Goal: Transaction & Acquisition: Purchase product/service

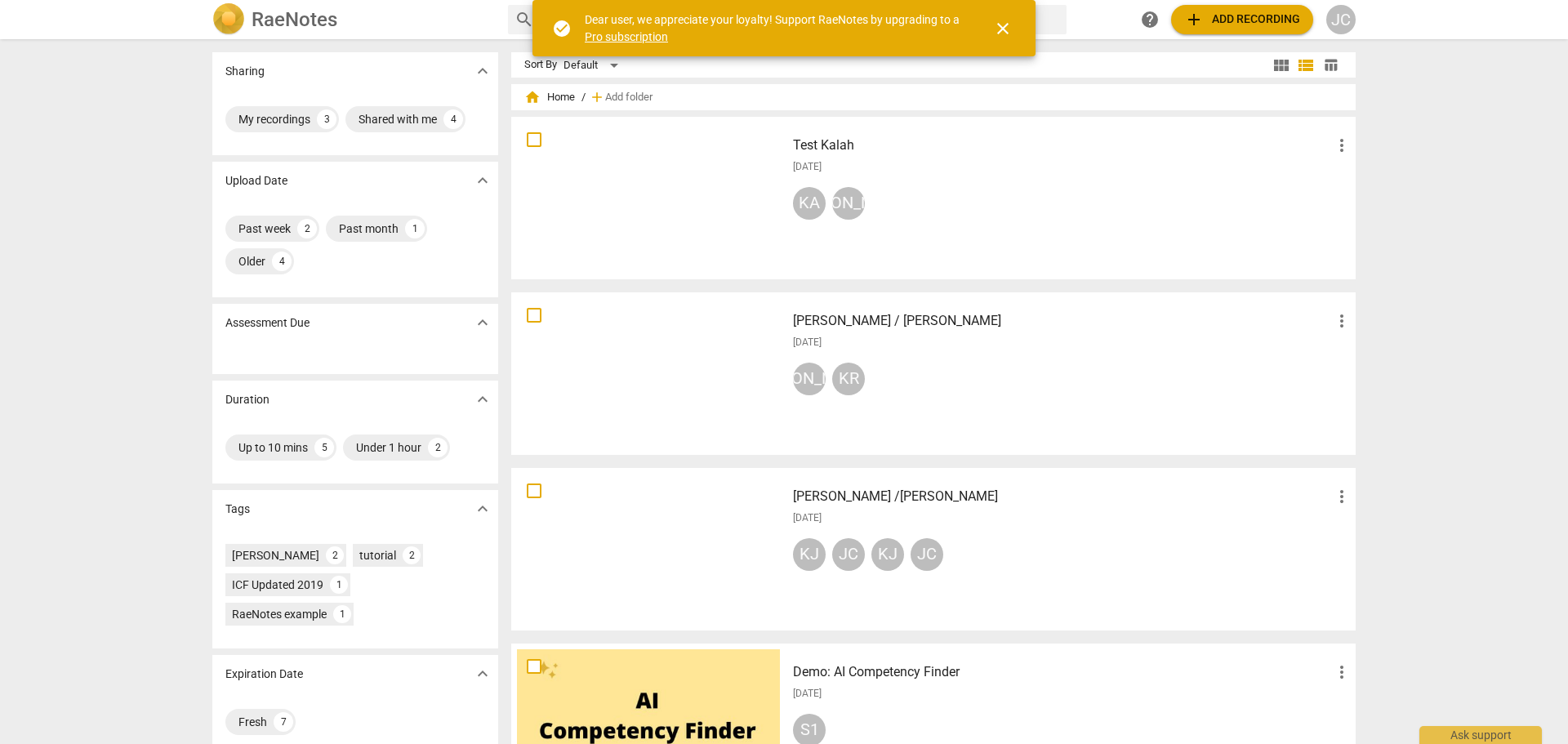
click at [1009, 31] on span "close" at bounding box center [1003, 29] width 20 height 20
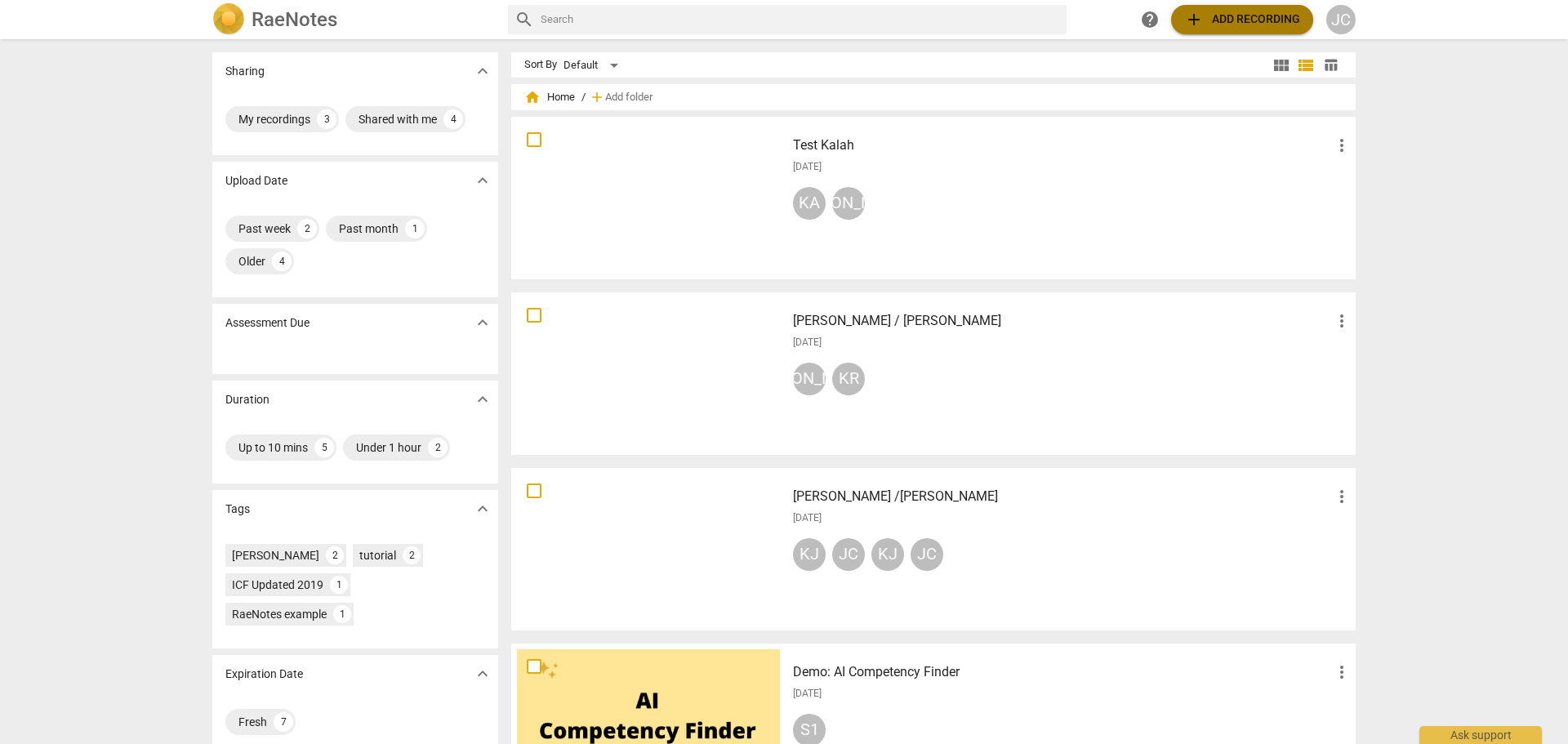
click at [1243, 24] on span "add Add recording" at bounding box center [1242, 20] width 116 height 20
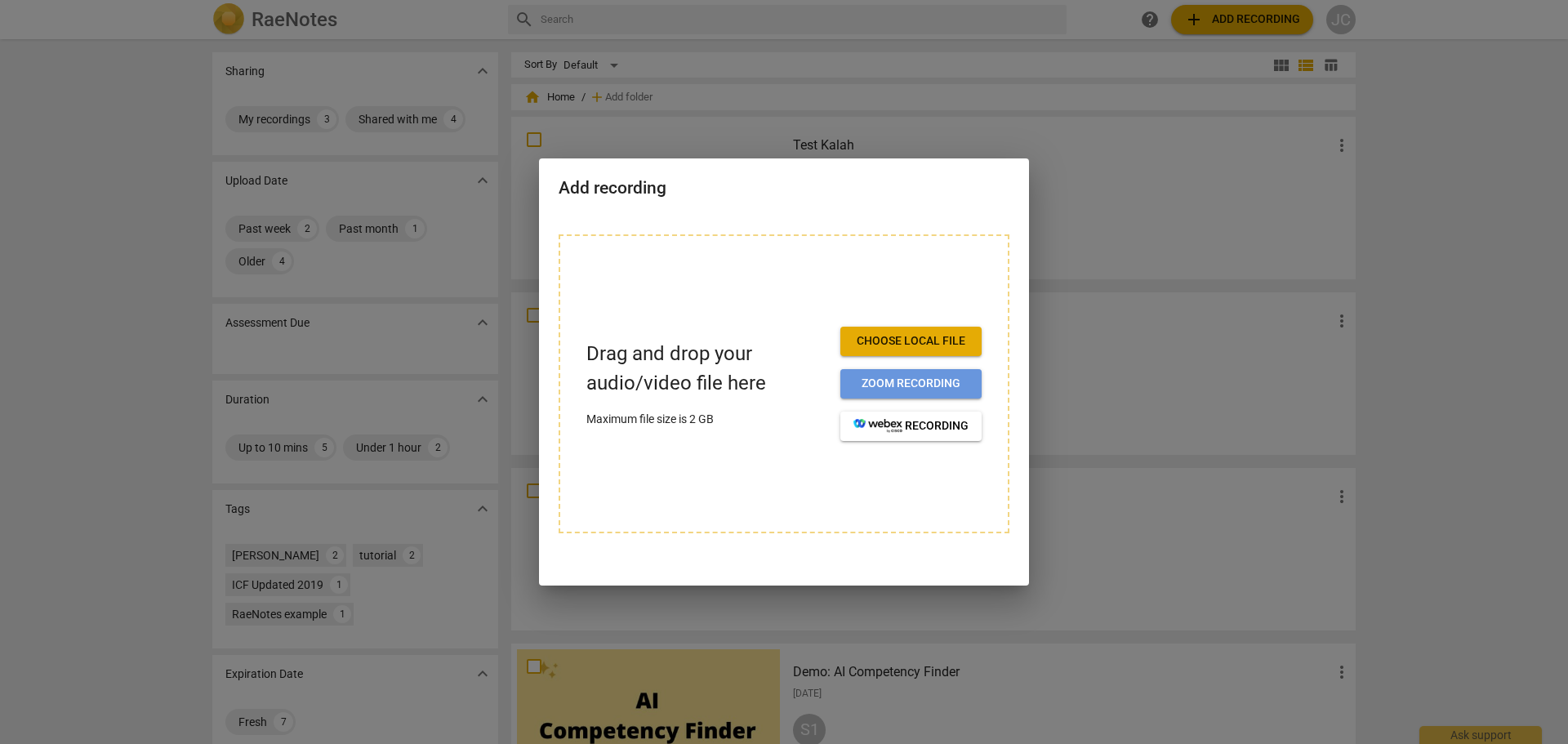
click at [916, 390] on span "Zoom recording" at bounding box center [911, 383] width 115 height 17
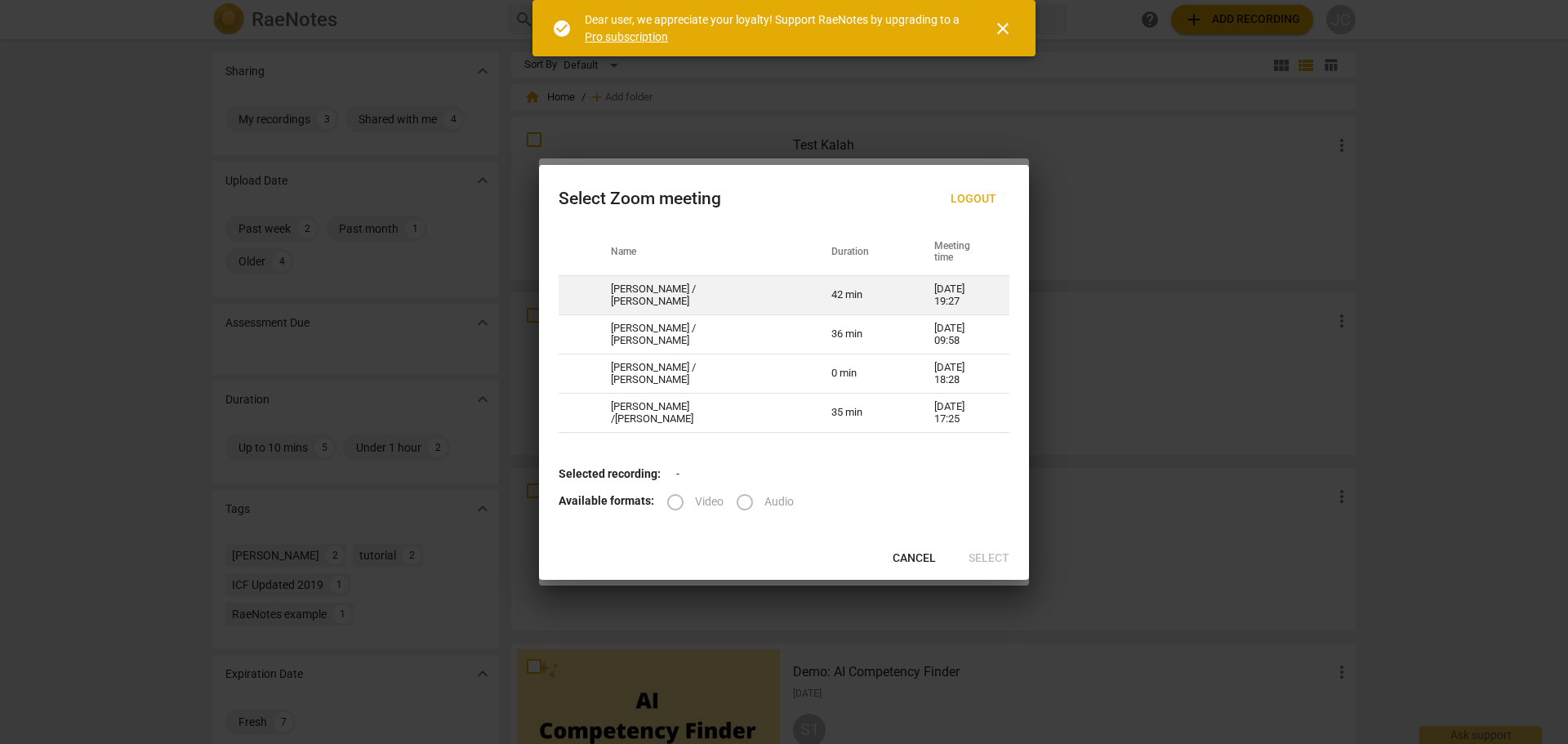
click at [726, 303] on td "[PERSON_NAME] / [PERSON_NAME]" at bounding box center [701, 296] width 220 height 39
radio input "true"
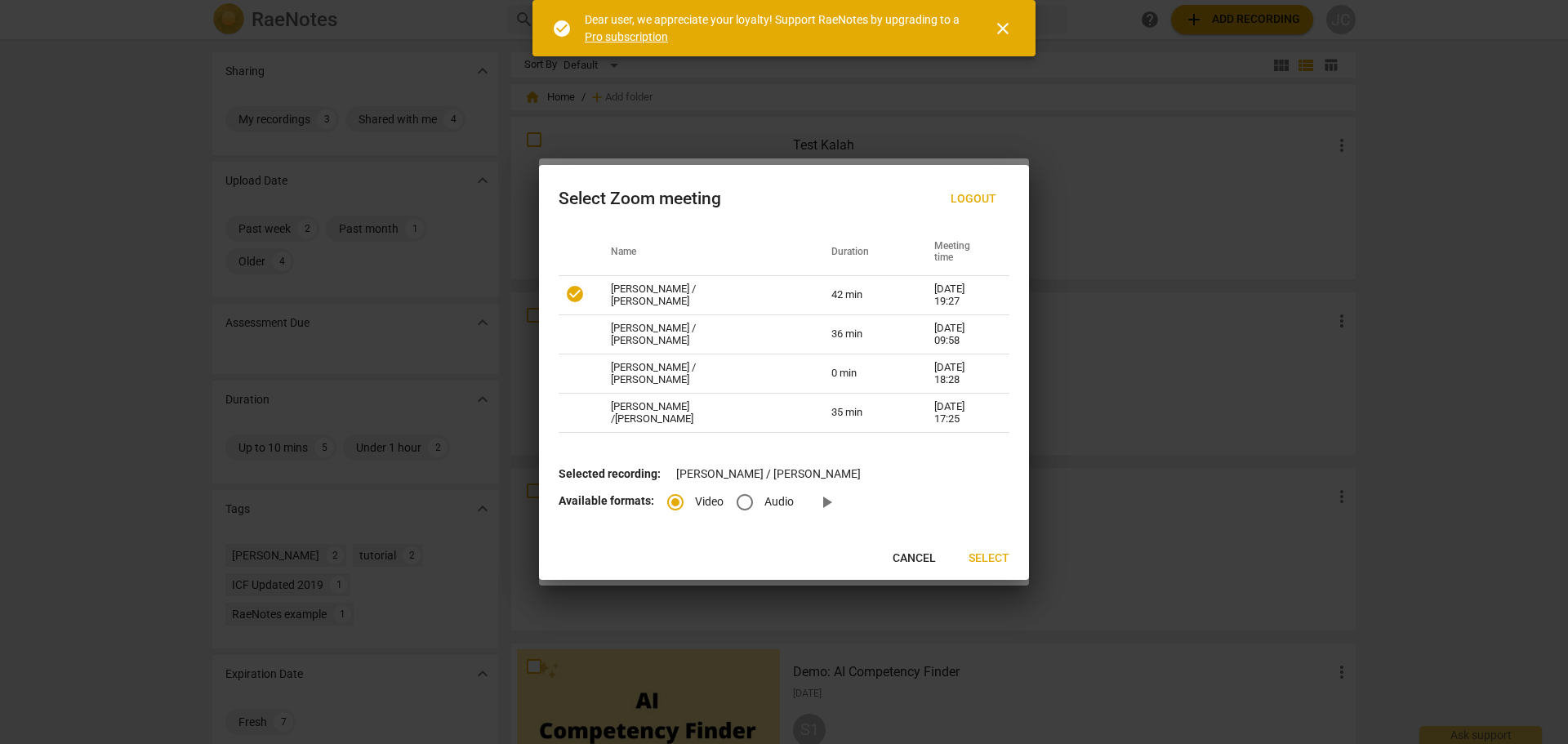
click at [1005, 33] on span "close" at bounding box center [1003, 29] width 20 height 20
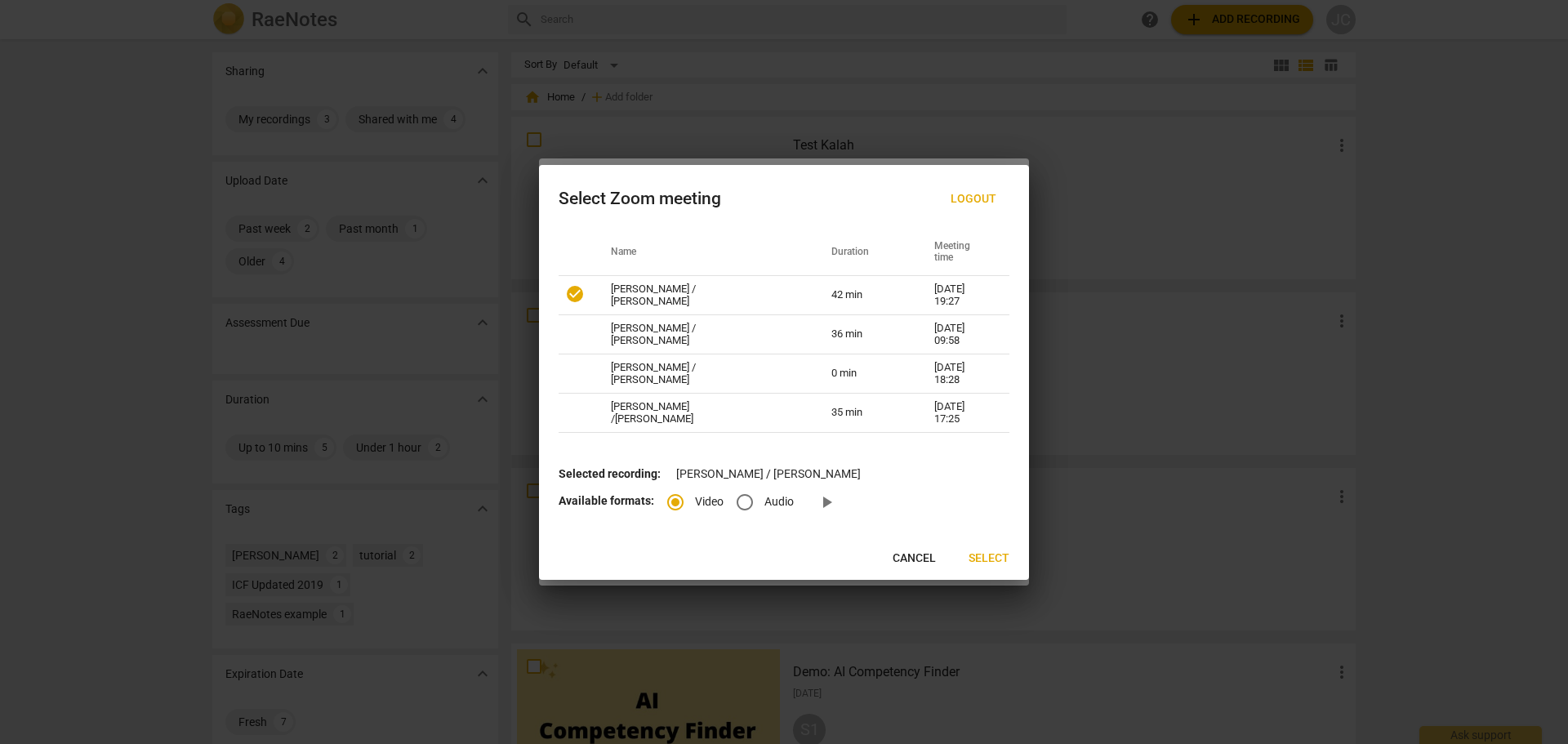
click at [988, 558] on span "Select" at bounding box center [989, 558] width 41 height 17
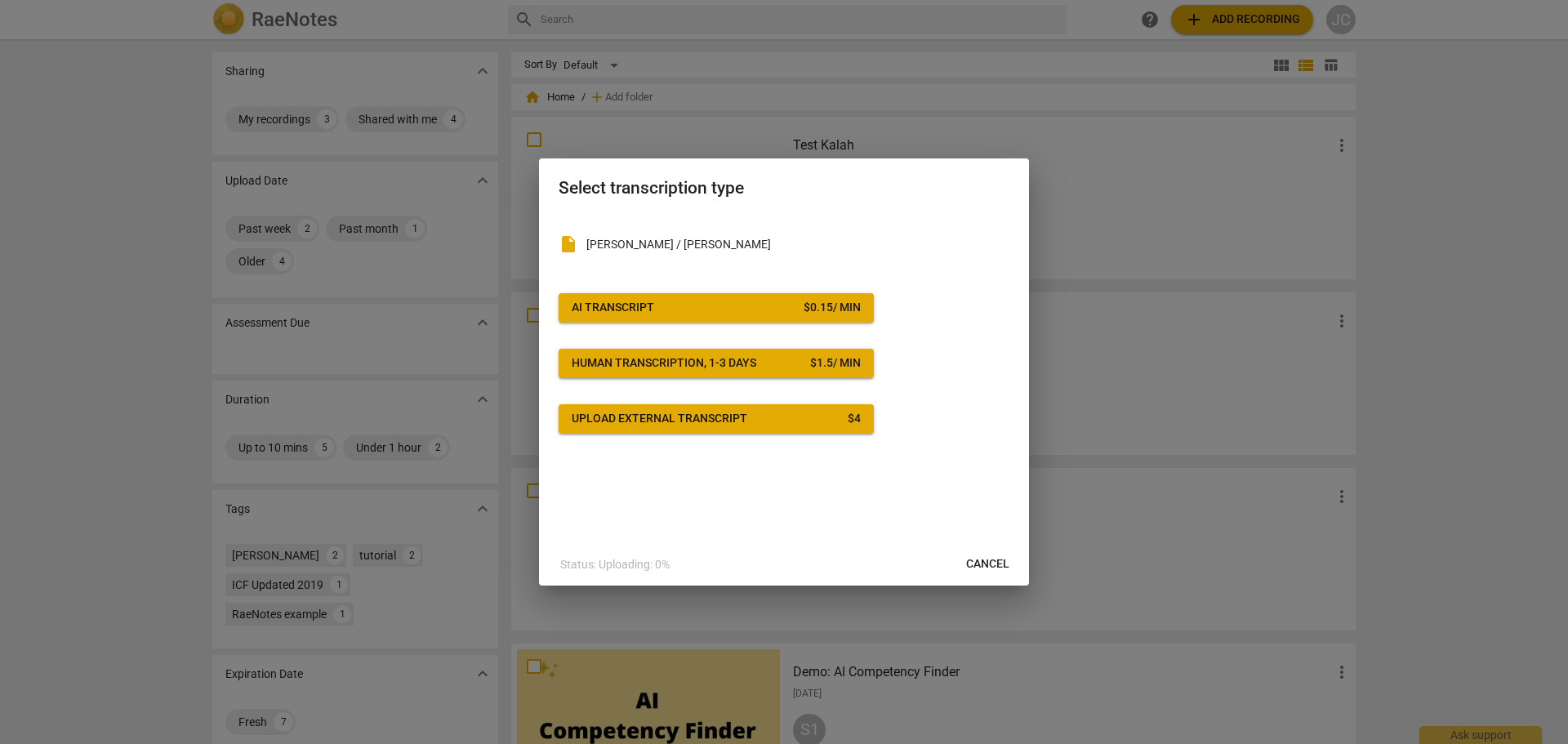
click at [681, 317] on button "AI Transcript $ 0.15 / min" at bounding box center [716, 308] width 315 height 29
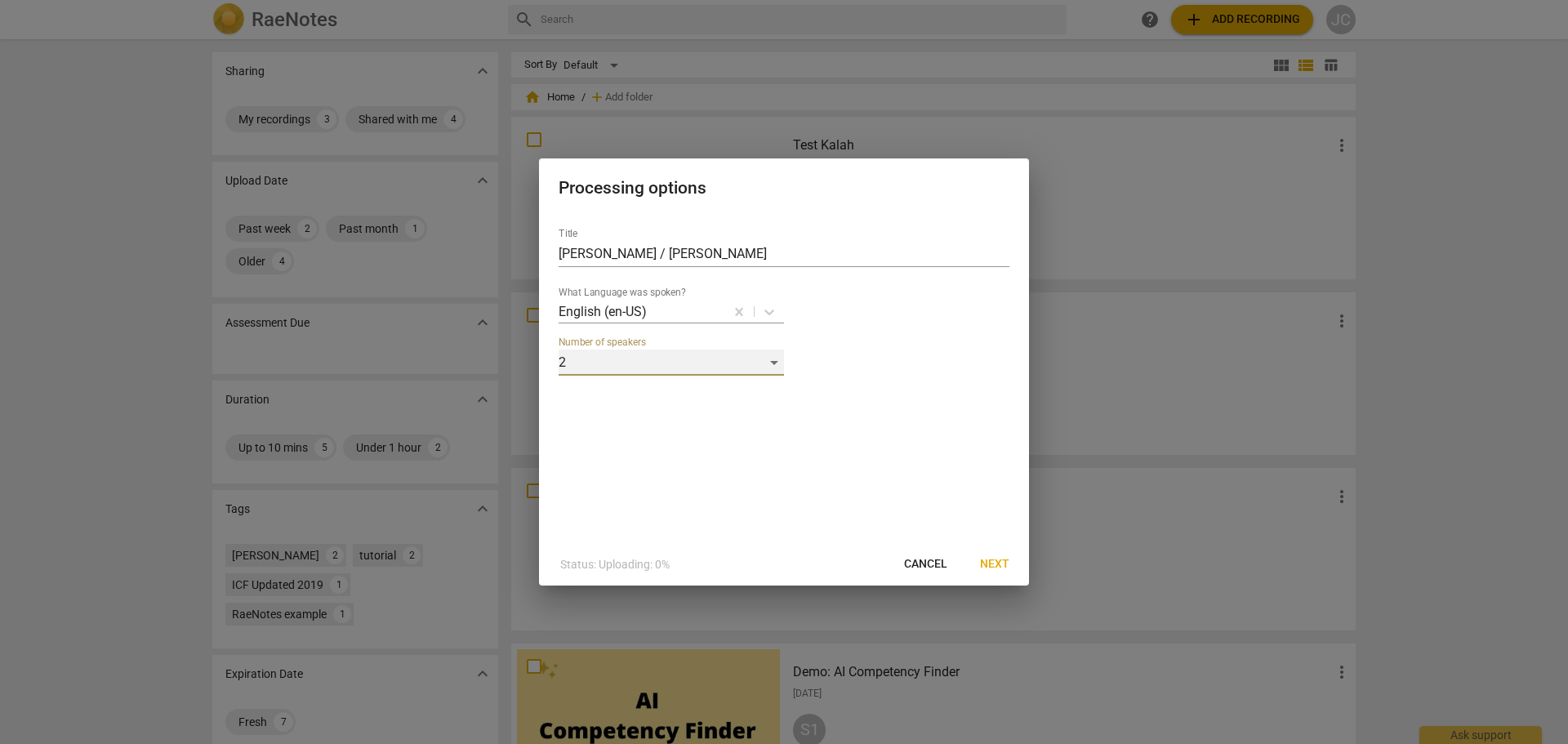
click at [774, 363] on div "2" at bounding box center [671, 363] width 225 height 27
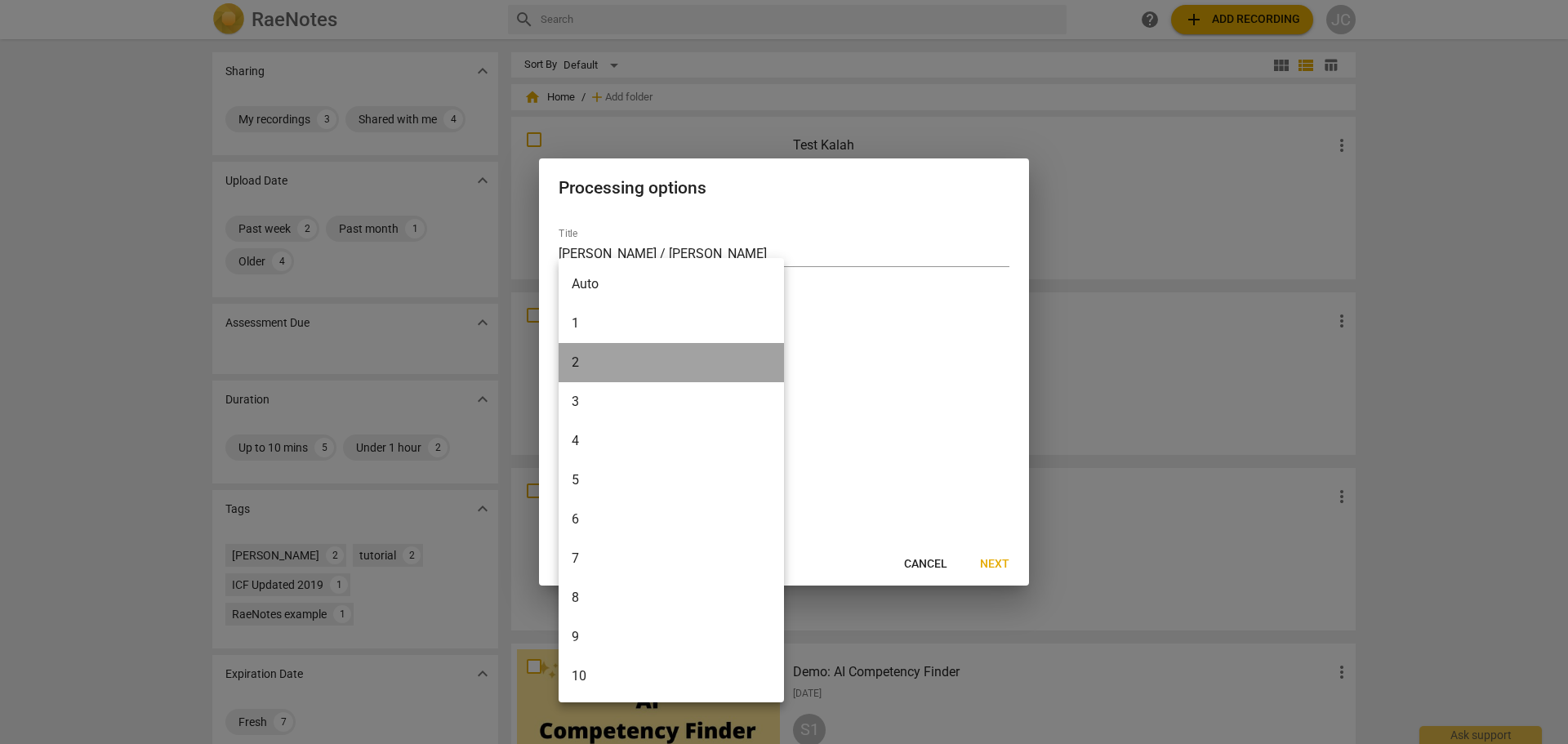
click at [774, 363] on li "2" at bounding box center [671, 363] width 225 height 39
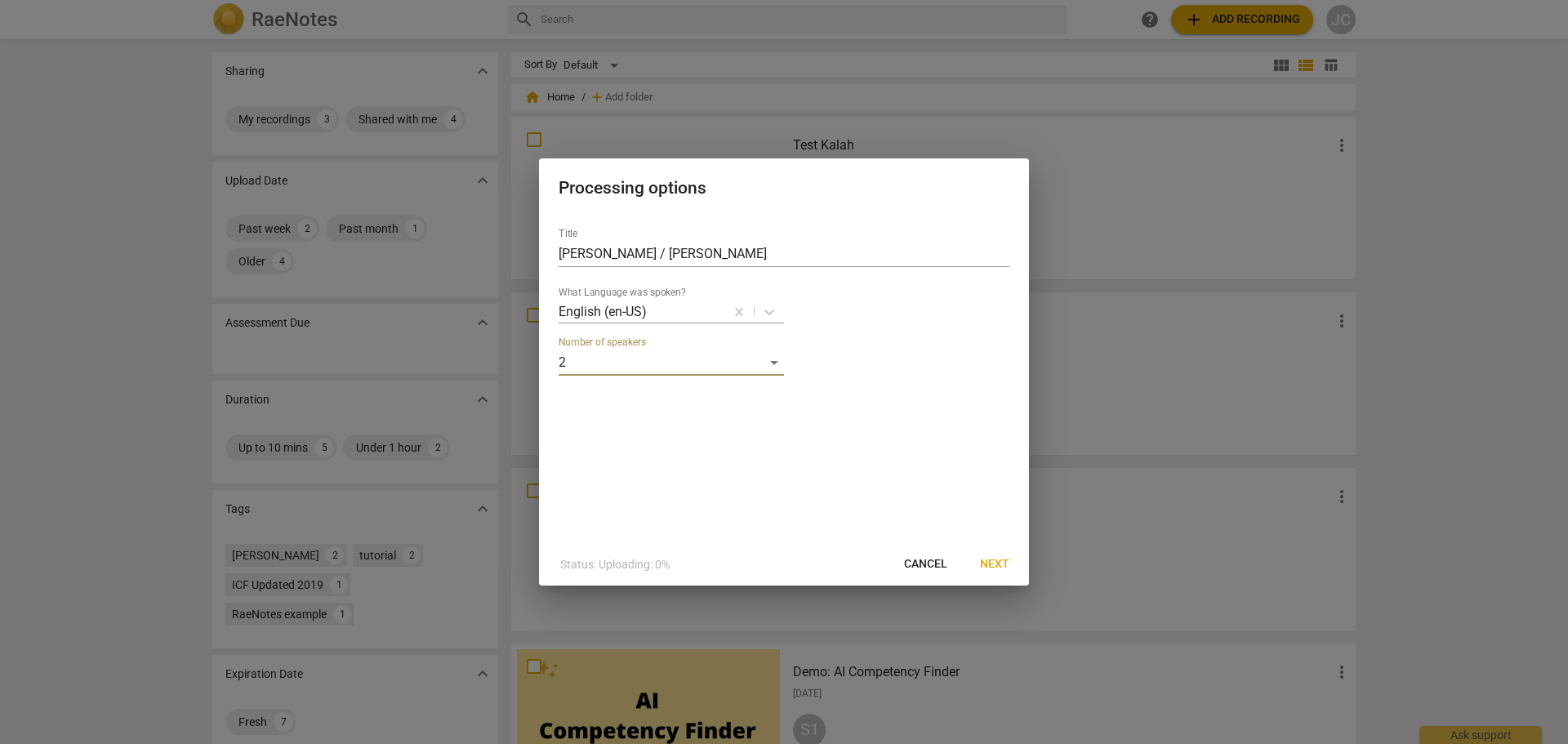
click at [991, 564] on span "Next" at bounding box center [995, 564] width 29 height 17
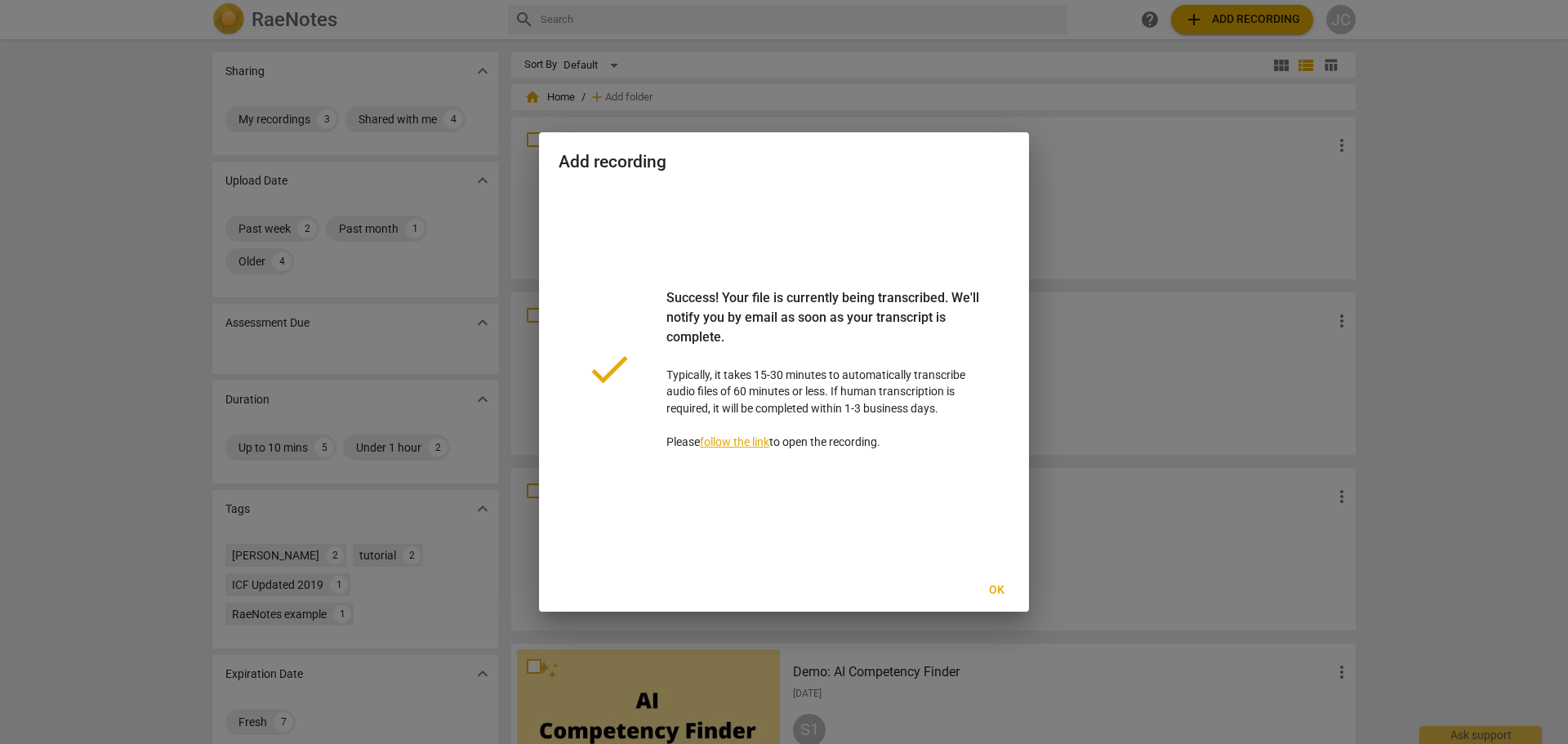
click at [1002, 590] on span "Ok" at bounding box center [996, 591] width 27 height 17
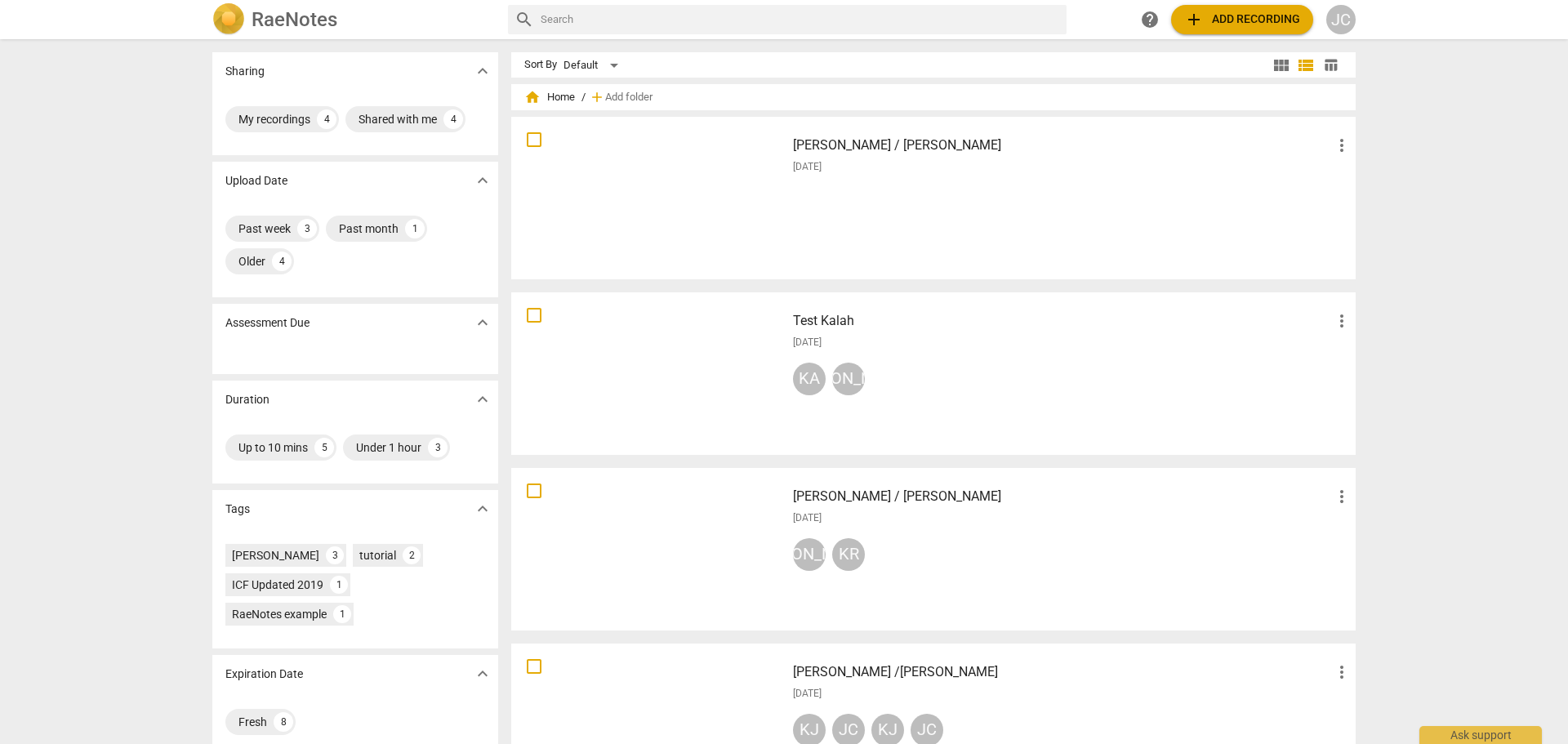
click at [904, 186] on div "[PERSON_NAME] / [PERSON_NAME] more_vert [DATE]" at bounding box center [1072, 199] width 585 height 151
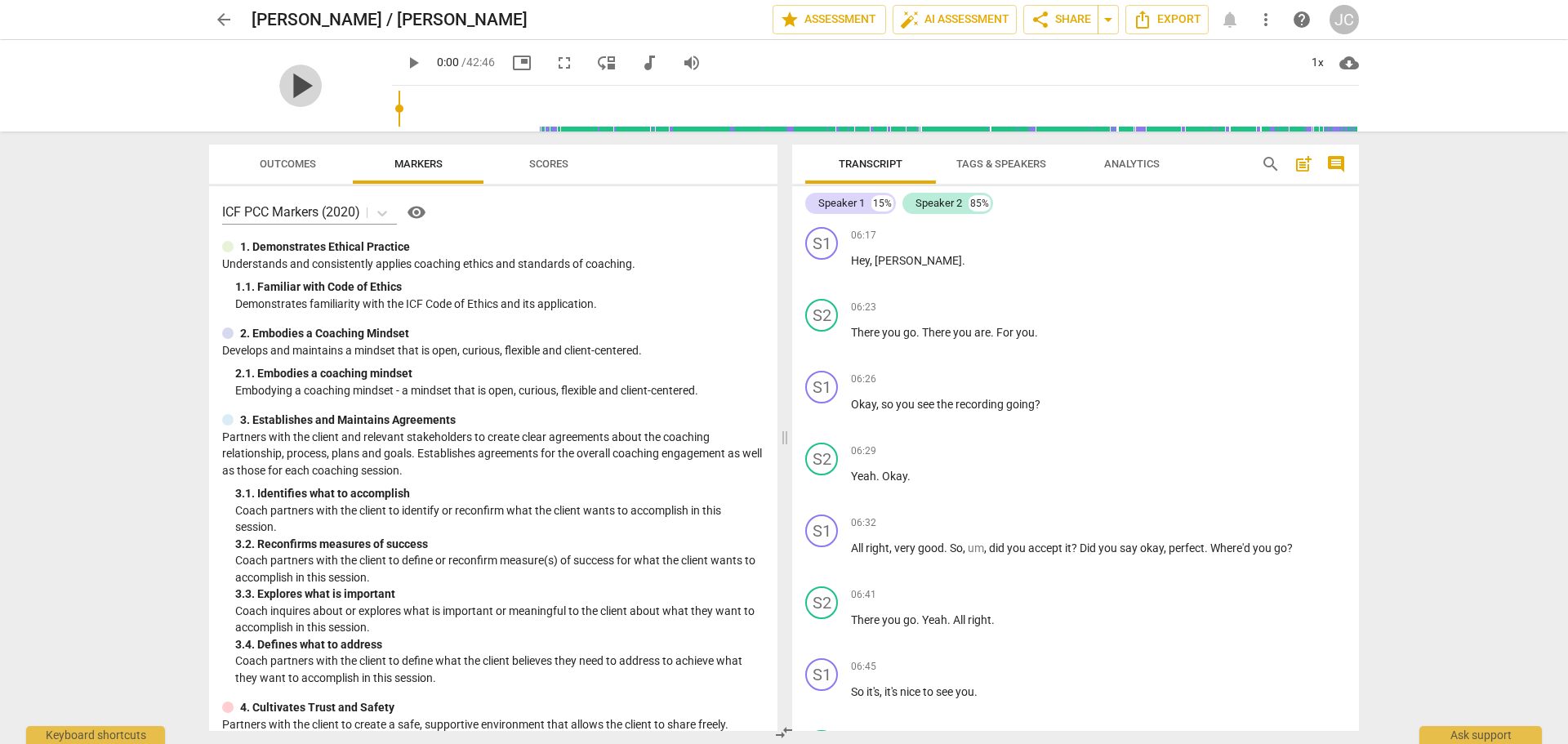
click at [293, 93] on span "play_arrow" at bounding box center [300, 86] width 42 height 42
drag, startPoint x: 385, startPoint y: 110, endPoint x: 540, endPoint y: 119, distance: 155.3
click at [540, 119] on input "range" at bounding box center [879, 108] width 961 height 52
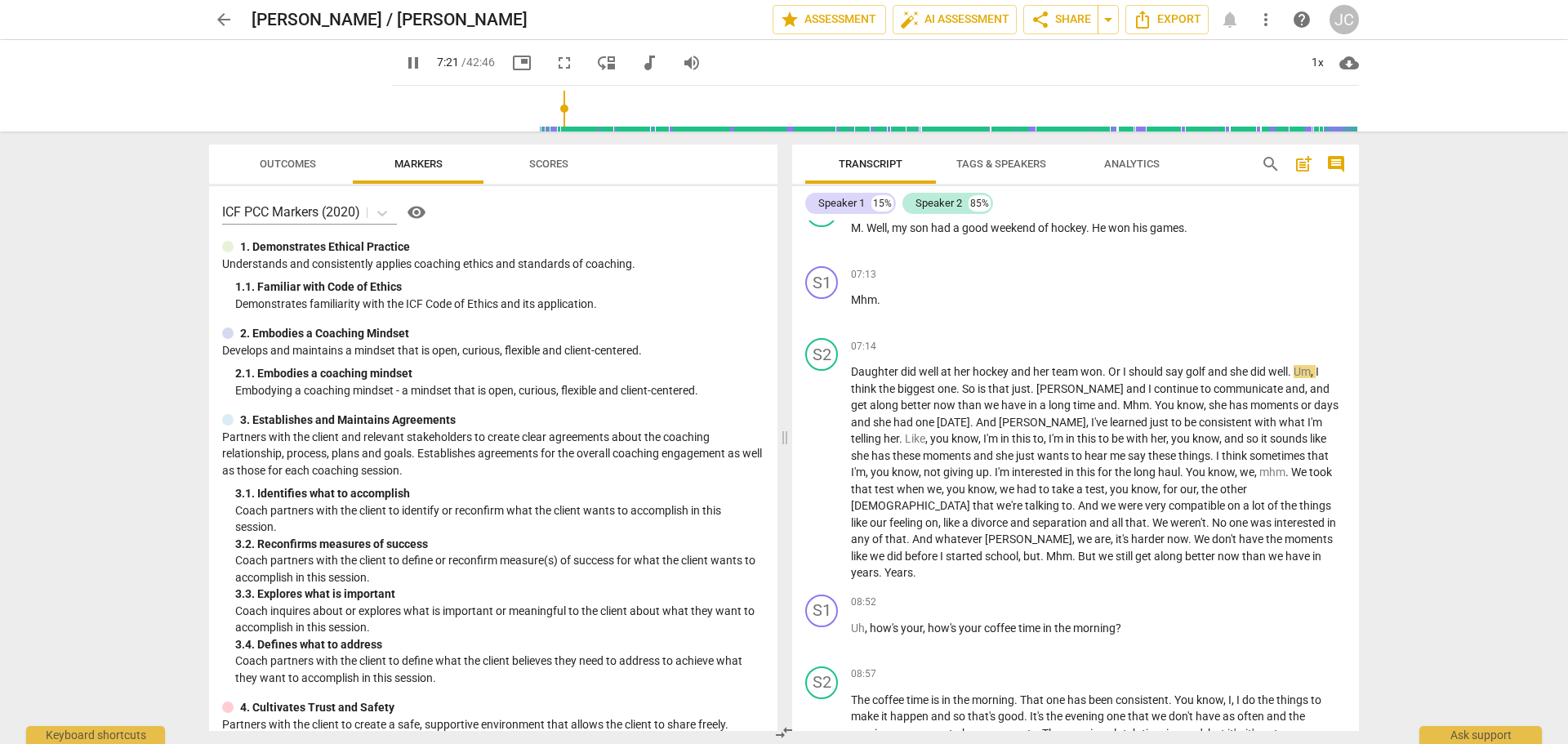
click at [547, 112] on input "range" at bounding box center [879, 108] width 961 height 52
click at [551, 112] on input "range" at bounding box center [879, 108] width 961 height 52
click at [404, 62] on span "pause" at bounding box center [414, 63] width 20 height 20
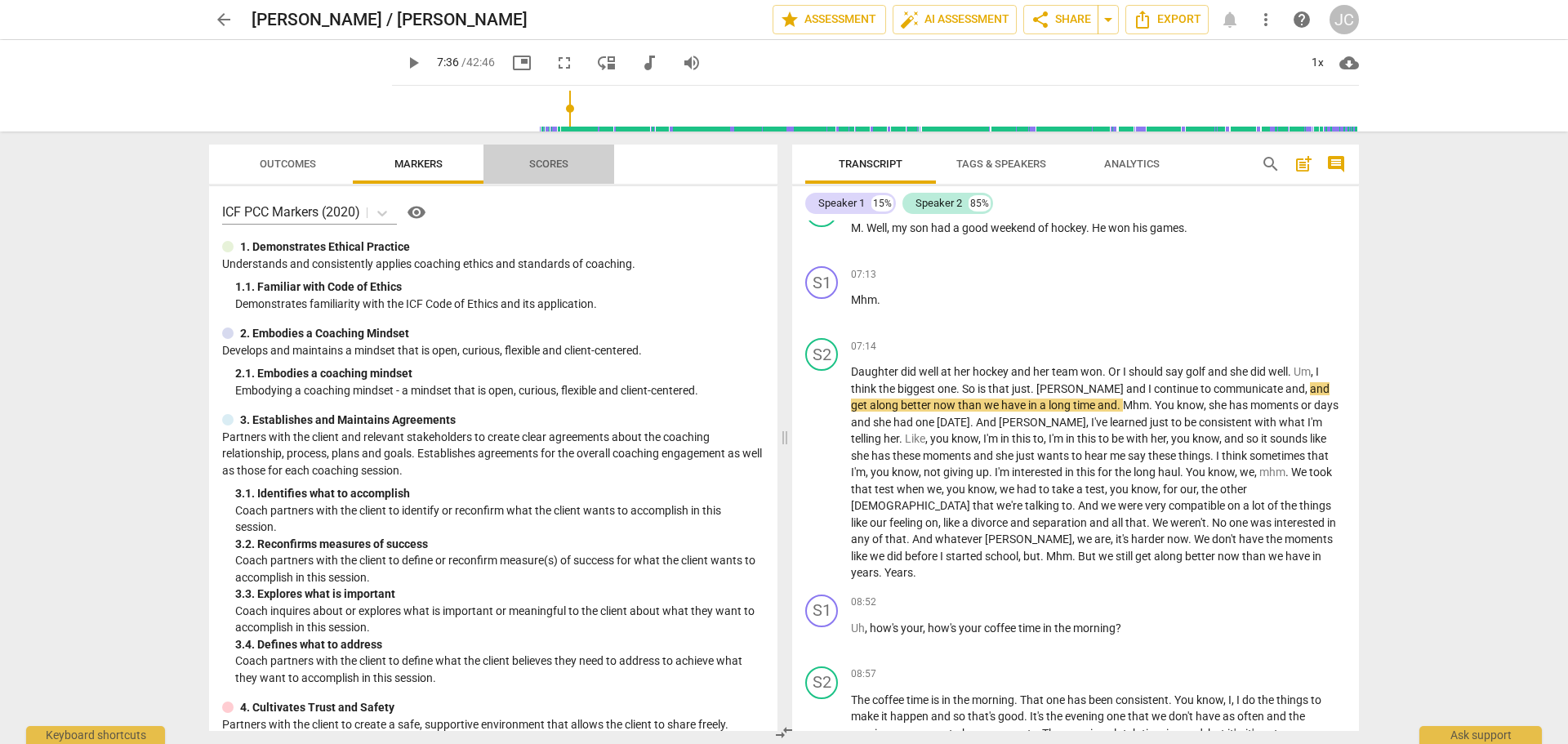
click at [545, 157] on span "Scores" at bounding box center [549, 163] width 39 height 12
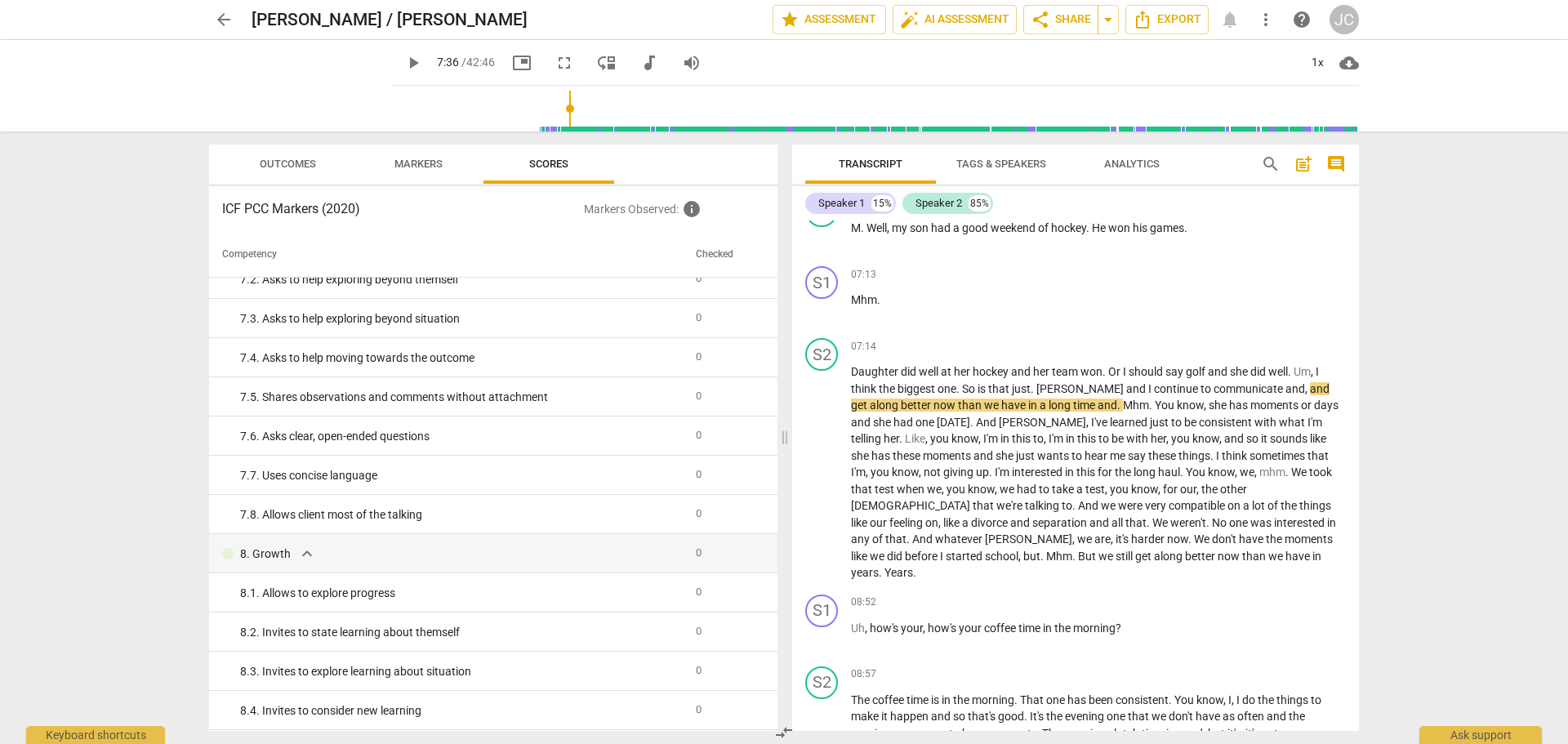
scroll to position [900, 0]
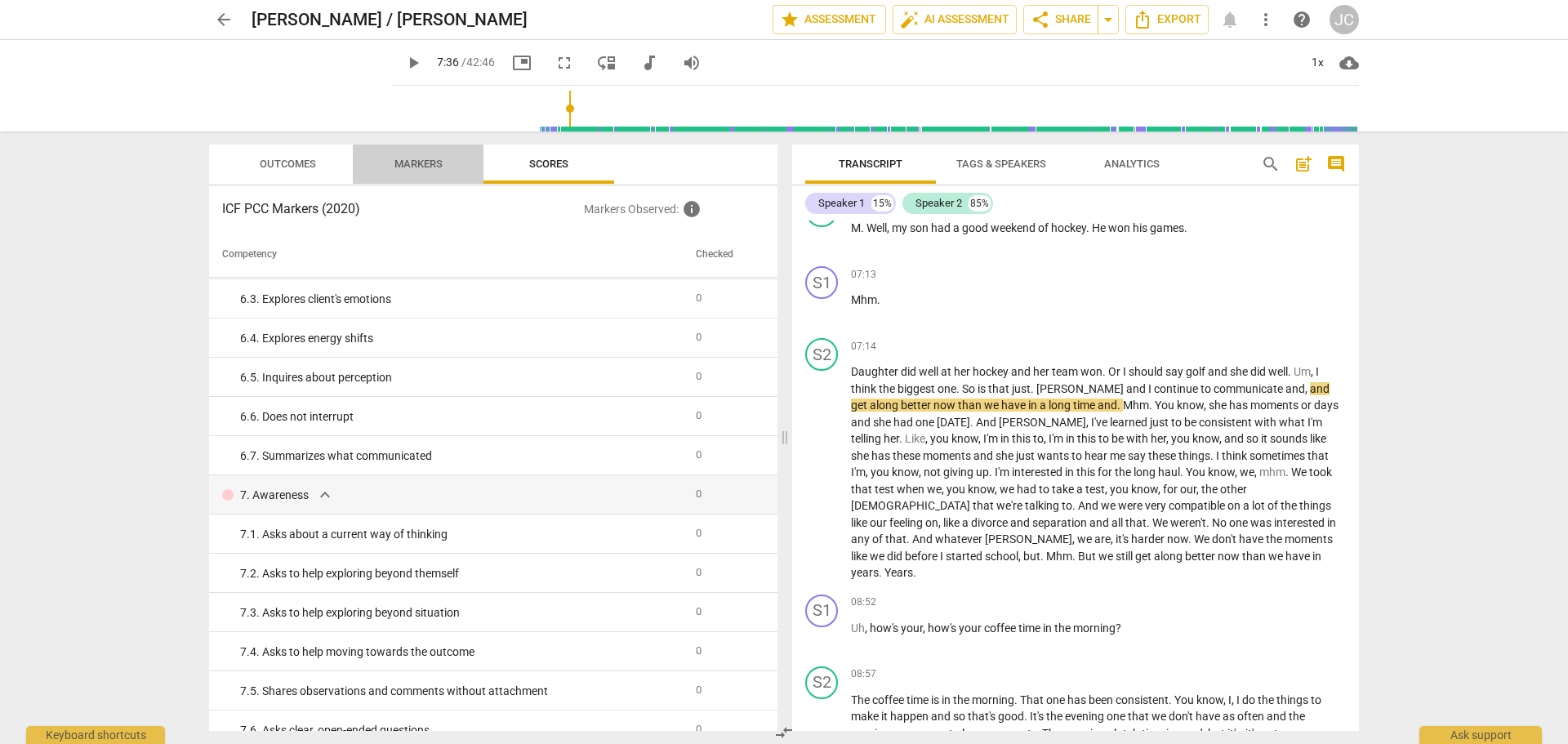
click at [415, 162] on span "Markers" at bounding box center [419, 163] width 48 height 12
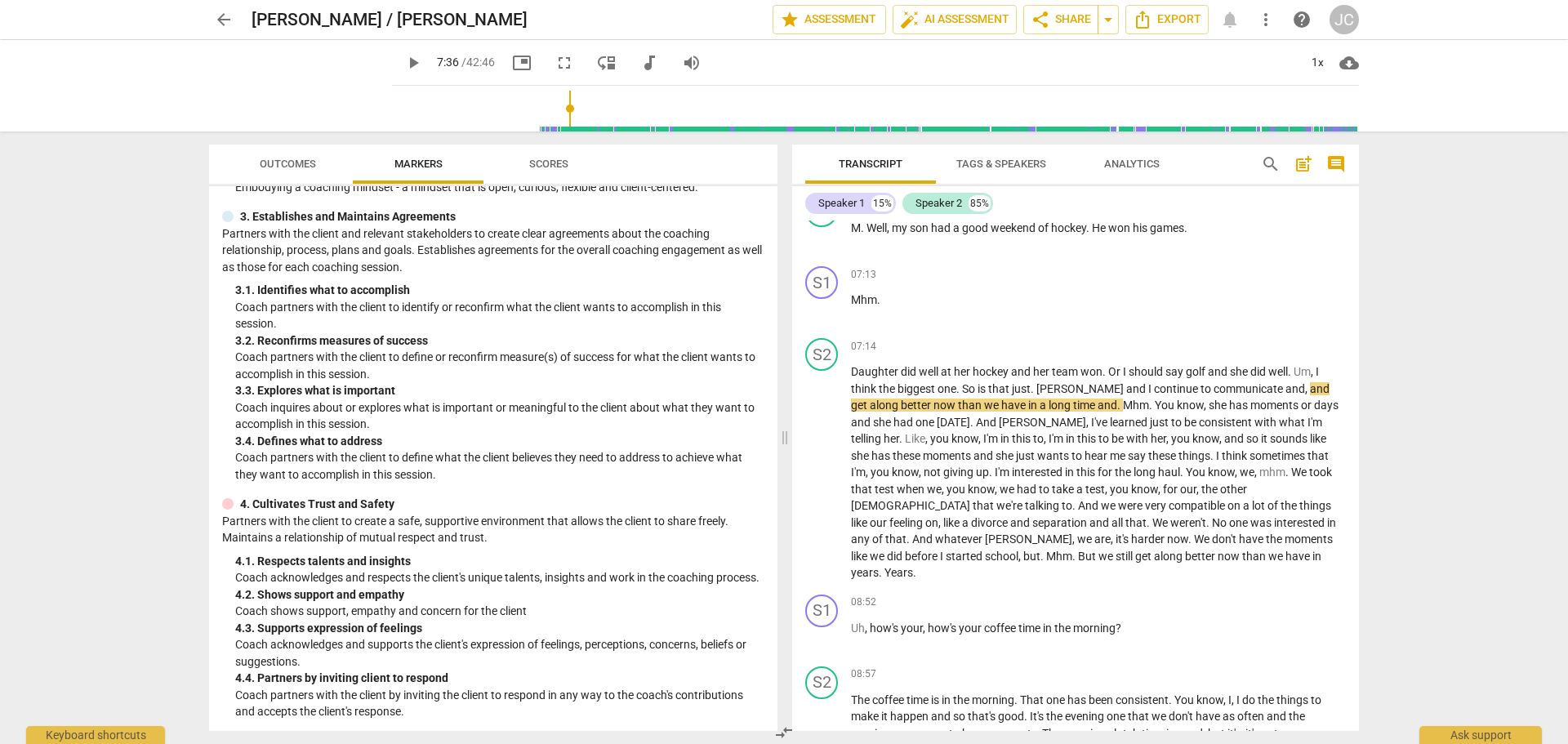
scroll to position [0, 0]
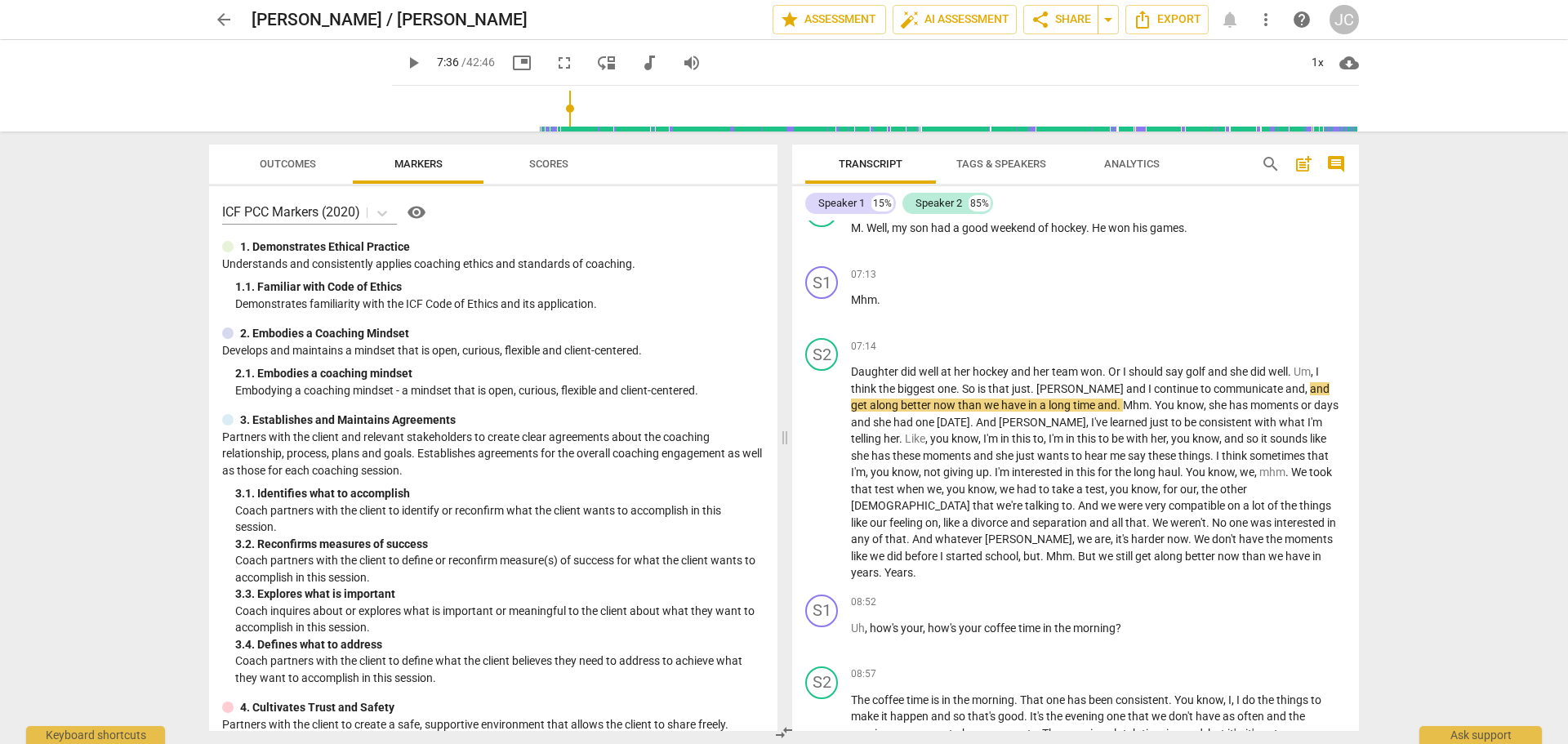
click at [284, 167] on span "Outcomes" at bounding box center [287, 163] width 56 height 12
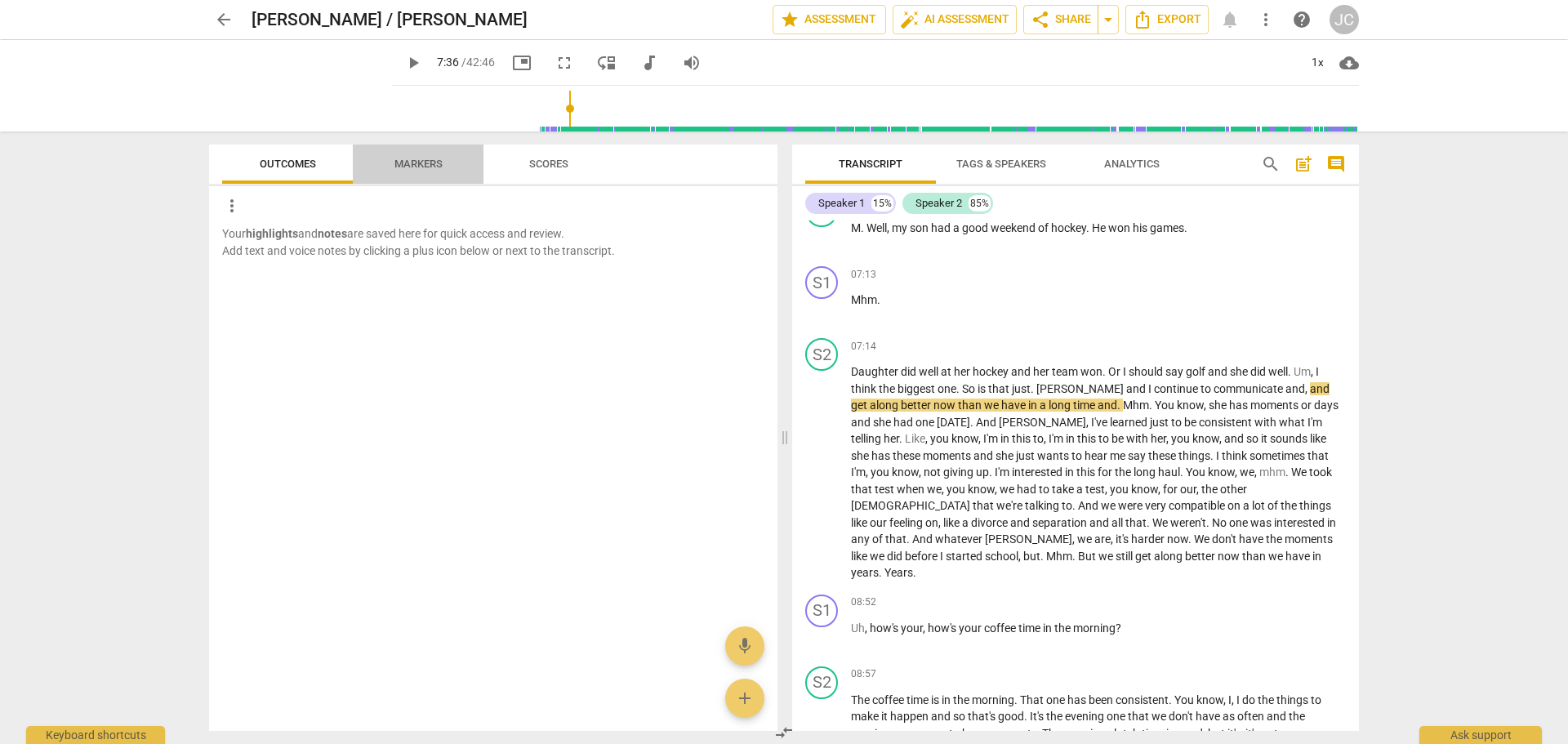
click at [430, 162] on span "Markers" at bounding box center [419, 163] width 48 height 12
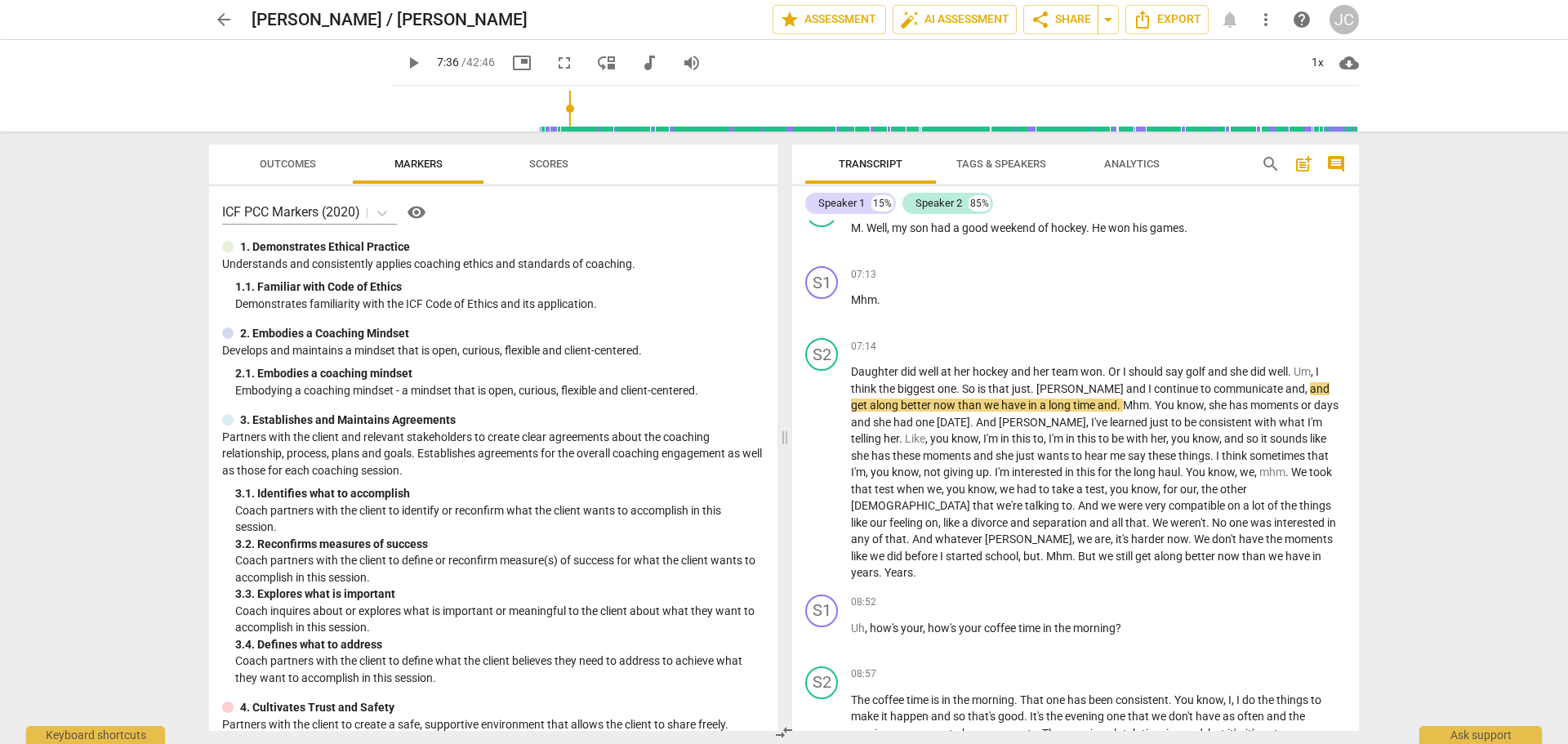
click at [404, 66] on span "play_arrow" at bounding box center [414, 63] width 20 height 20
click at [404, 66] on span "pause" at bounding box center [414, 63] width 20 height 20
type input "461"
click at [997, 163] on span "Tags & Speakers" at bounding box center [1001, 163] width 89 height 12
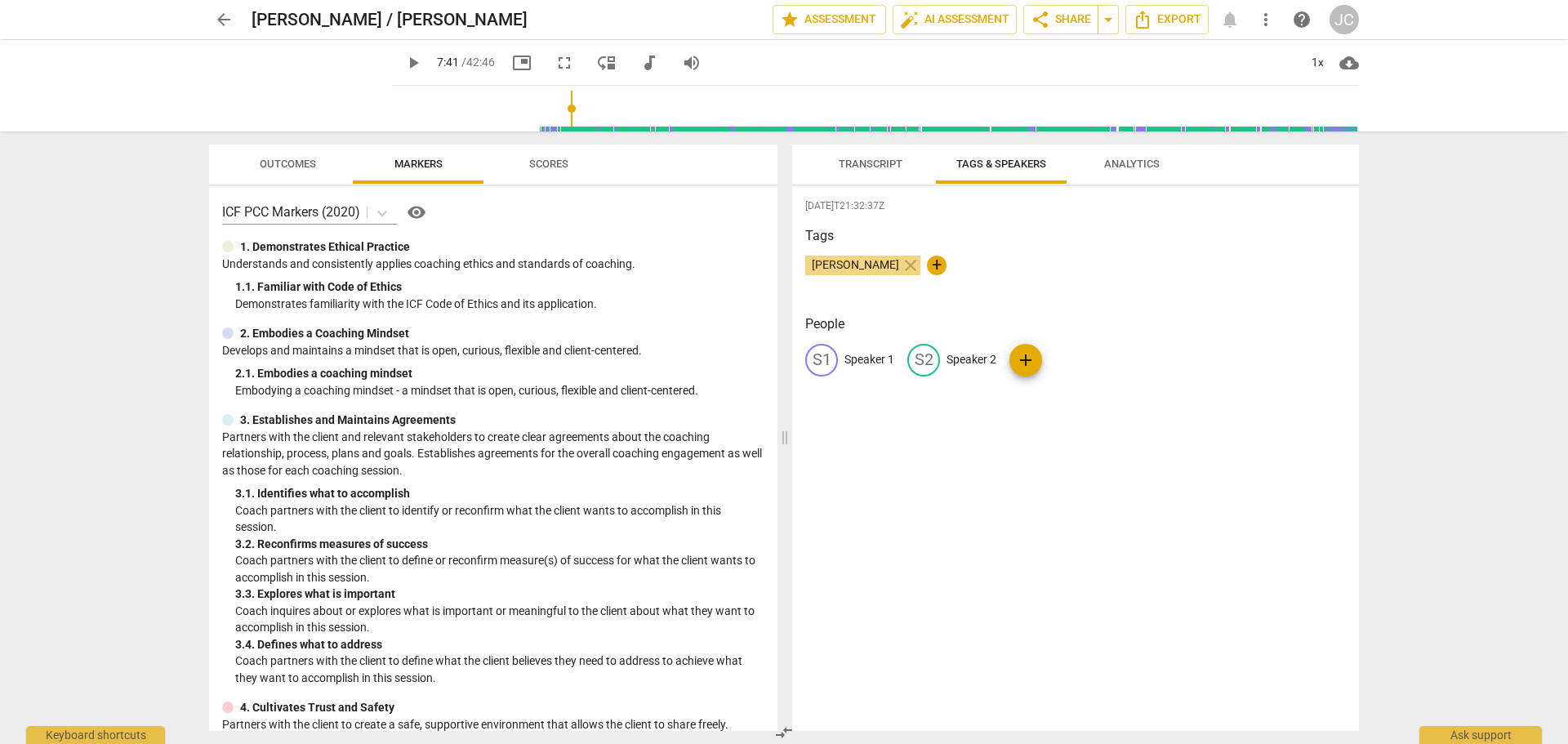
click at [865, 361] on p "Speaker 1" at bounding box center [869, 359] width 50 height 17
type input "[PERSON_NAME]"
click at [1067, 361] on p "Speaker 2" at bounding box center [1078, 359] width 50 height 17
type input "Kevin"
click at [1014, 231] on h3 "Tags" at bounding box center [1076, 236] width 540 height 20
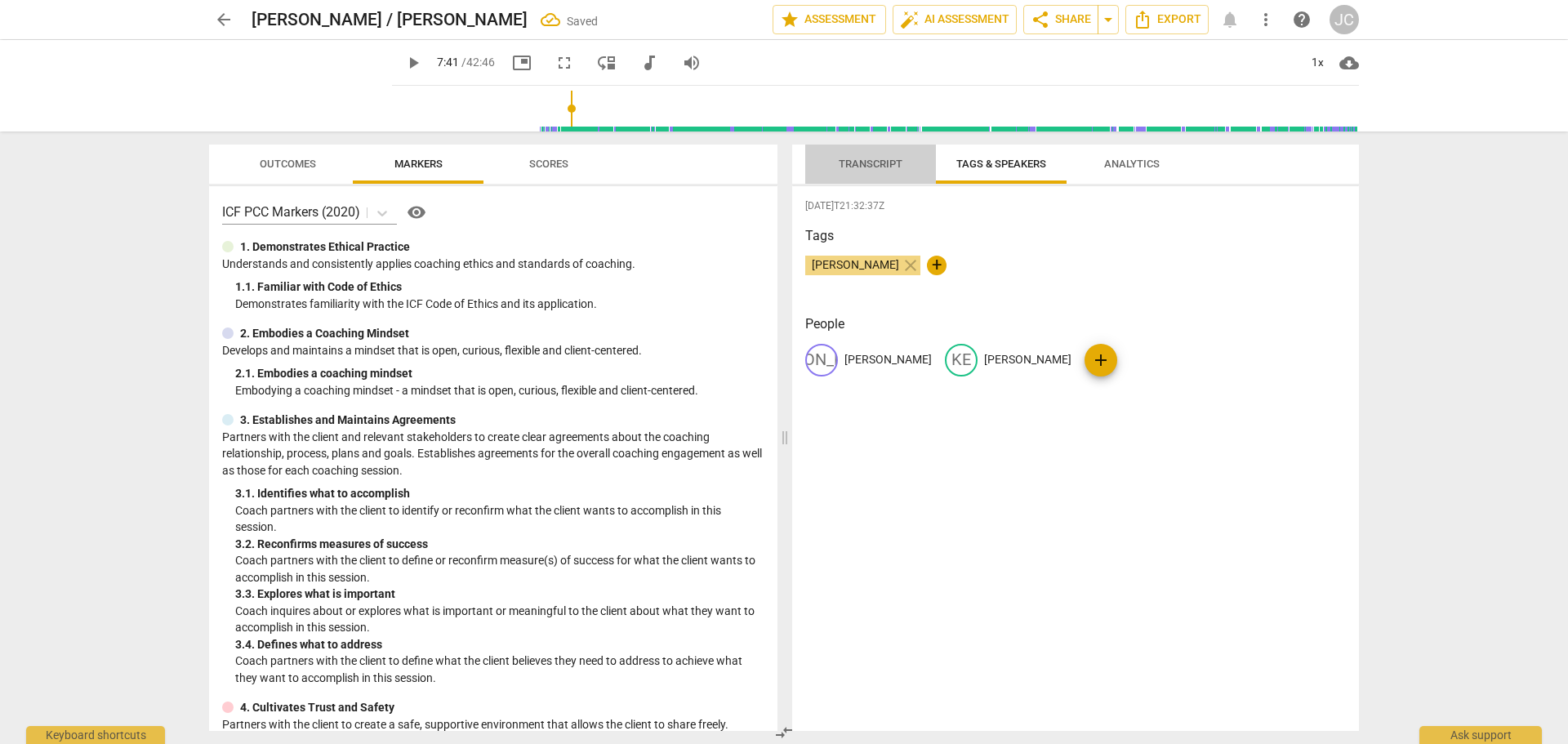
click at [862, 162] on span "Transcript" at bounding box center [870, 163] width 64 height 12
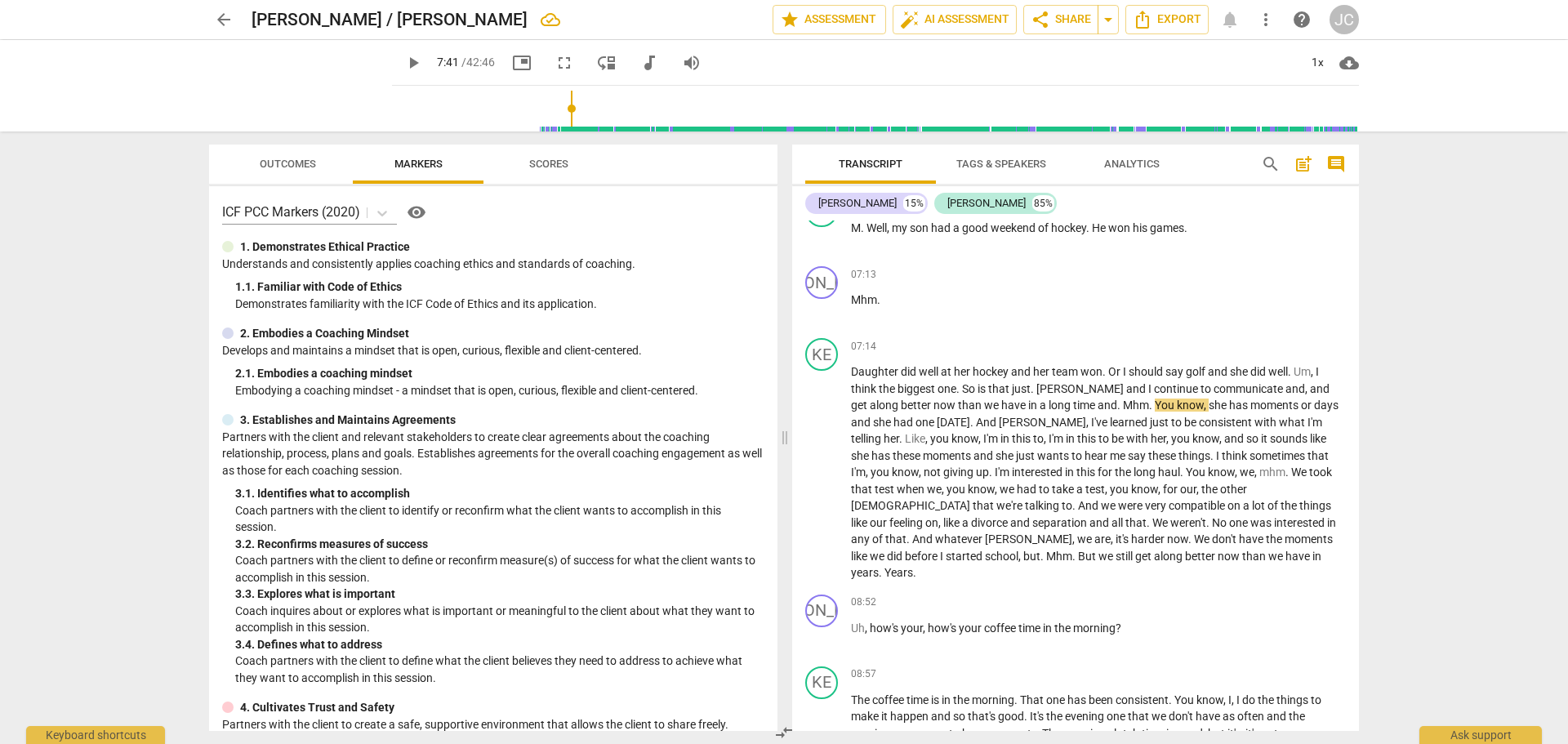
click at [1141, 164] on span "Analytics" at bounding box center [1132, 163] width 56 height 12
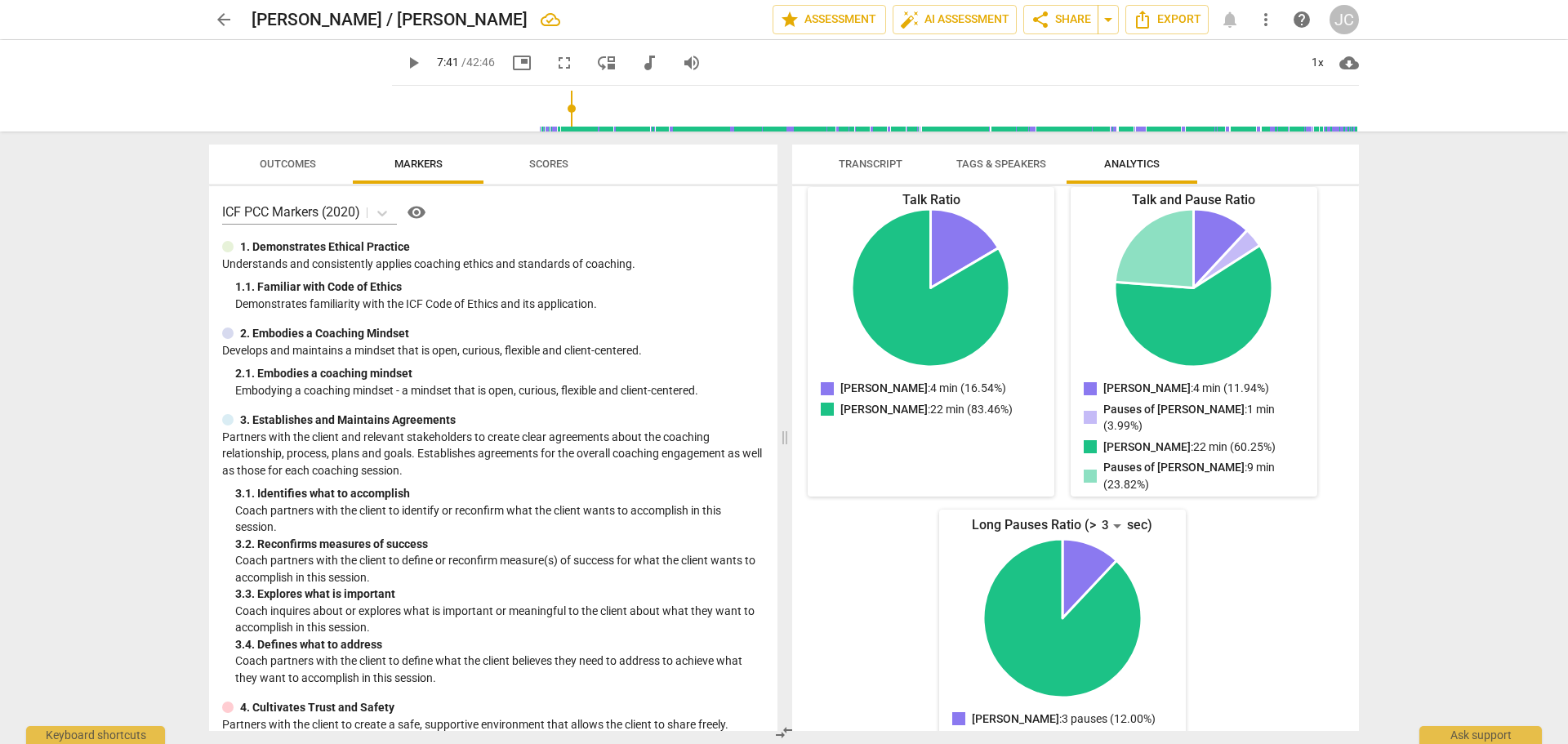
scroll to position [194, 0]
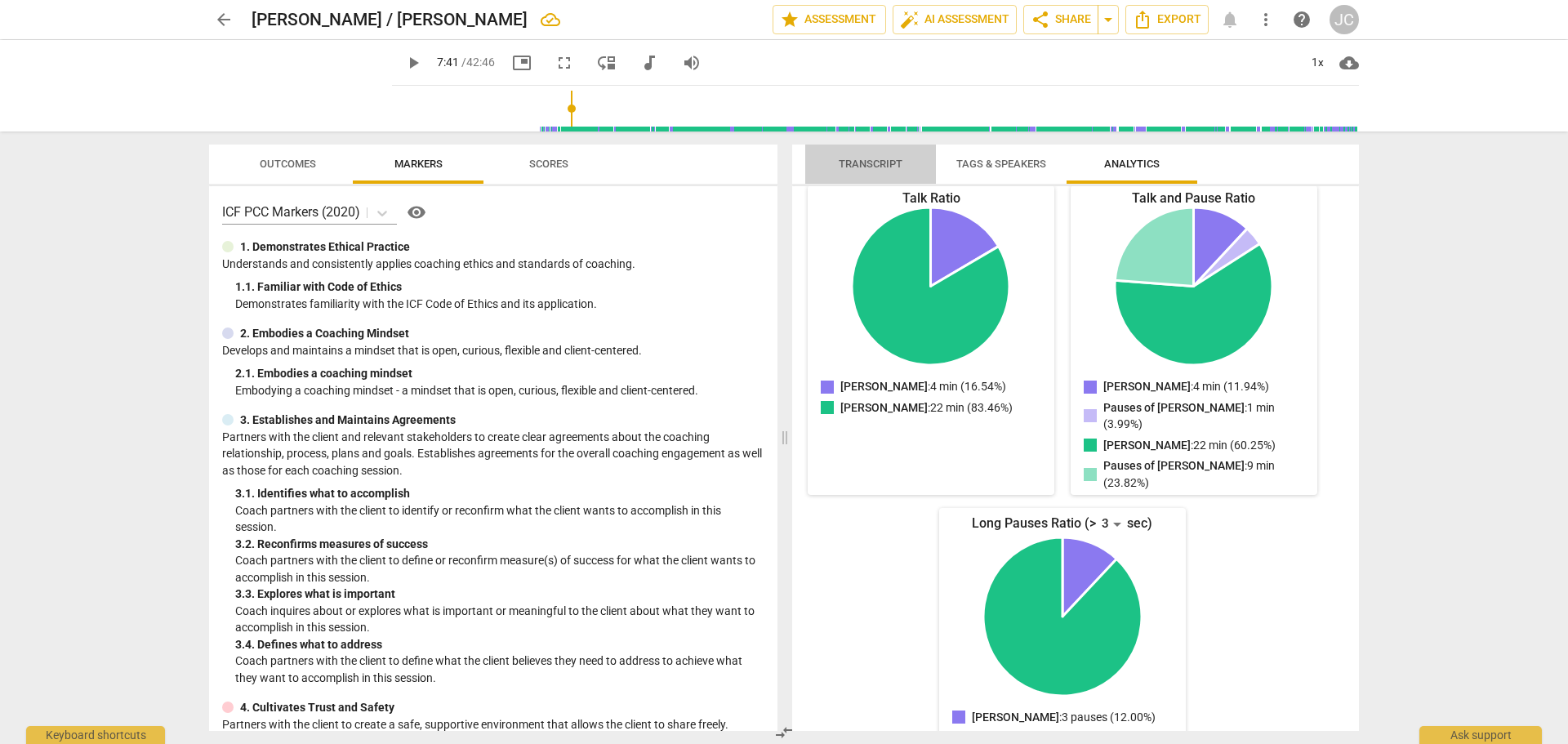
click at [860, 159] on span "Transcript" at bounding box center [870, 163] width 64 height 12
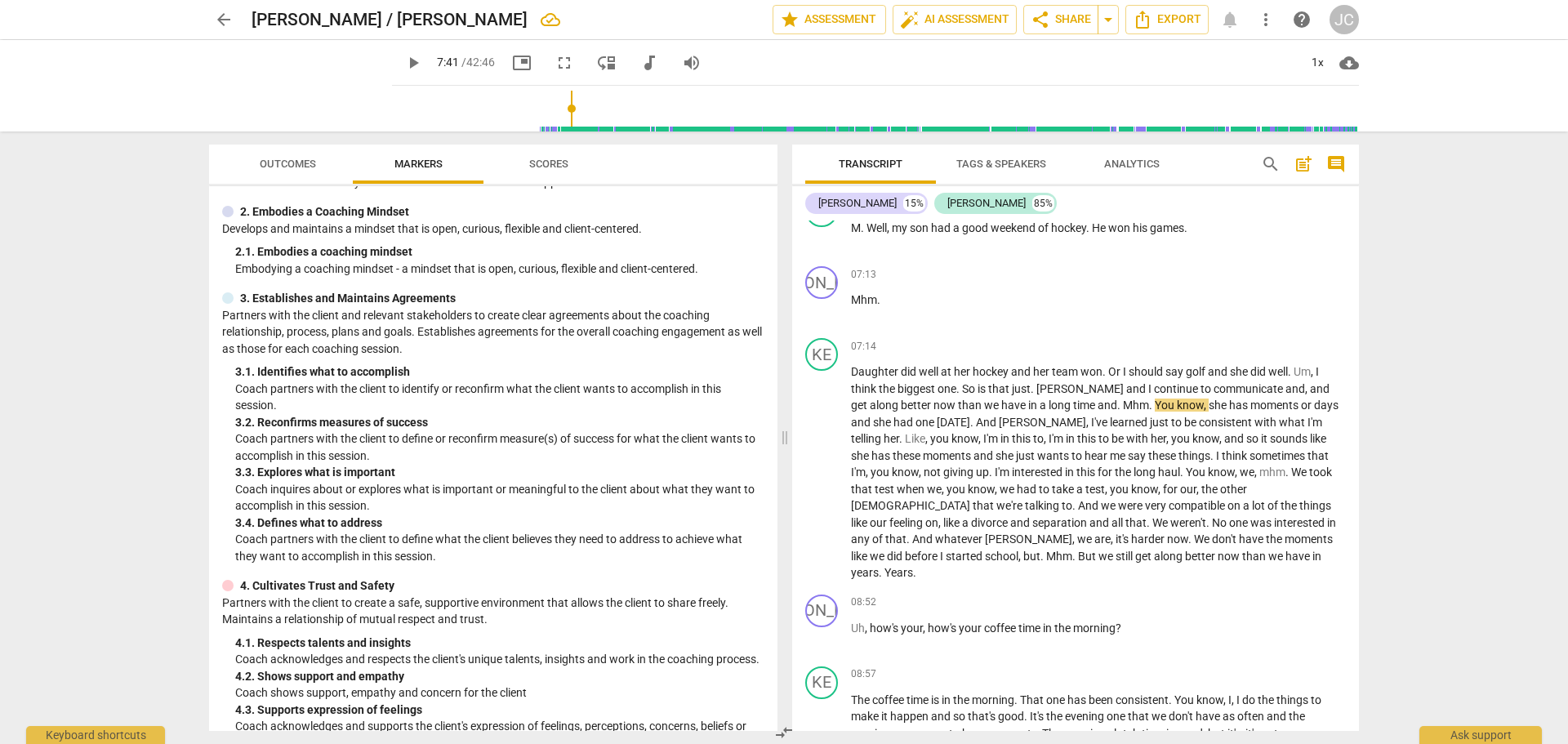
scroll to position [0, 0]
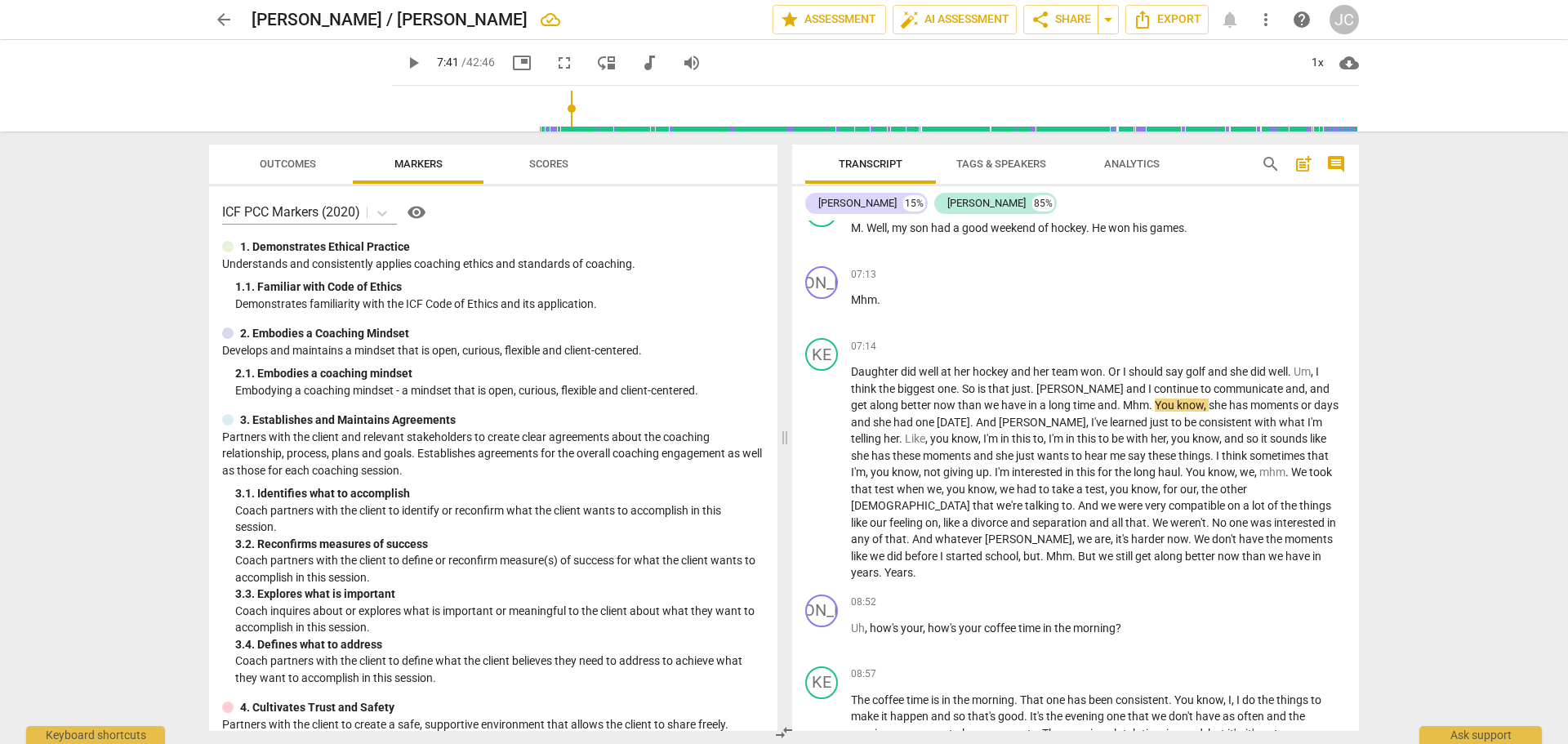
click at [300, 162] on span "Outcomes" at bounding box center [287, 163] width 56 height 12
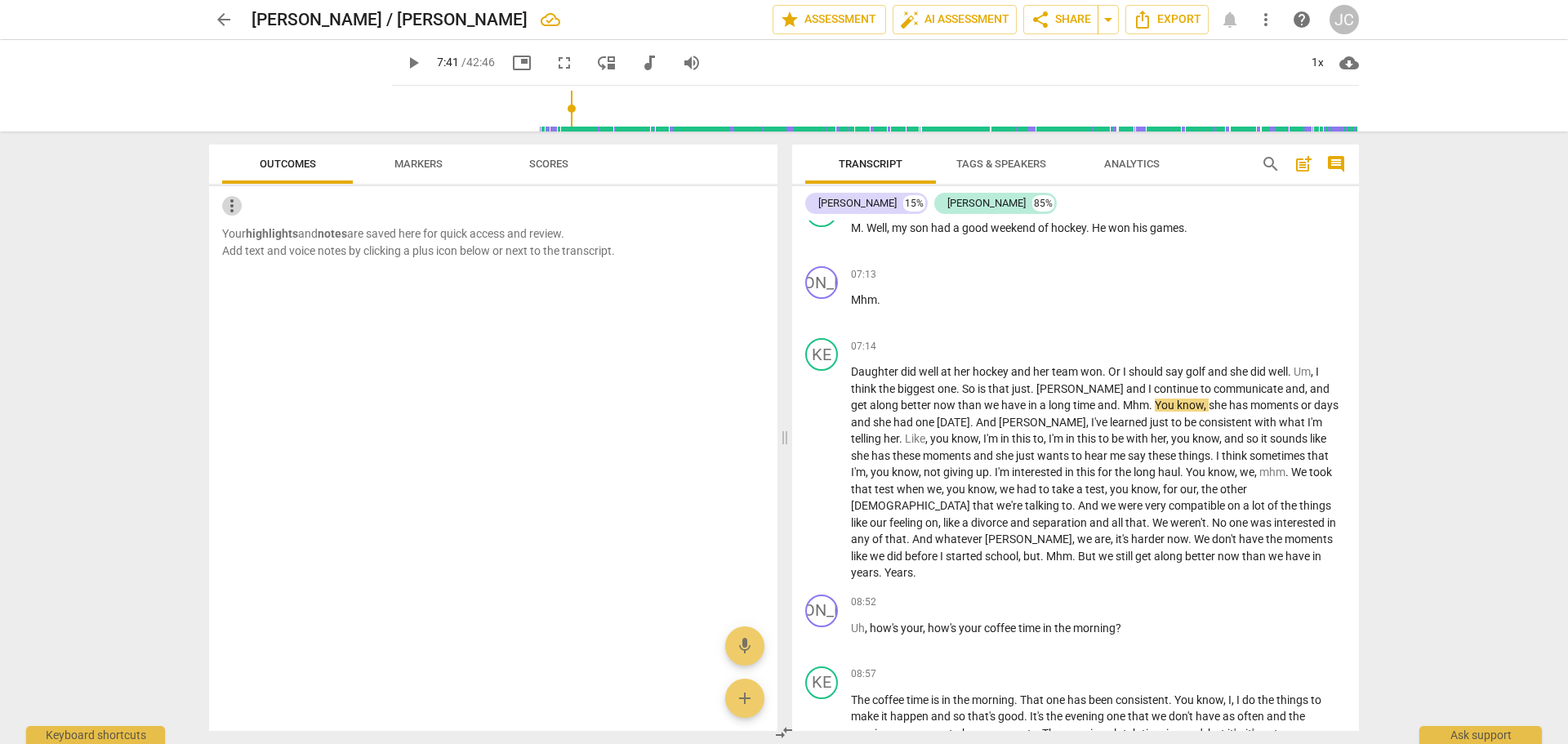
click at [235, 211] on span "more_vert" at bounding box center [232, 206] width 20 height 20
click at [342, 202] on div at bounding box center [784, 372] width 1568 height 744
click at [1132, 168] on span "Analytics" at bounding box center [1132, 163] width 56 height 12
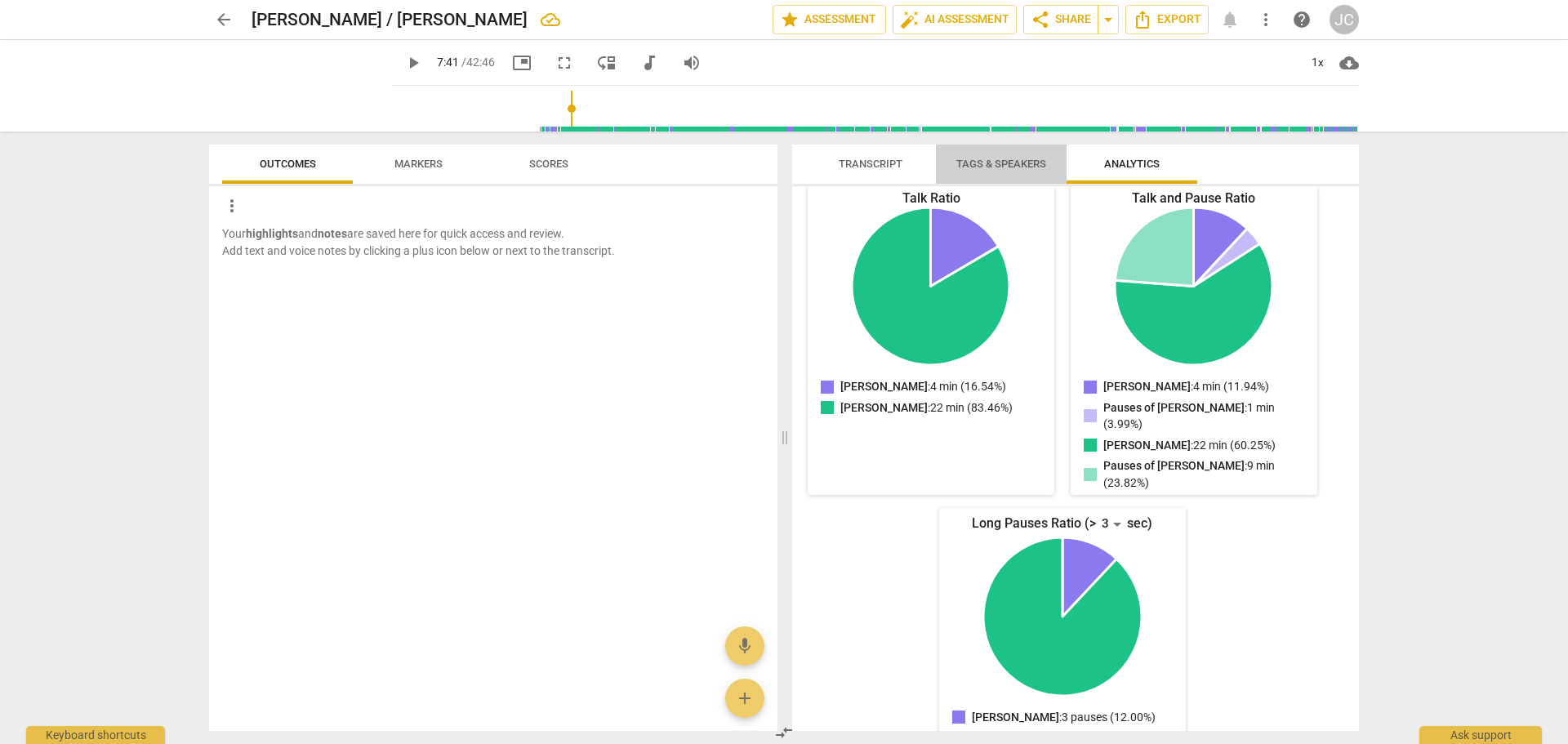
click at [985, 167] on span "Tags & Speakers" at bounding box center [1001, 163] width 89 height 12
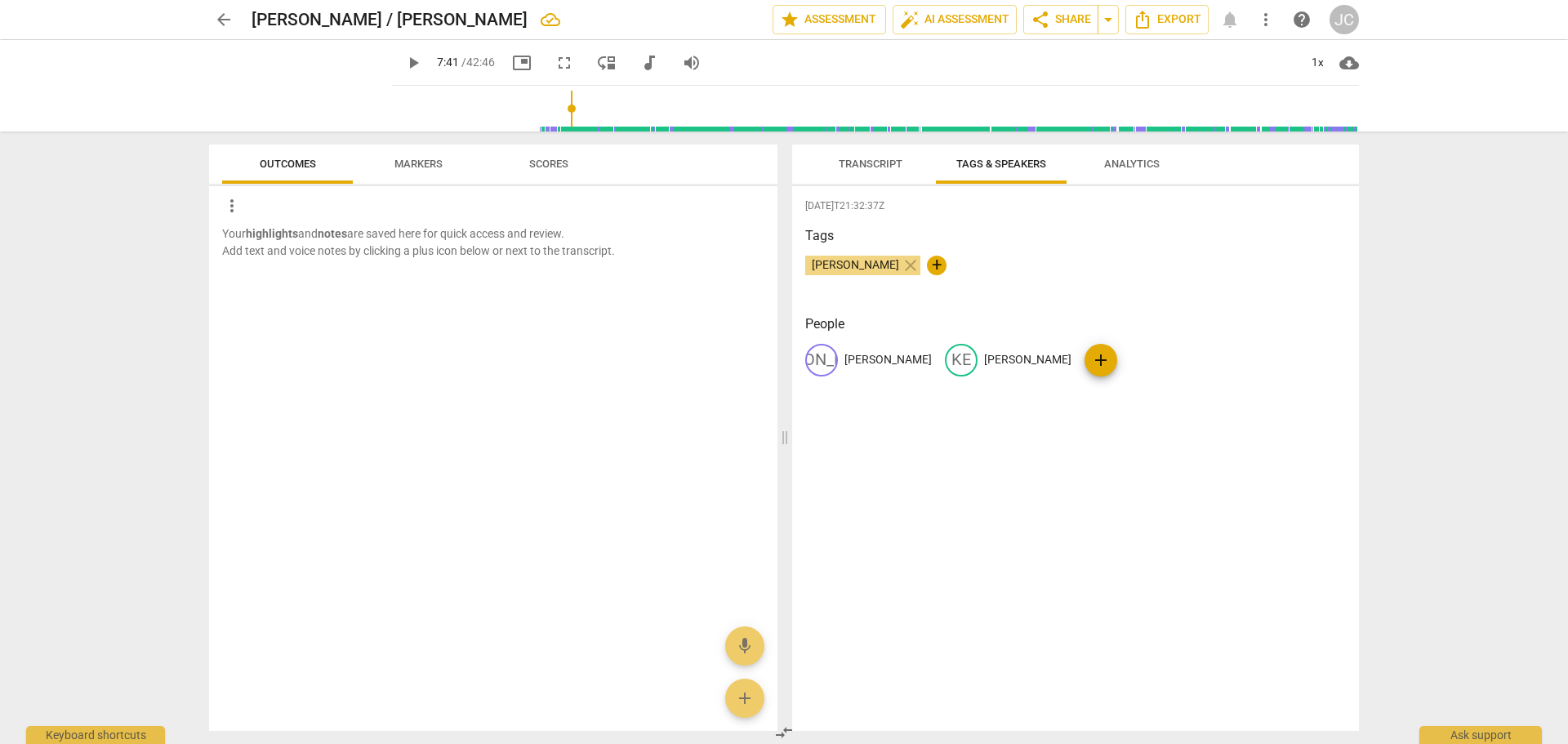
click at [867, 164] on span "Transcript" at bounding box center [870, 163] width 64 height 12
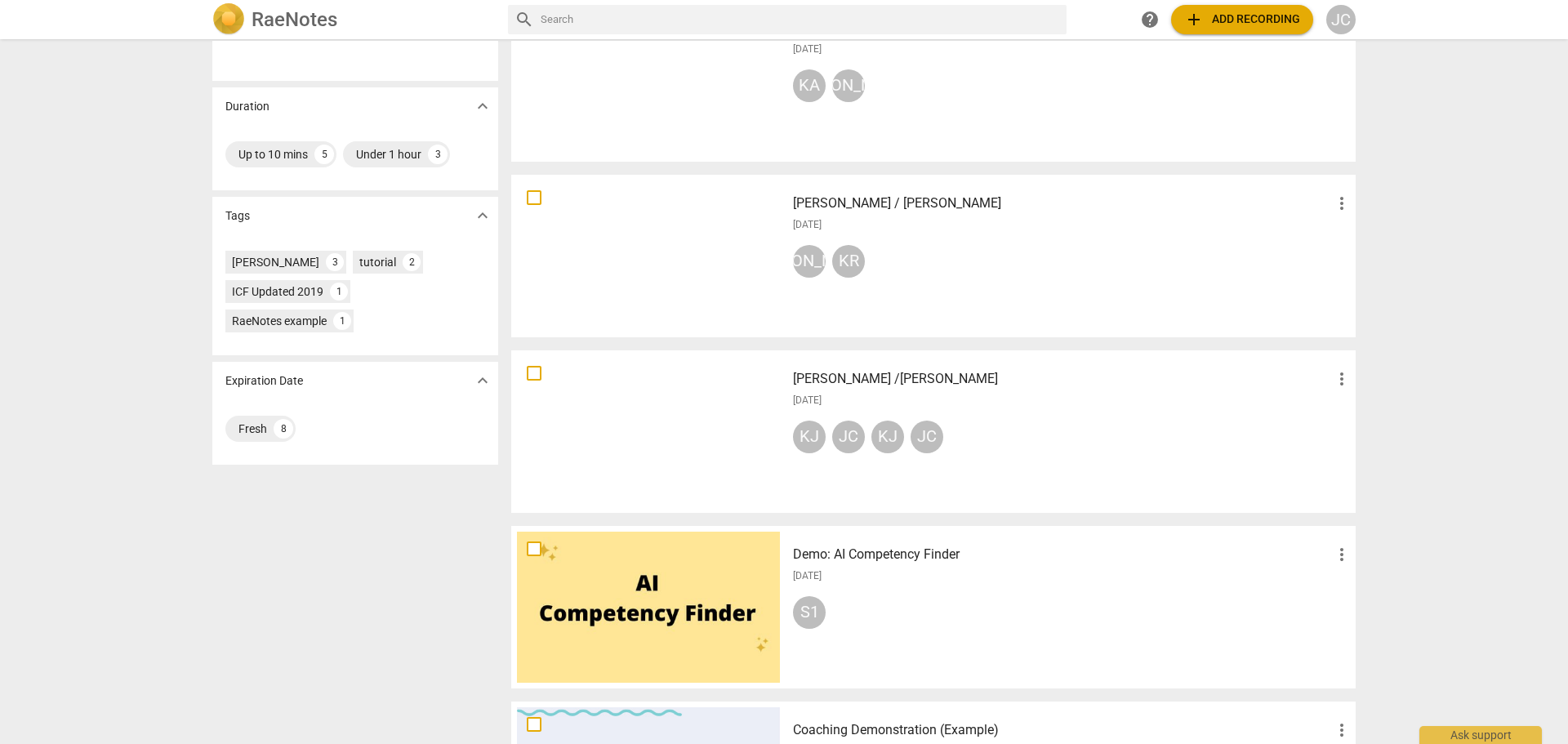
scroll to position [327, 0]
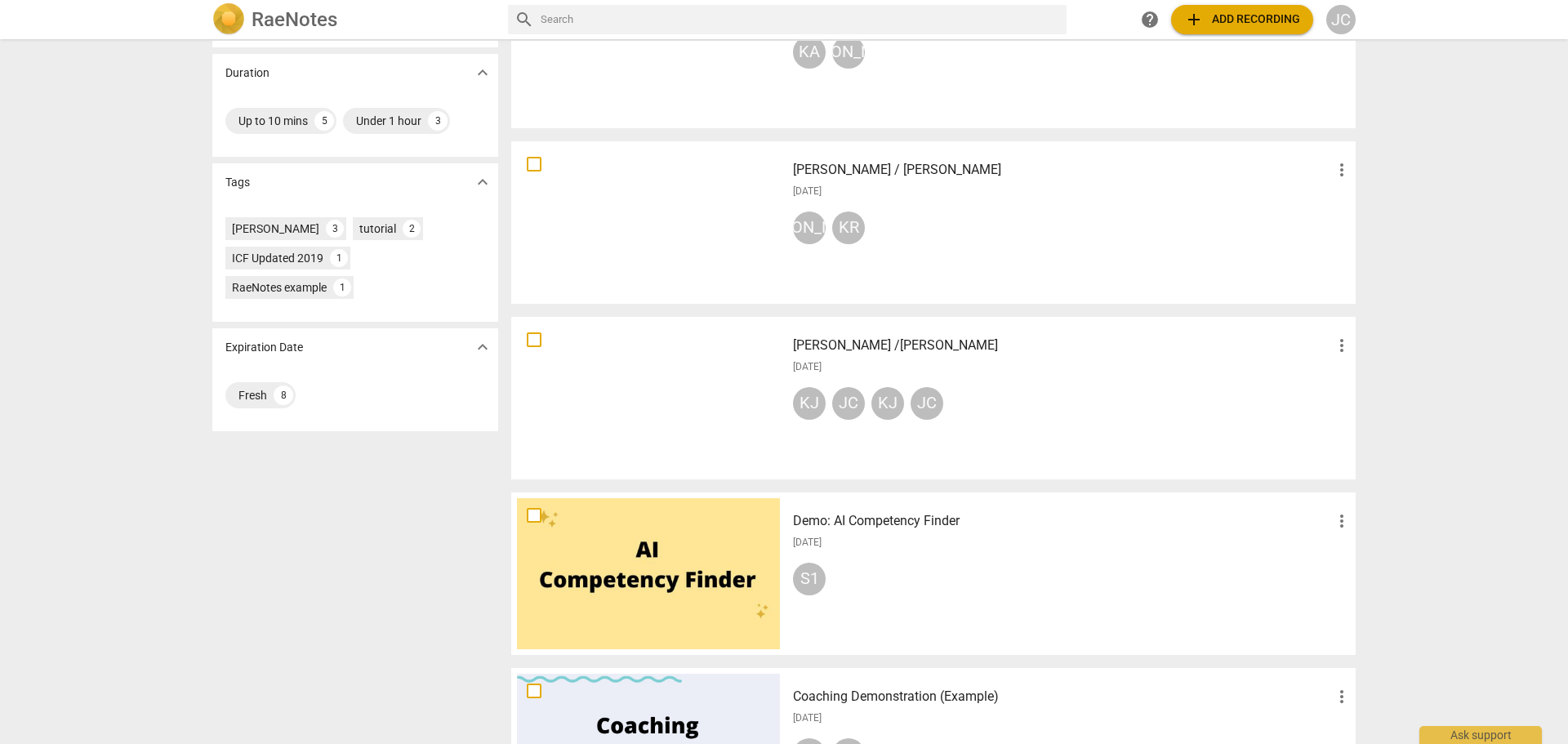
click at [641, 396] on div at bounding box center [648, 398] width 263 height 151
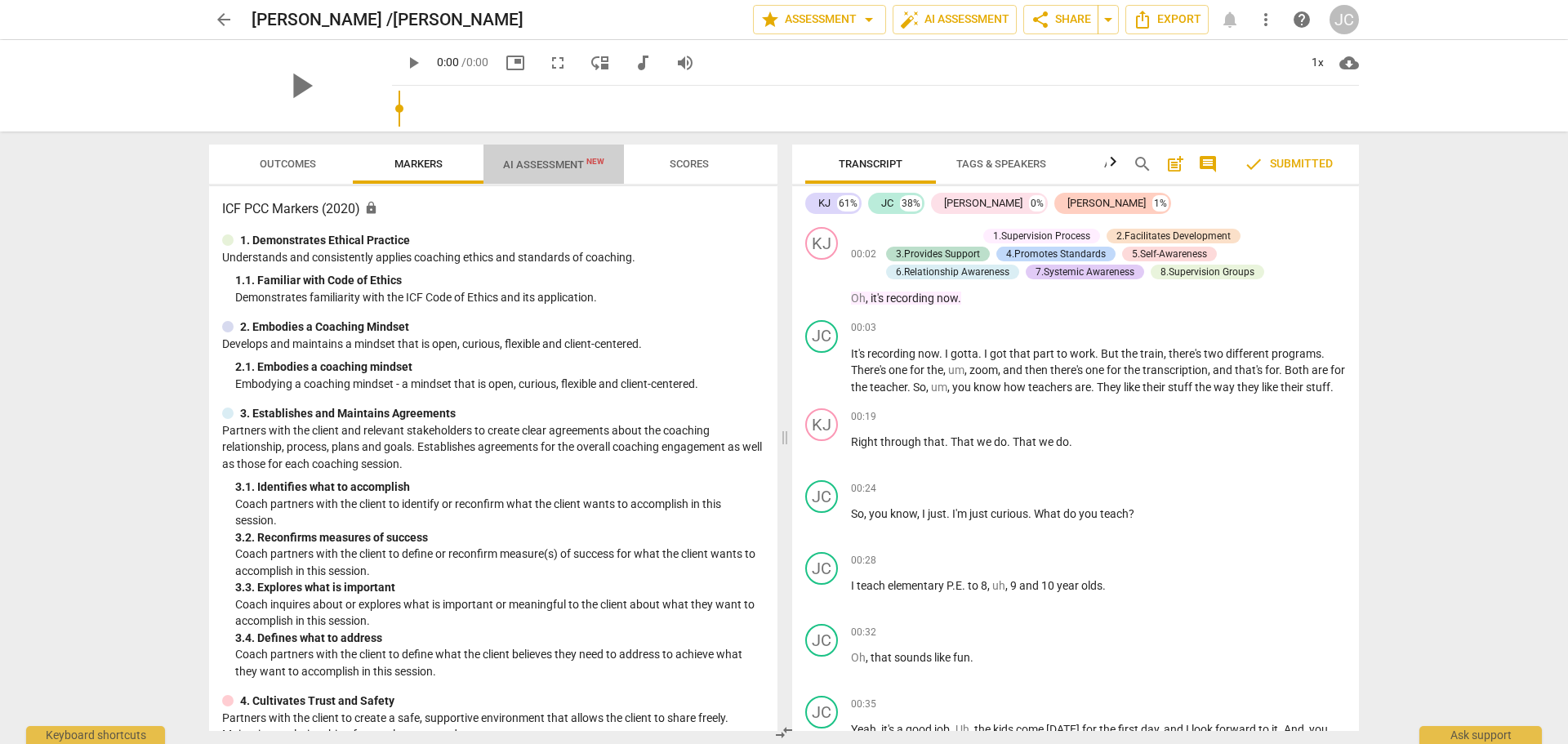
click at [523, 163] on span "AI Assessment New" at bounding box center [553, 164] width 101 height 12
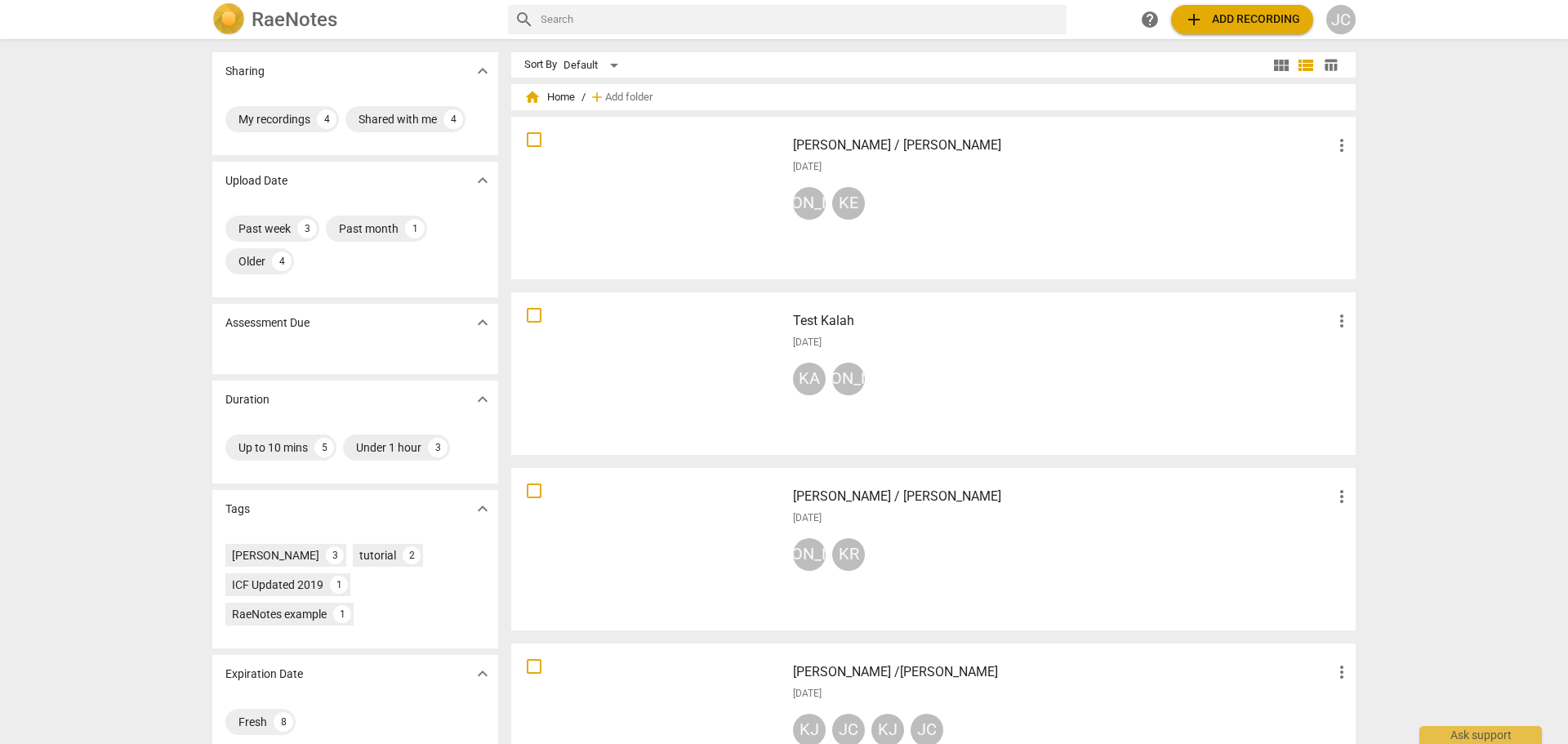
click at [711, 356] on div at bounding box center [648, 373] width 263 height 151
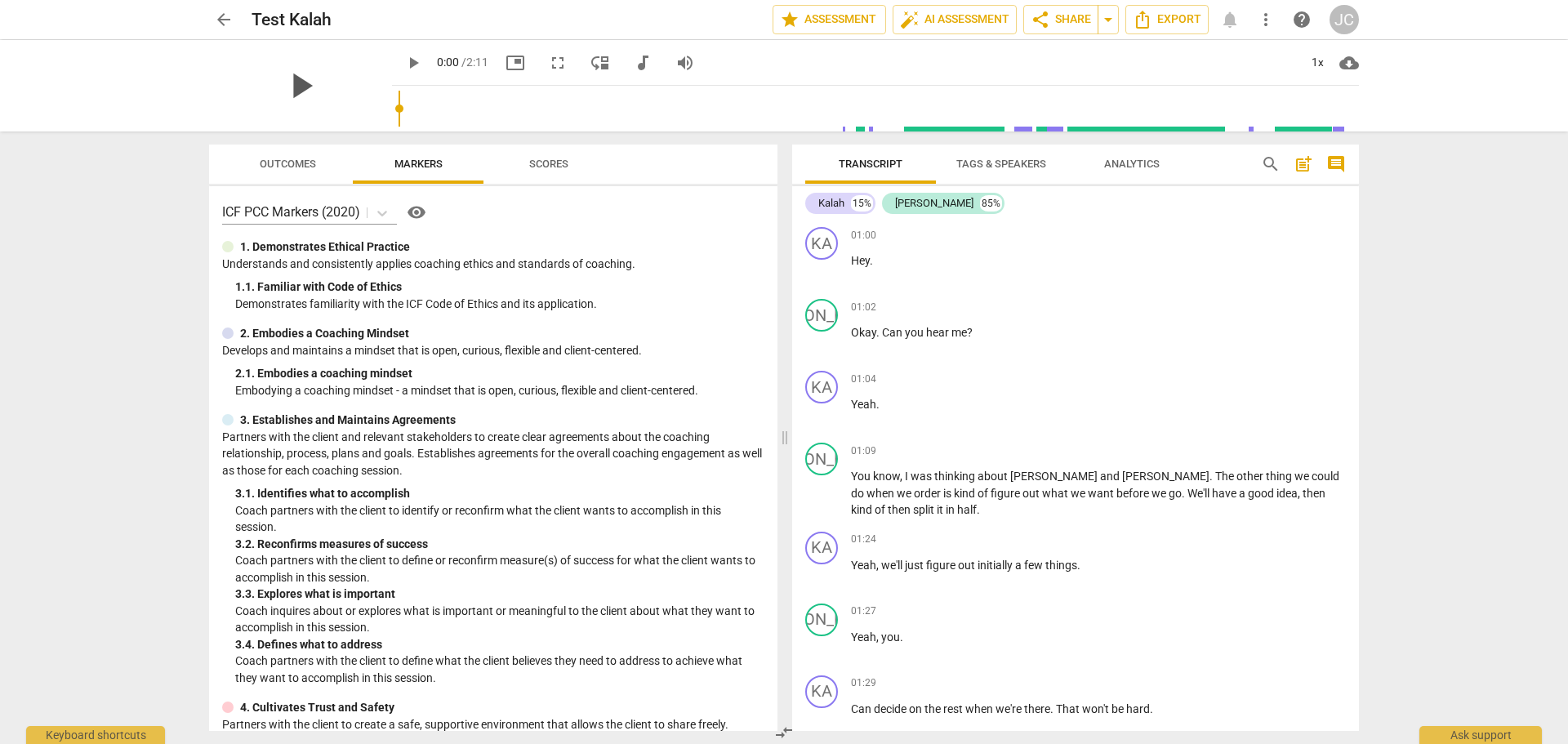
click at [279, 93] on span "play_arrow" at bounding box center [300, 86] width 42 height 42
drag, startPoint x: 397, startPoint y: 110, endPoint x: 827, endPoint y: 128, distance: 430.4
click at [827, 128] on input "range" at bounding box center [879, 108] width 961 height 52
click at [404, 61] on span "pause" at bounding box center [414, 63] width 20 height 20
type input "64"
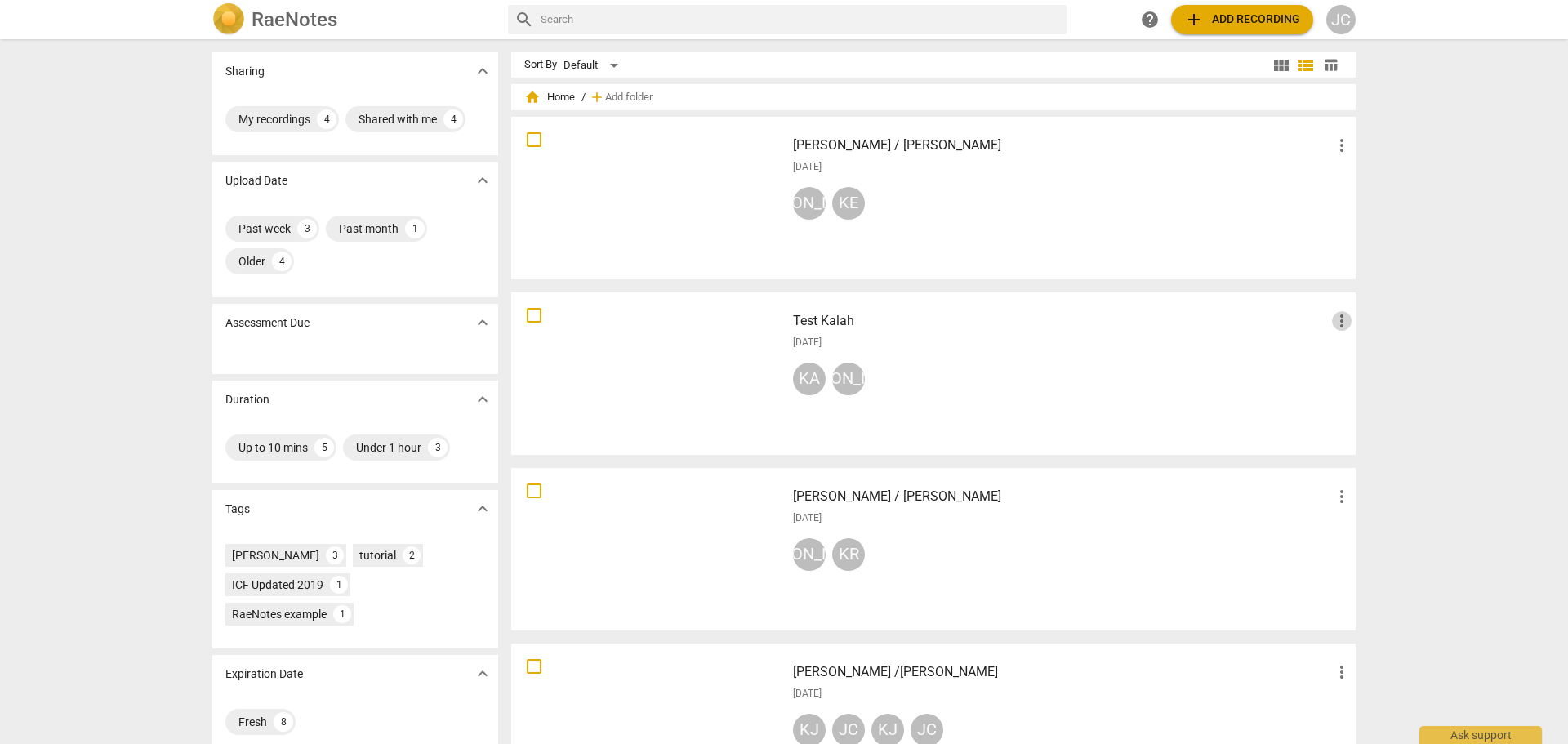
click at [1339, 323] on span "more_vert" at bounding box center [1342, 321] width 20 height 20
click at [1353, 358] on li "Delete" at bounding box center [1360, 361] width 62 height 39
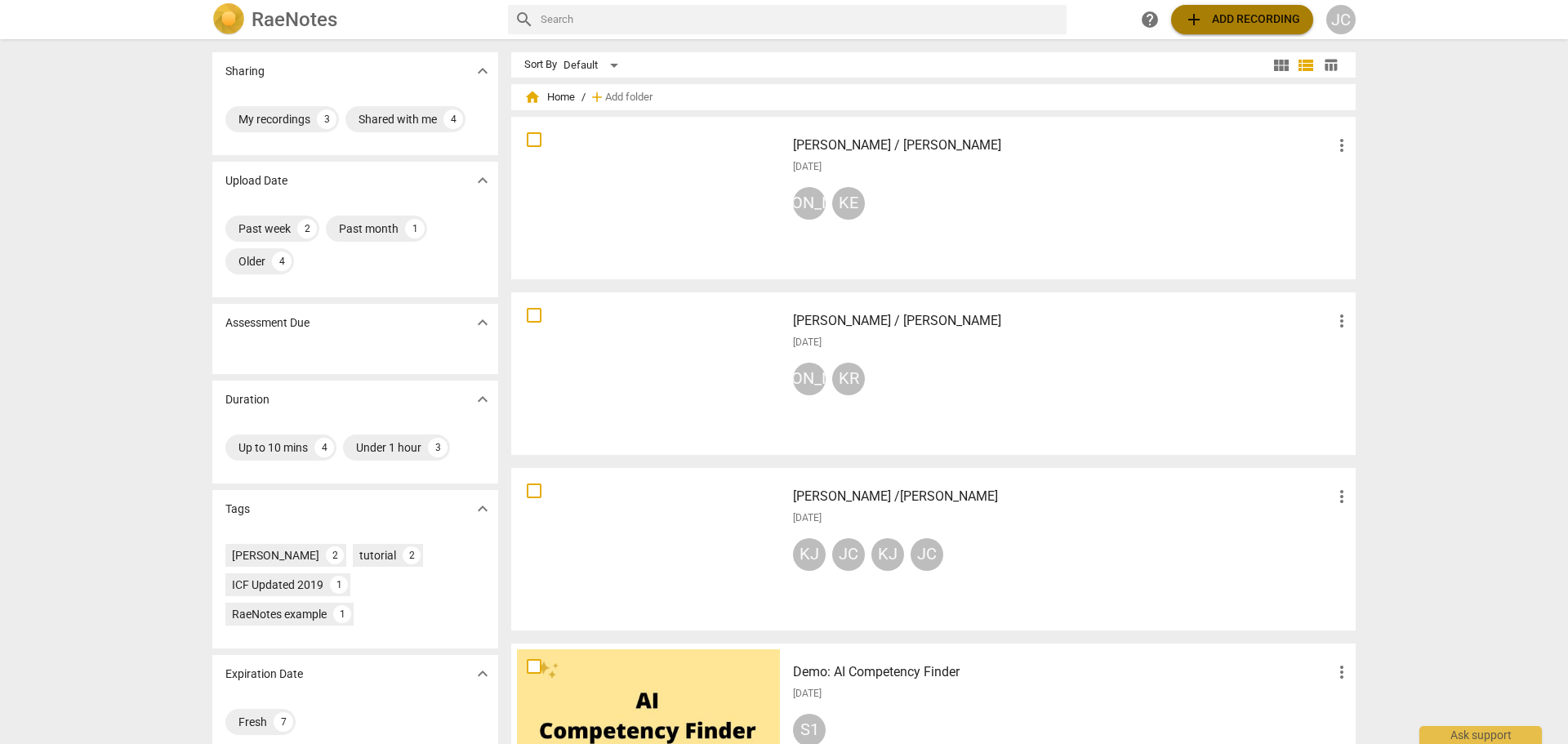
click at [1253, 29] on span "add Add recording" at bounding box center [1242, 20] width 116 height 20
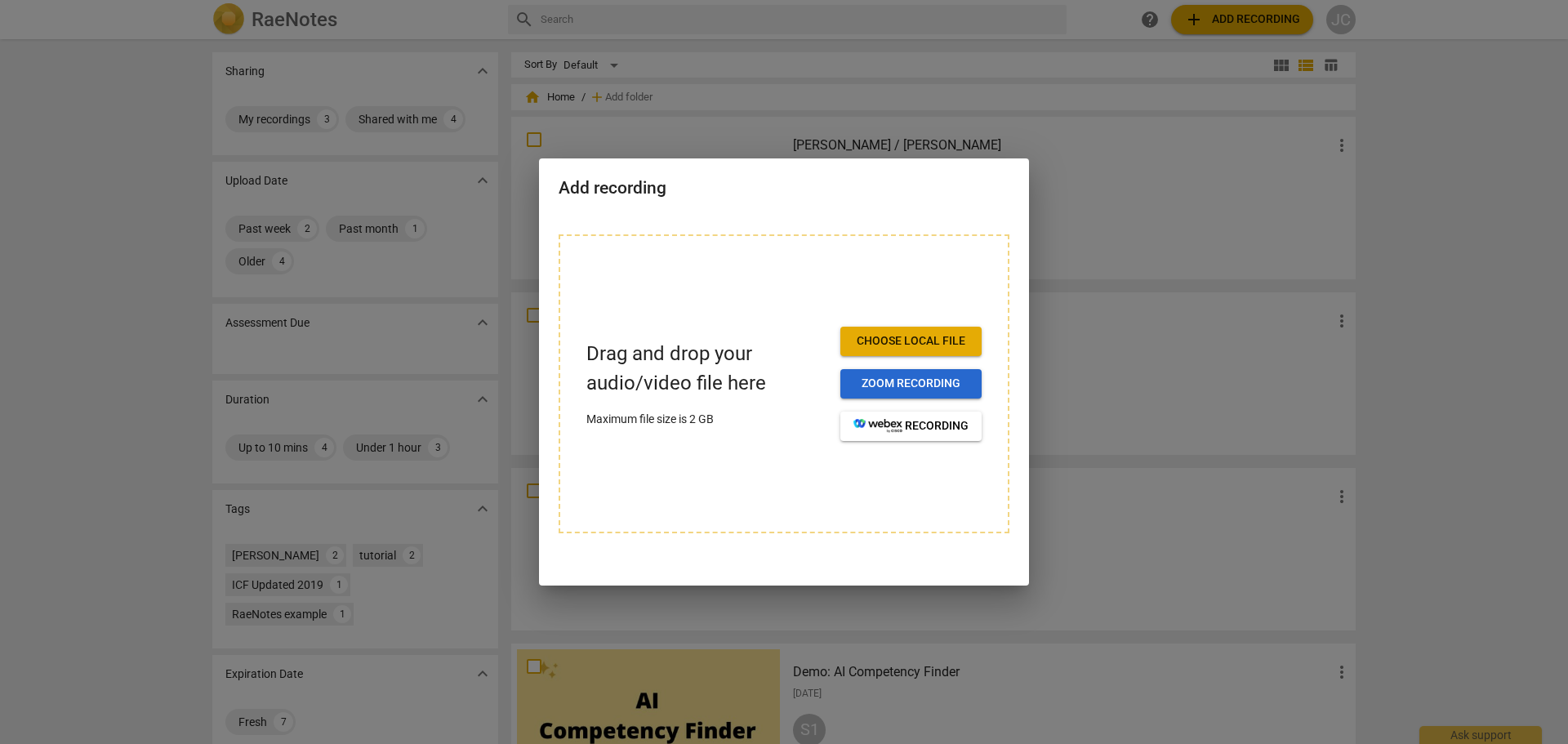
click at [907, 380] on span "Zoom recording" at bounding box center [911, 383] width 115 height 17
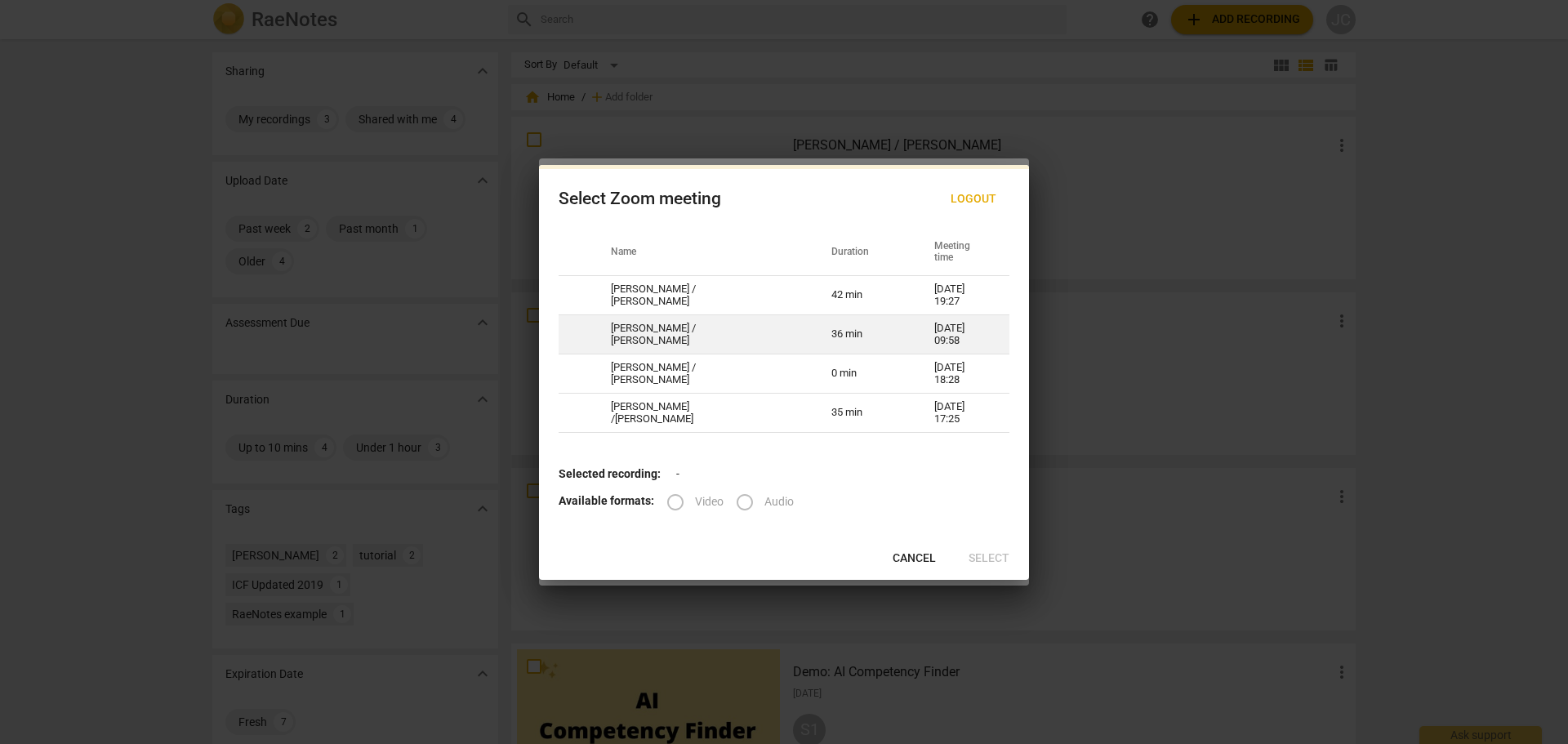
click at [724, 332] on td "[PERSON_NAME] / [PERSON_NAME]" at bounding box center [701, 335] width 220 height 39
radio input "true"
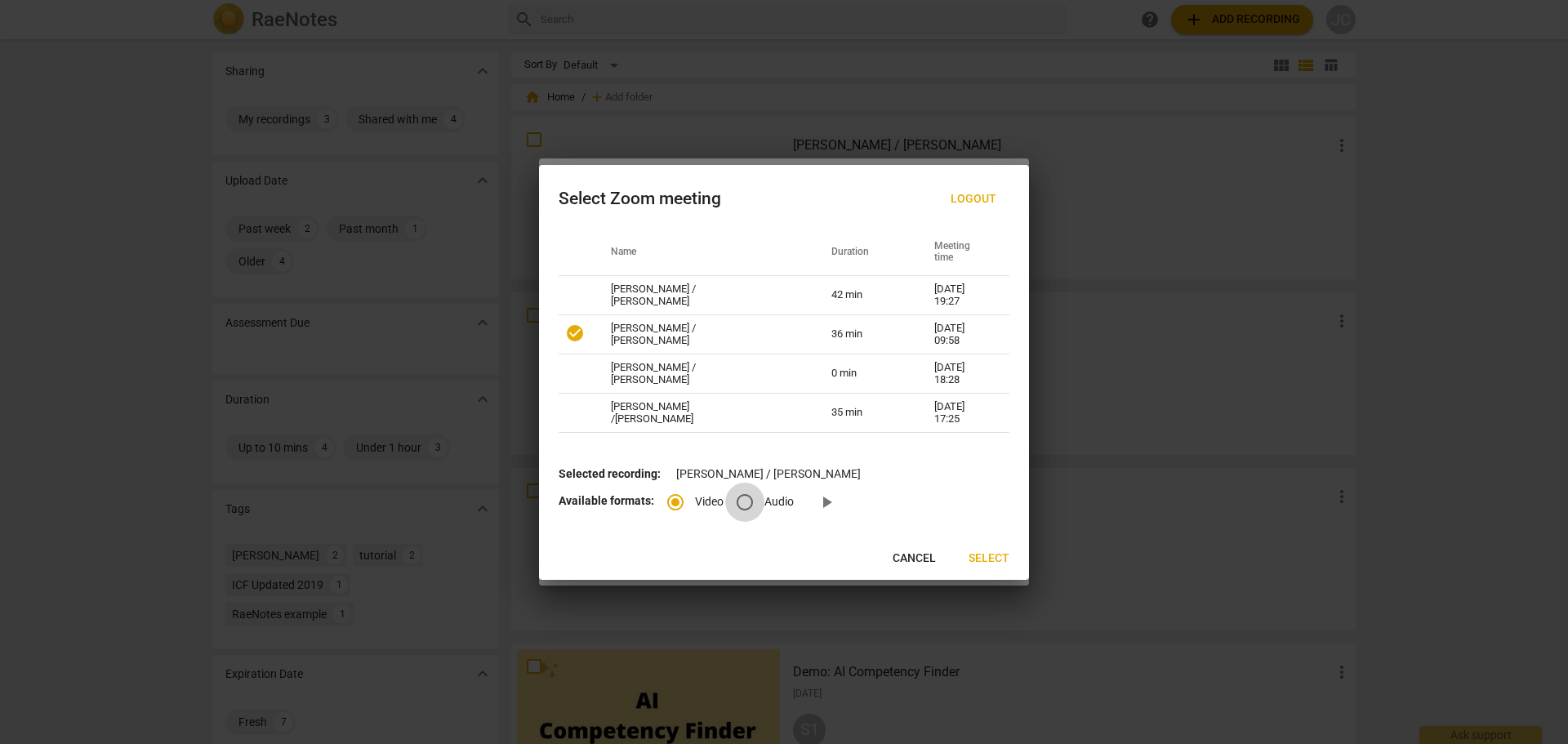
click at [743, 506] on input "Audio" at bounding box center [745, 502] width 39 height 39
radio input "true"
click at [675, 504] on input "Video" at bounding box center [676, 502] width 39 height 39
radio input "true"
click at [972, 562] on span "Select" at bounding box center [989, 558] width 41 height 17
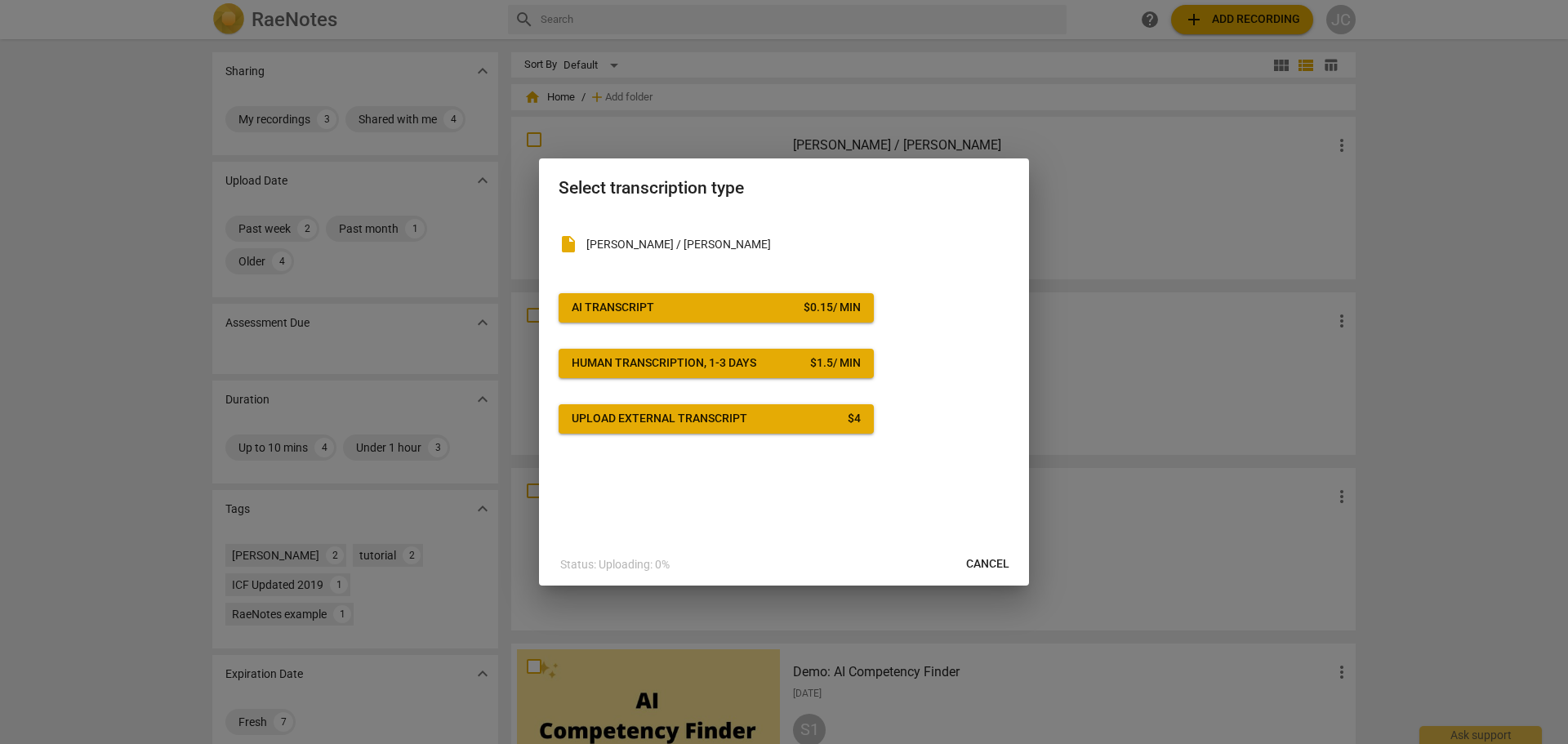
click at [631, 310] on div "AI Transcript" at bounding box center [613, 308] width 83 height 17
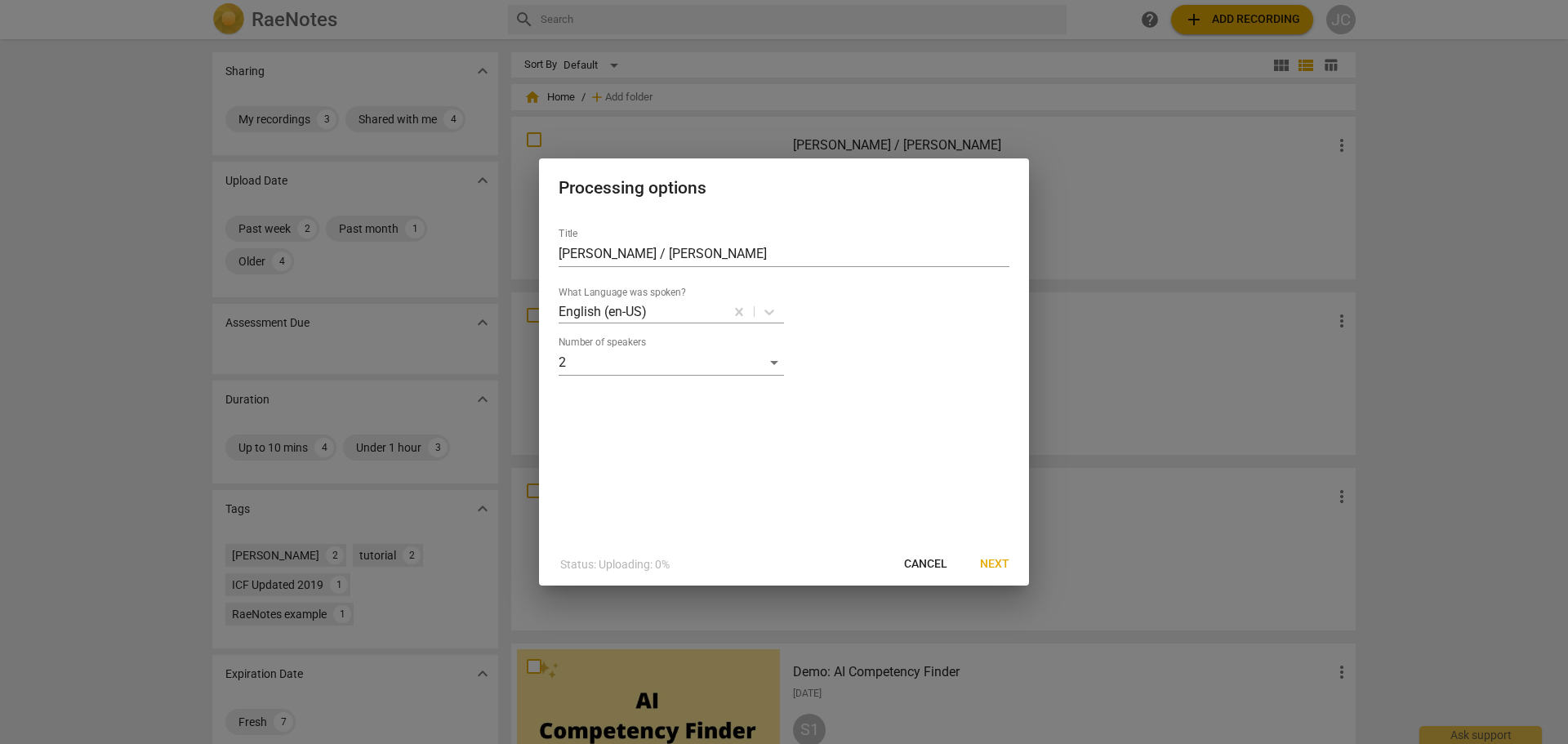
click at [986, 564] on span "Next" at bounding box center [995, 564] width 29 height 17
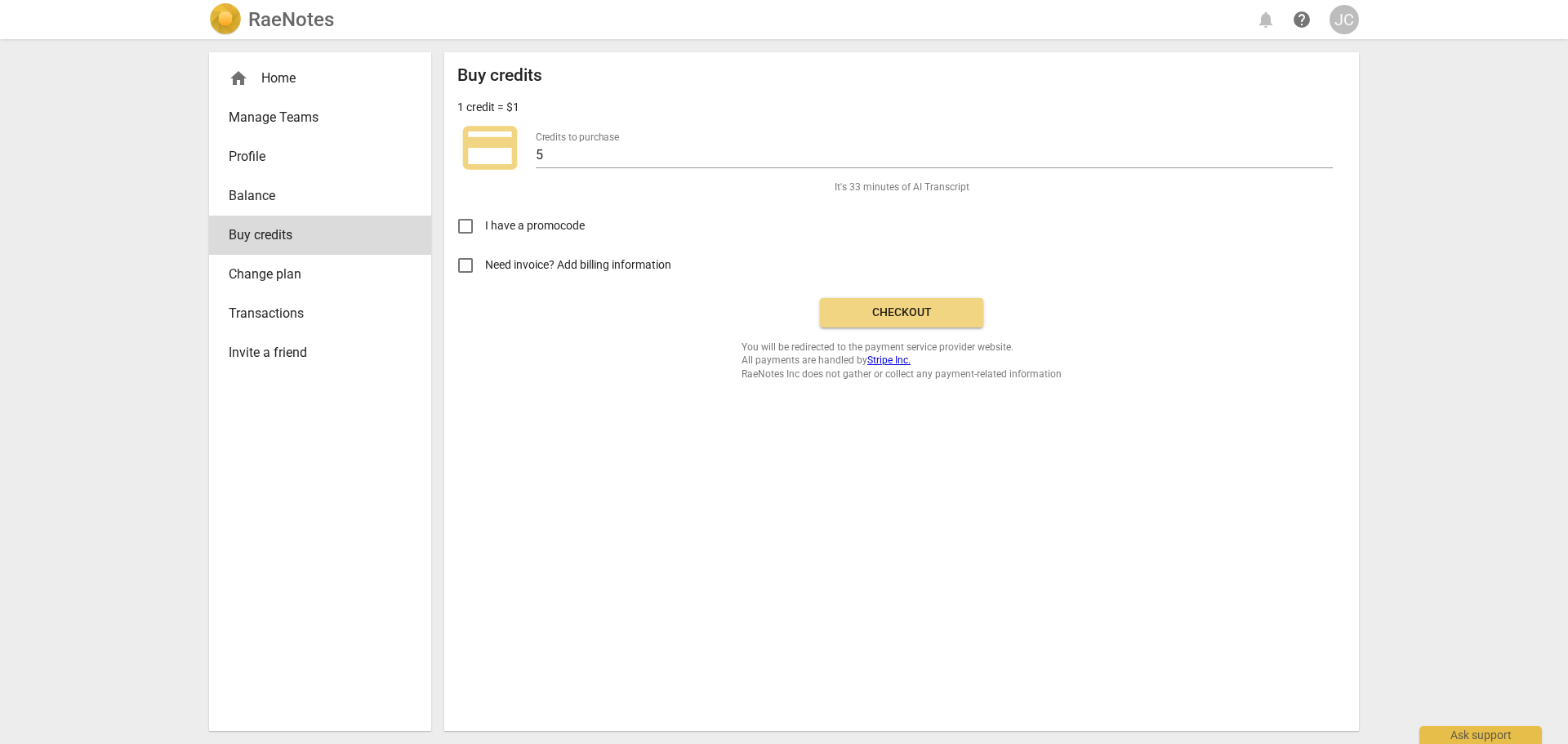
click at [879, 309] on span "Checkout" at bounding box center [902, 313] width 138 height 17
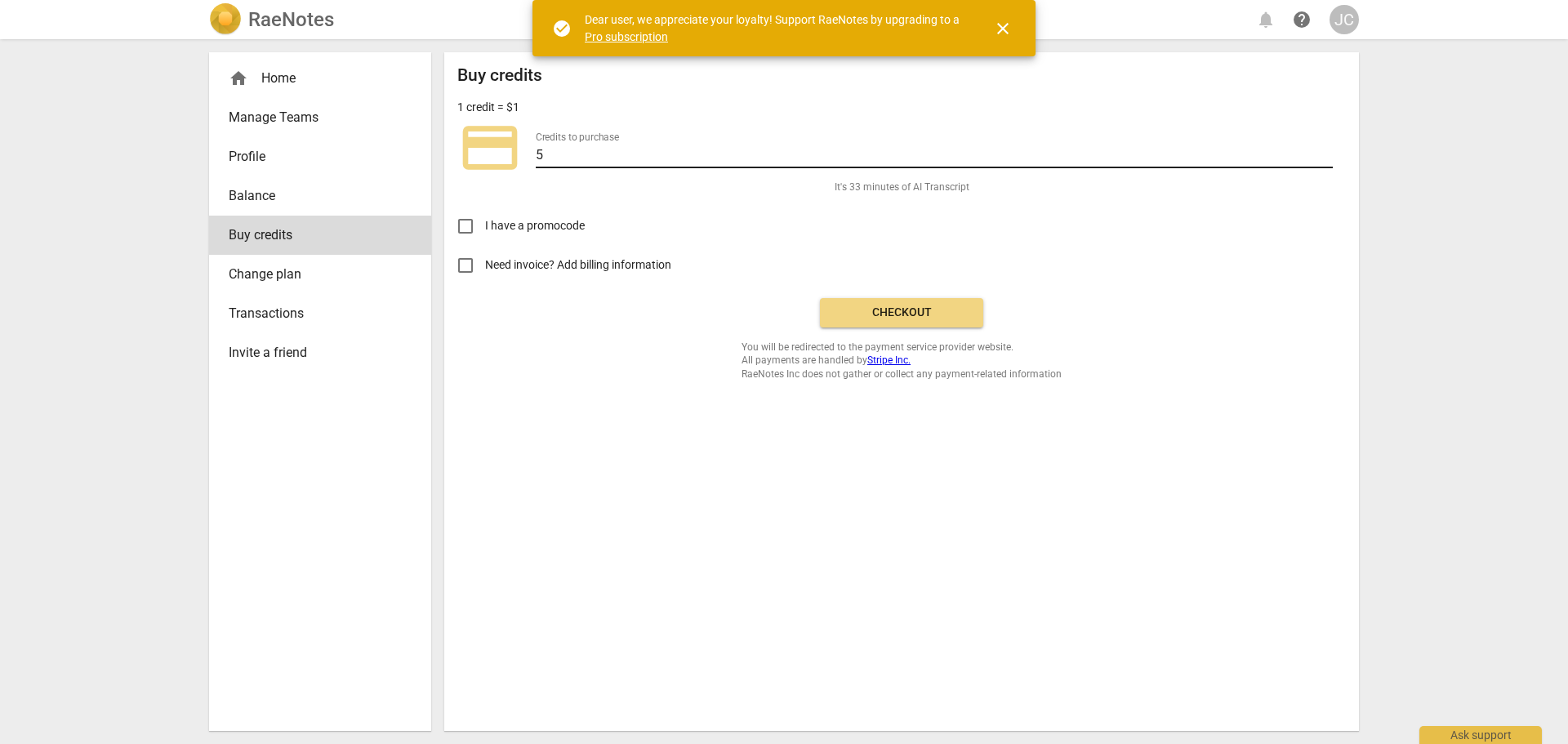
click at [547, 153] on input "5" at bounding box center [933, 156] width 797 height 24
drag, startPoint x: 547, startPoint y: 153, endPoint x: 527, endPoint y: 156, distance: 20.2
click at [527, 156] on div "credit_card Credits to purchase 5" at bounding box center [902, 147] width 889 height 66
click at [1006, 31] on span "close" at bounding box center [1003, 29] width 20 height 20
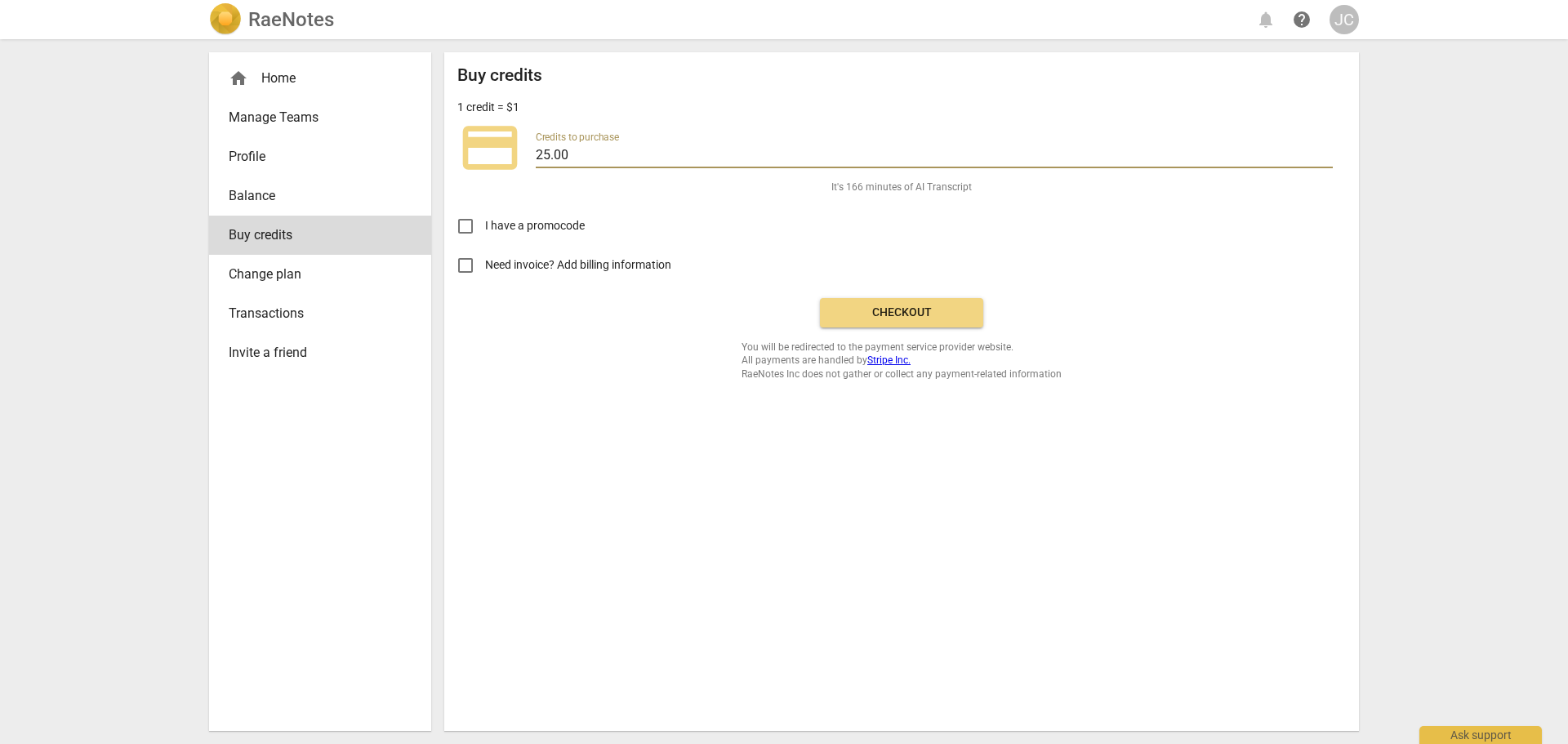
type input "25.00"
click at [924, 315] on span "Checkout" at bounding box center [902, 313] width 138 height 17
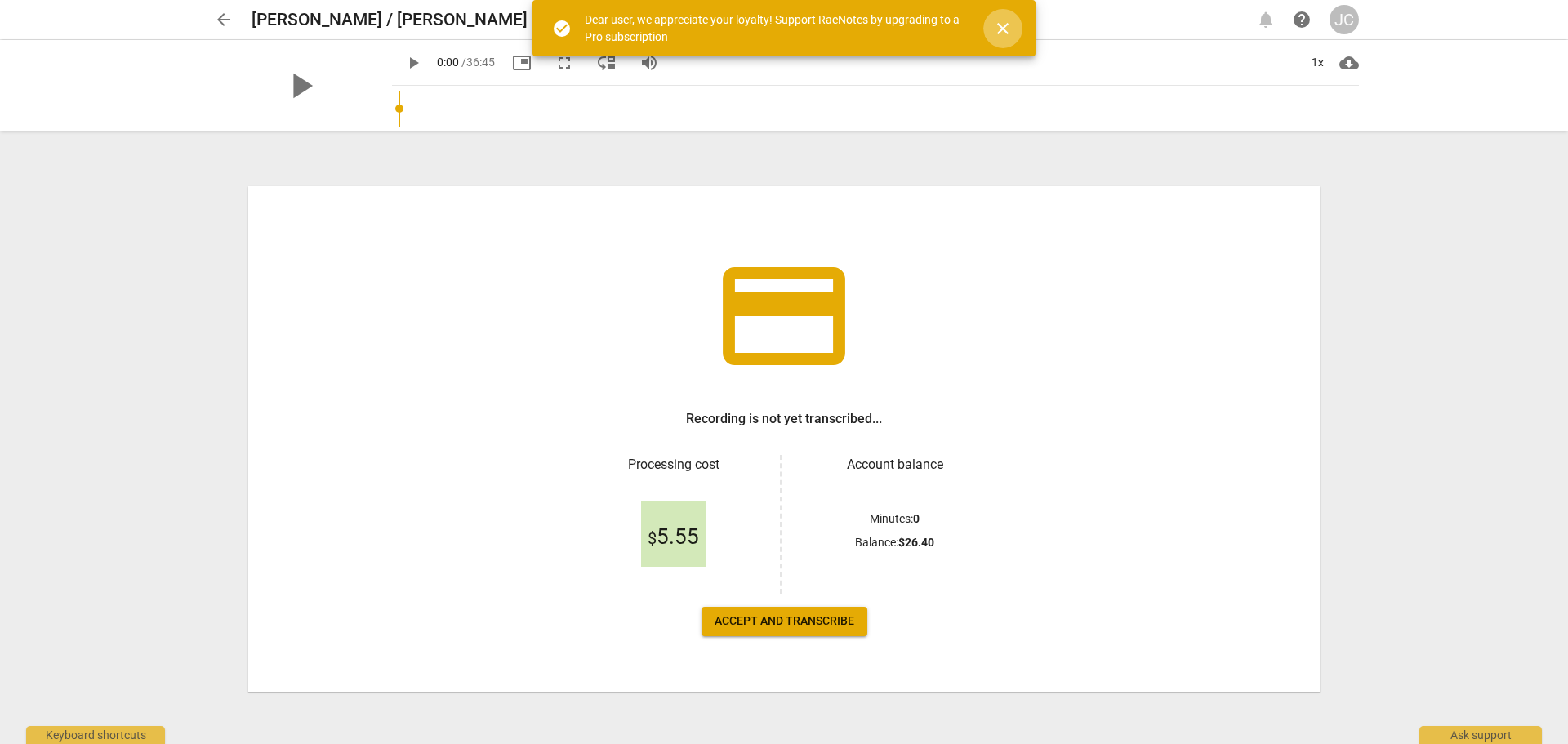
click at [997, 36] on span "close" at bounding box center [1003, 29] width 20 height 20
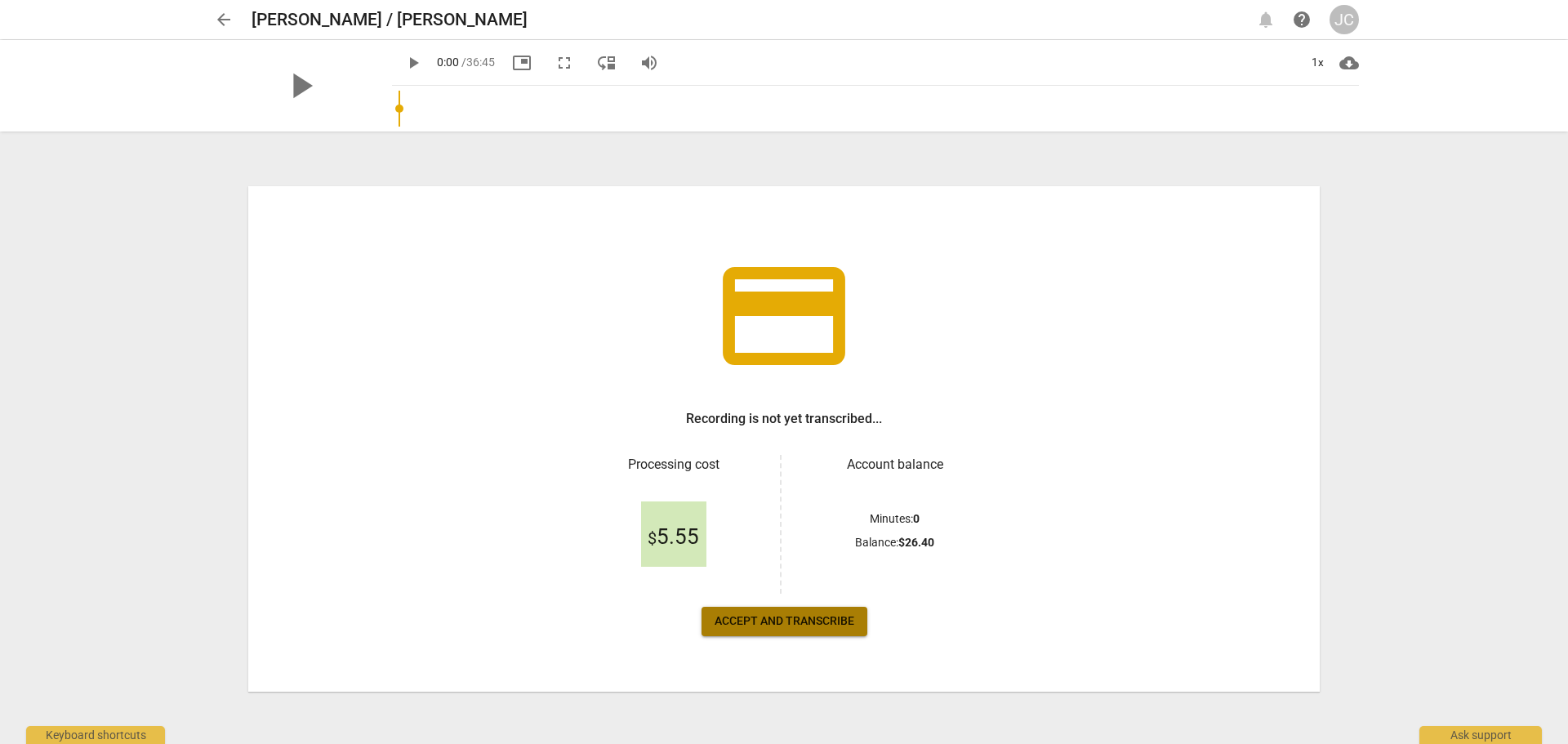
click at [768, 629] on span "Accept and transcribe" at bounding box center [784, 621] width 140 height 17
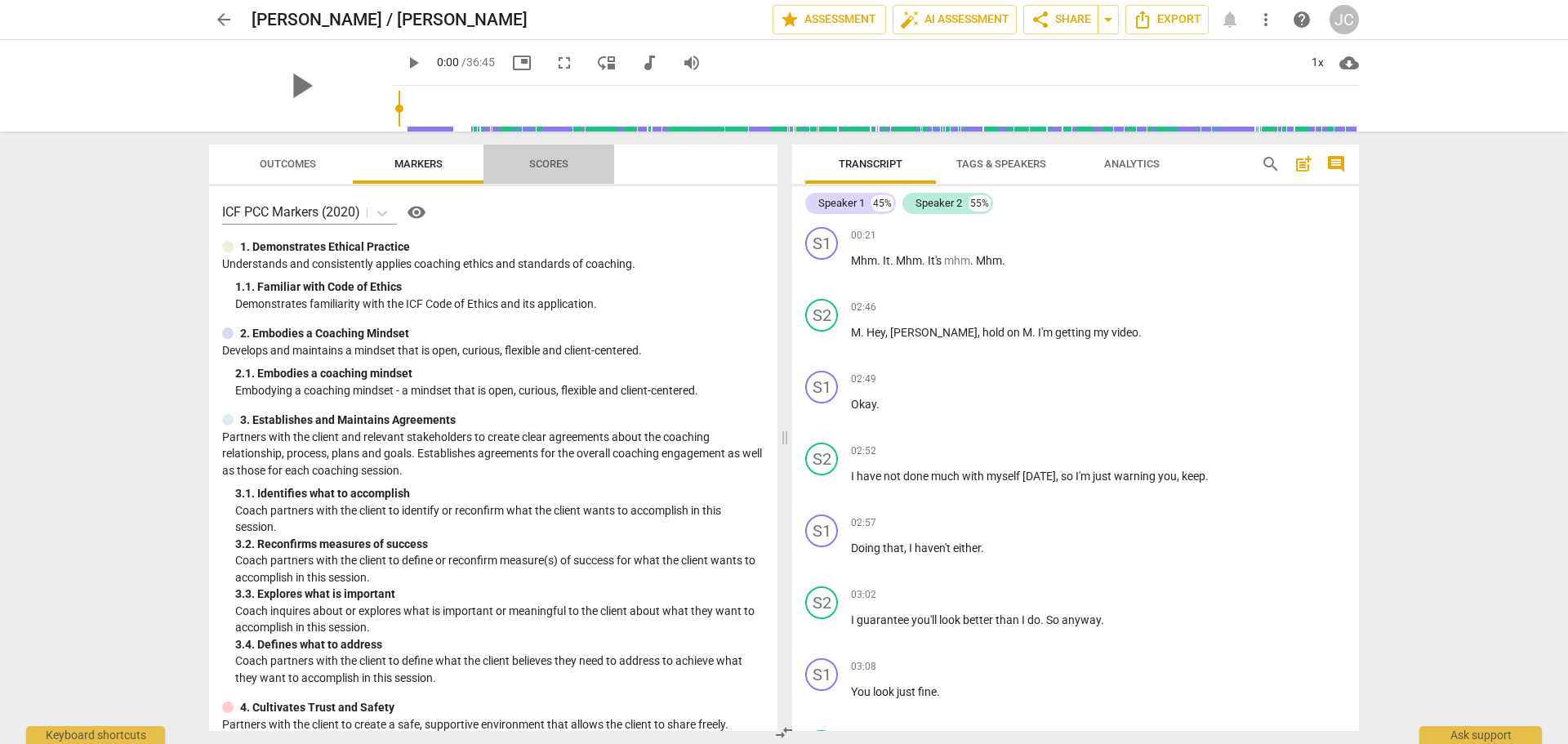
click at [552, 167] on span "Scores" at bounding box center [549, 163] width 39 height 12
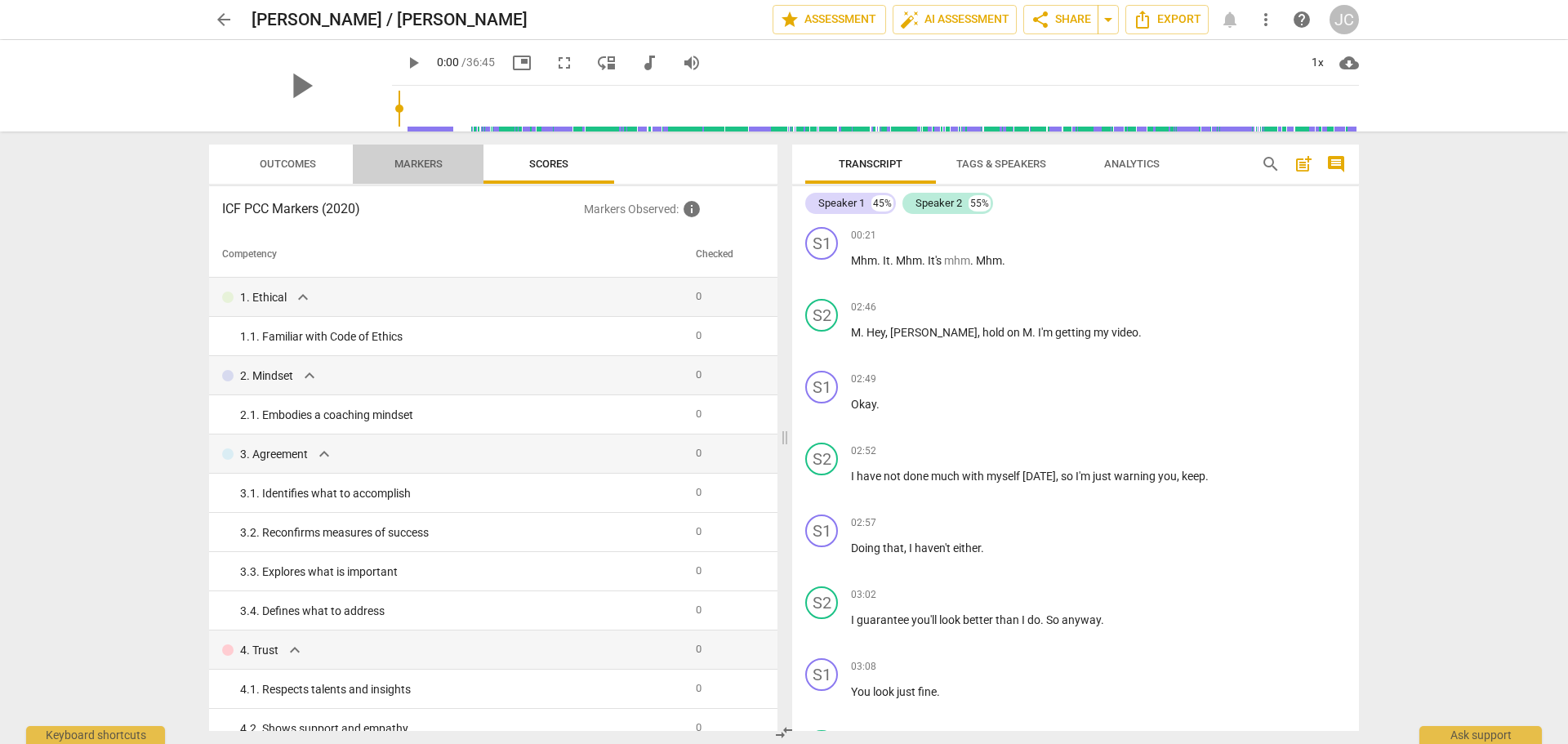
click at [433, 165] on span "Markers" at bounding box center [419, 163] width 48 height 12
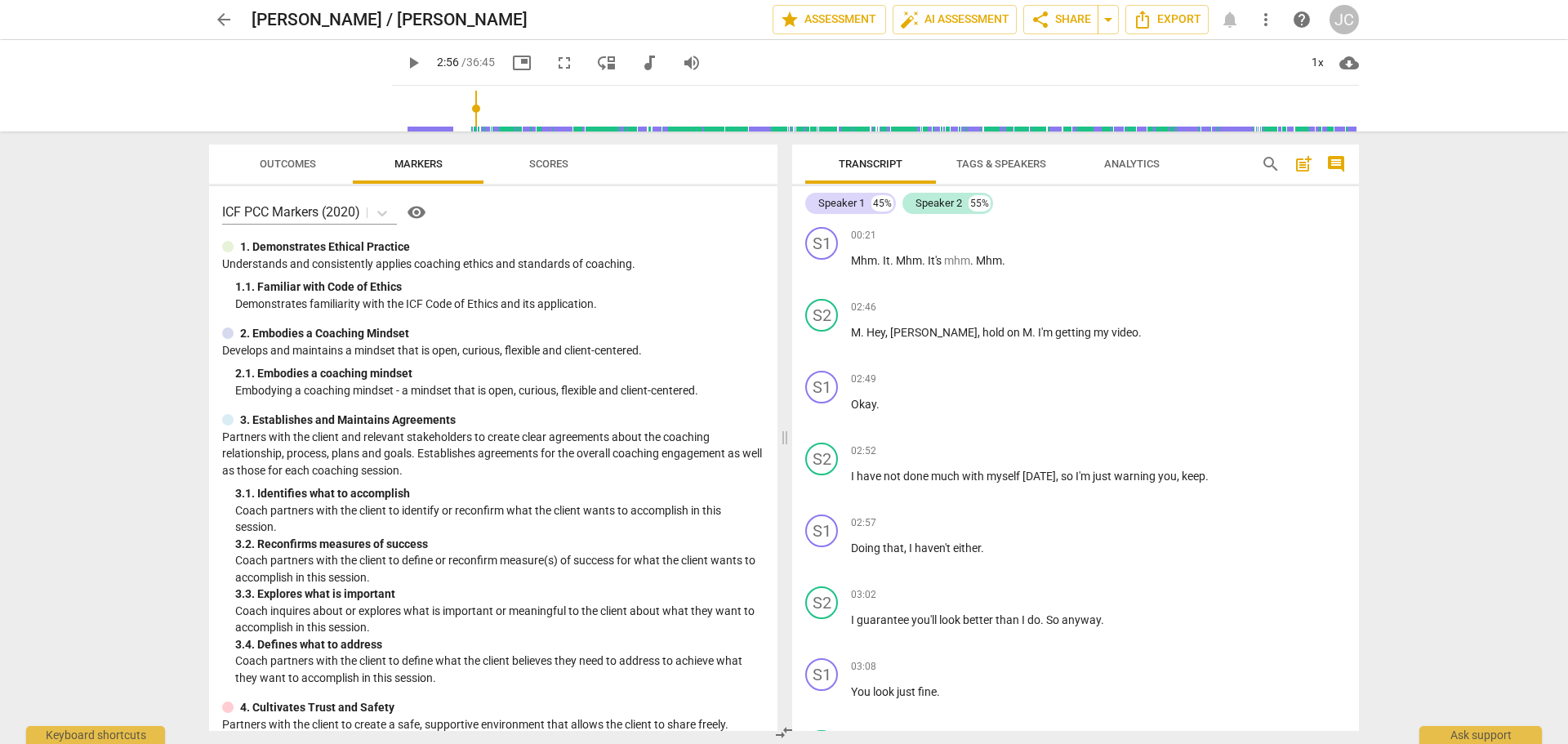
drag, startPoint x: 379, startPoint y: 109, endPoint x: 458, endPoint y: 113, distance: 79.1
click at [458, 113] on input "range" at bounding box center [879, 108] width 961 height 52
drag, startPoint x: 459, startPoint y: 111, endPoint x: 468, endPoint y: 113, distance: 9.2
click at [468, 113] on input "range" at bounding box center [879, 108] width 961 height 52
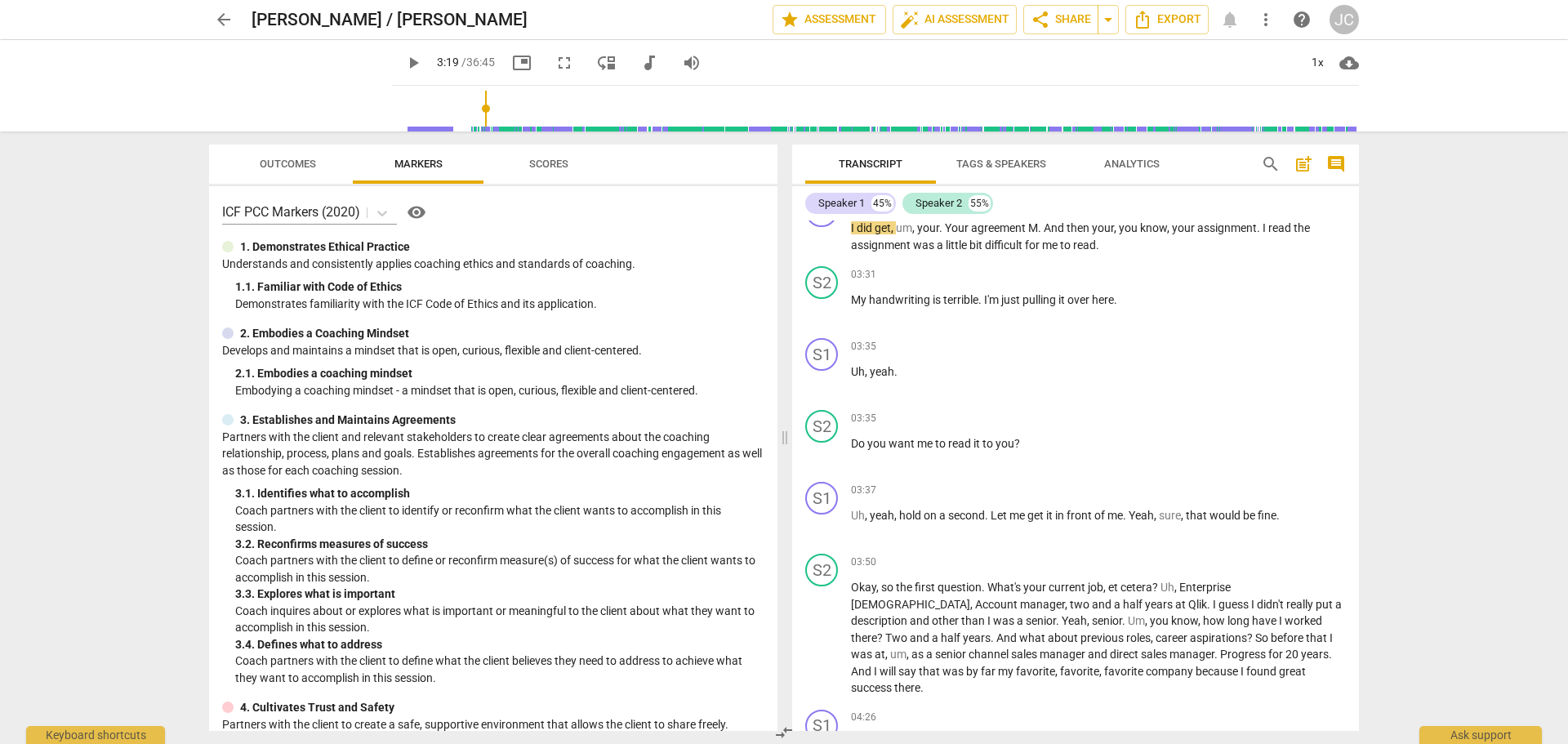
click at [404, 66] on span "play_arrow" at bounding box center [414, 63] width 20 height 20
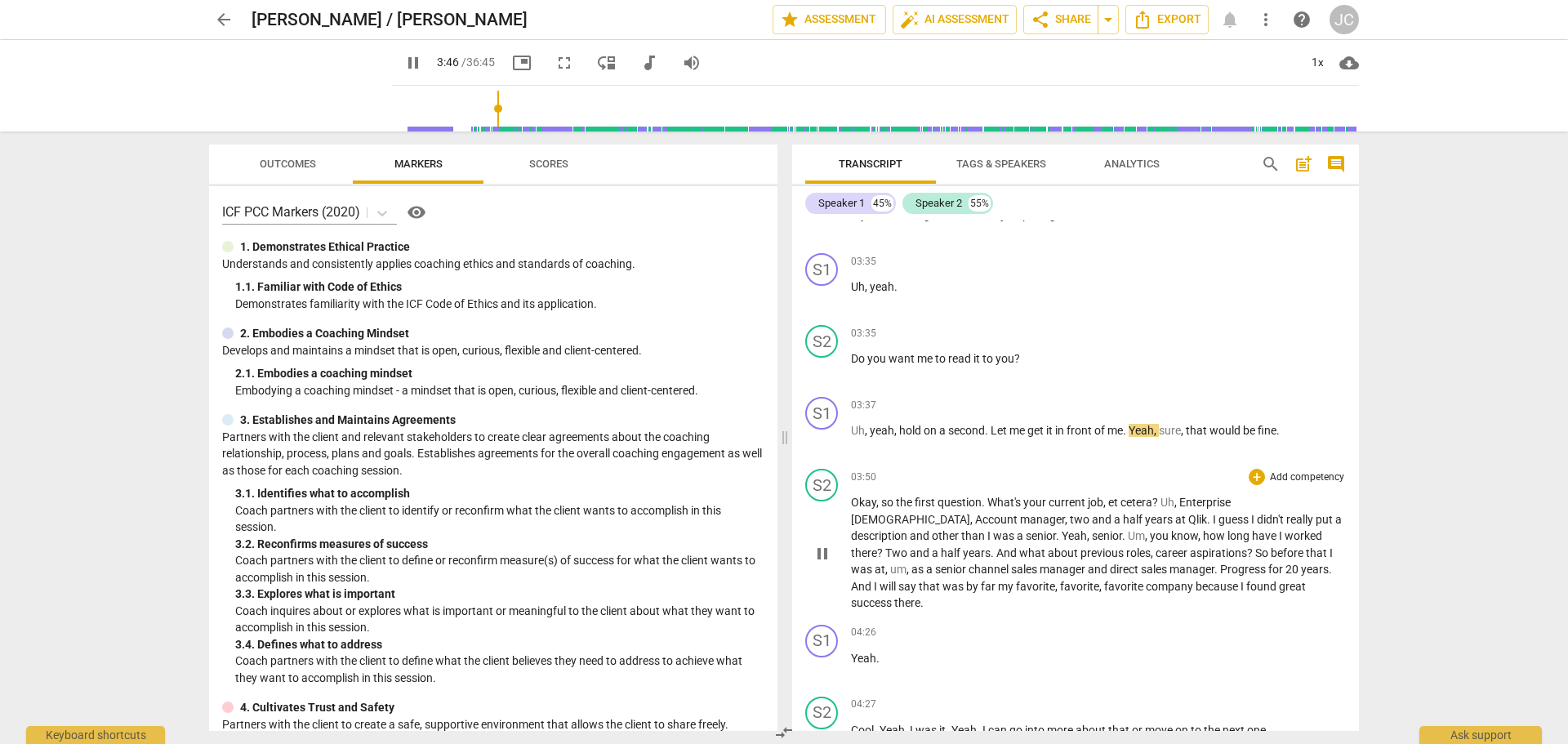
scroll to position [817, 0]
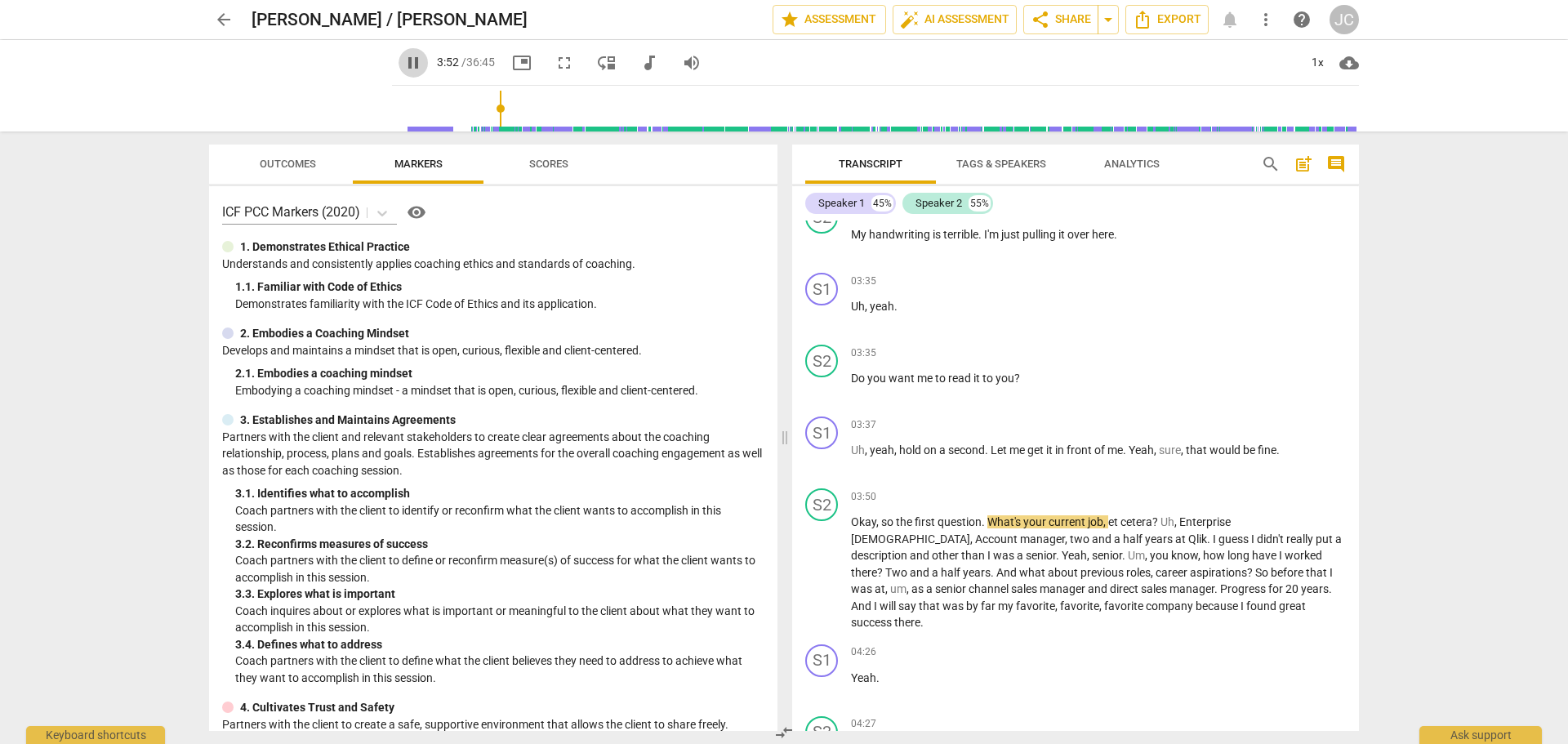
click at [404, 62] on span "pause" at bounding box center [414, 63] width 20 height 20
type input "233"
click at [1026, 166] on span "Tags & Speakers" at bounding box center [1001, 163] width 89 height 12
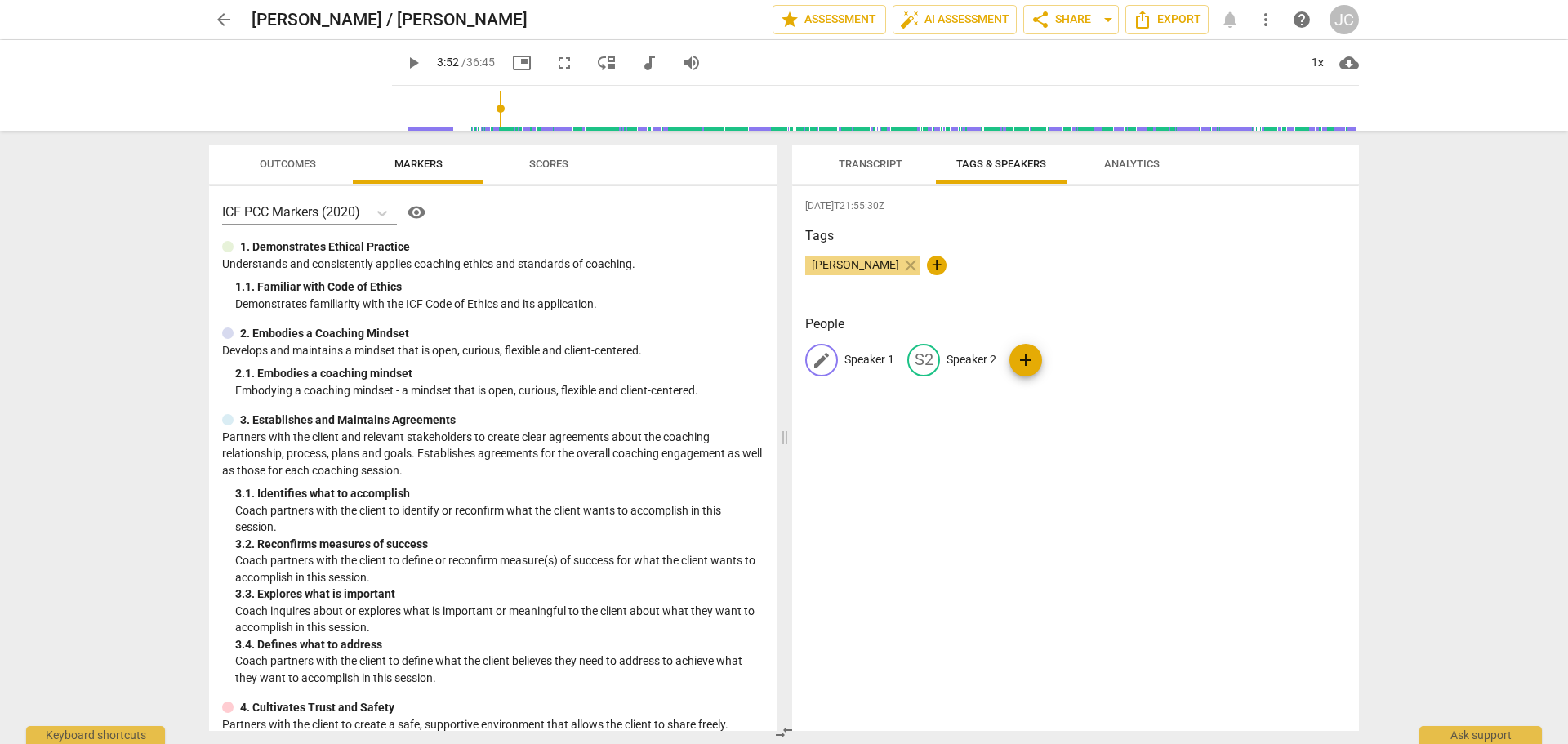
click at [860, 363] on p "Speaker 1" at bounding box center [869, 359] width 50 height 17
type input "[PERSON_NAME]"
click at [1066, 361] on p "Speaker 2" at bounding box center [1078, 359] width 50 height 17
type input "[PERSON_NAME]"
click at [999, 243] on h3 "Tags" at bounding box center [1076, 236] width 540 height 20
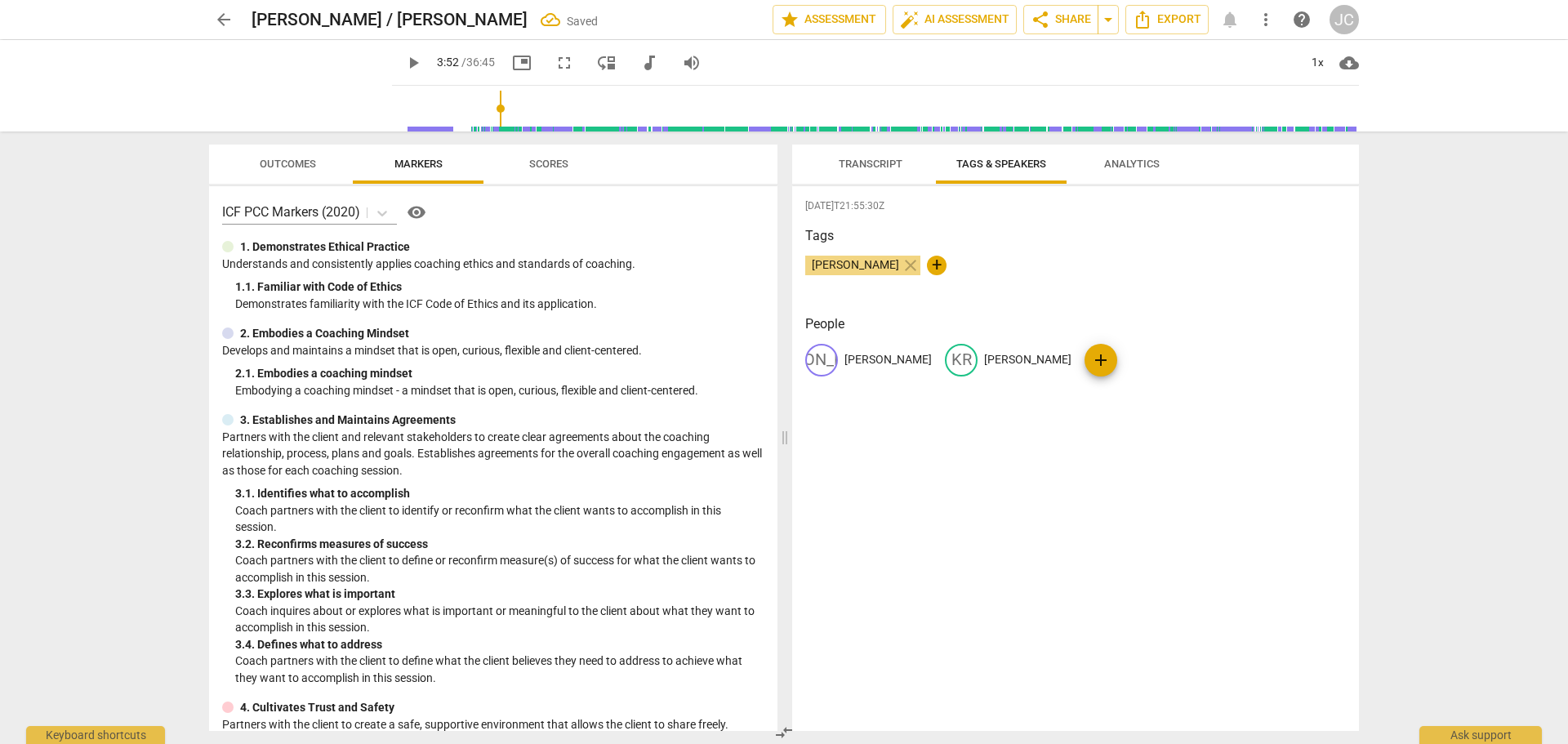
click at [1135, 164] on span "Analytics" at bounding box center [1132, 163] width 56 height 12
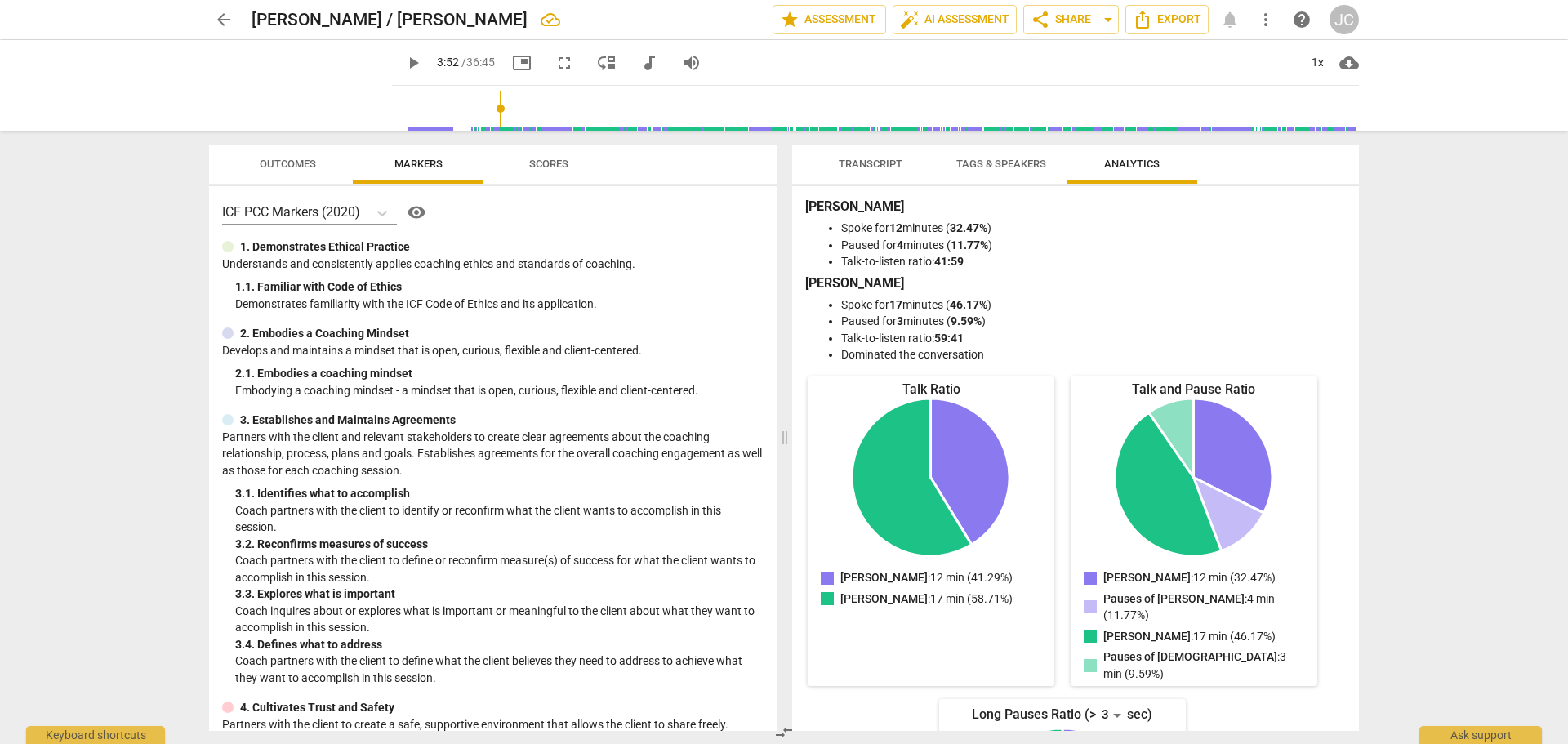
scroll to position [0, 0]
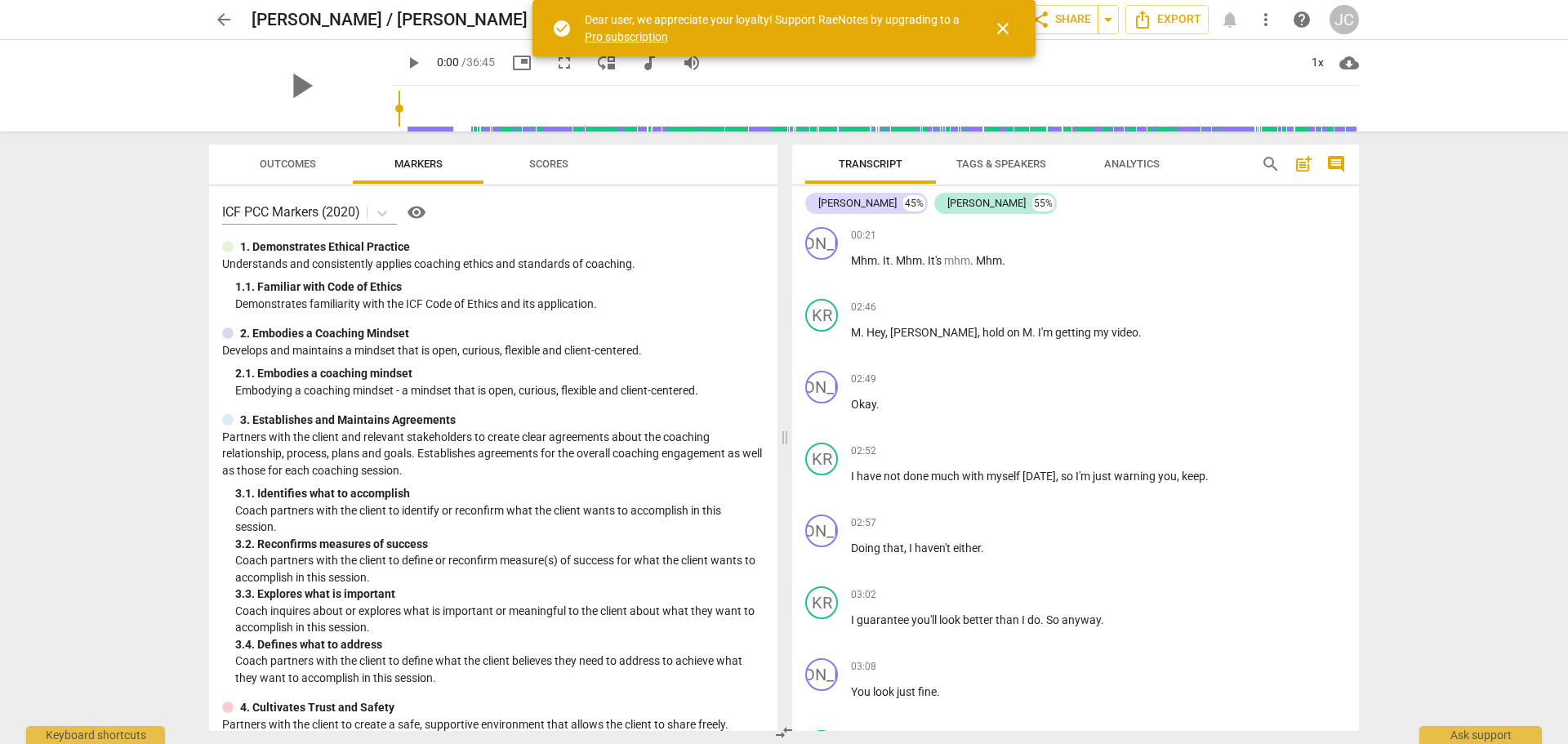
click at [1012, 32] on span "close" at bounding box center [1003, 29] width 20 height 20
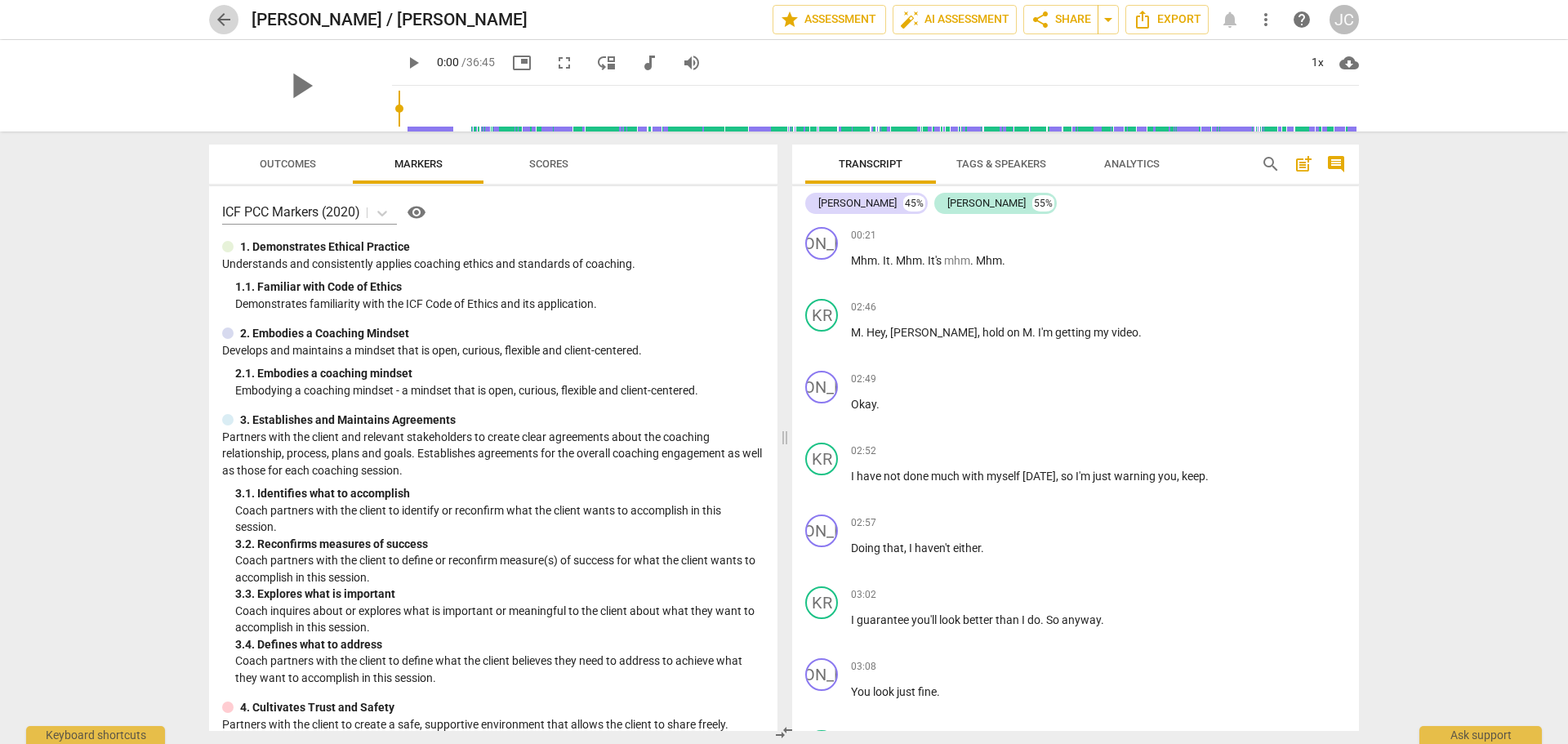
click at [219, 21] on span "arrow_back" at bounding box center [224, 20] width 20 height 20
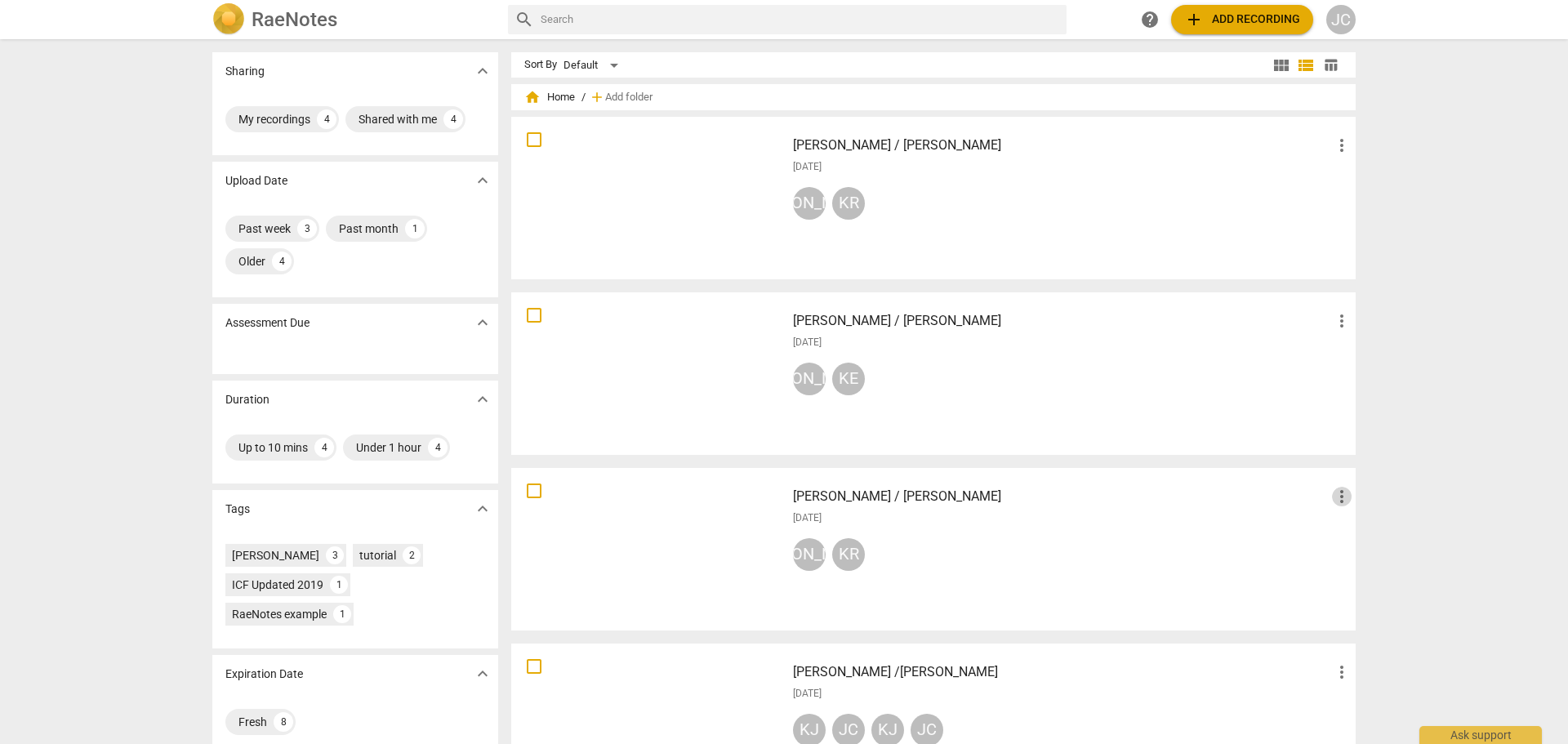
click at [1340, 498] on span "more_vert" at bounding box center [1342, 496] width 20 height 20
click at [932, 522] on div at bounding box center [784, 372] width 1568 height 744
click at [683, 538] on div at bounding box center [648, 549] width 263 height 151
click at [922, 163] on div "[DATE]" at bounding box center [1072, 167] width 559 height 14
click at [683, 555] on div at bounding box center [648, 549] width 263 height 151
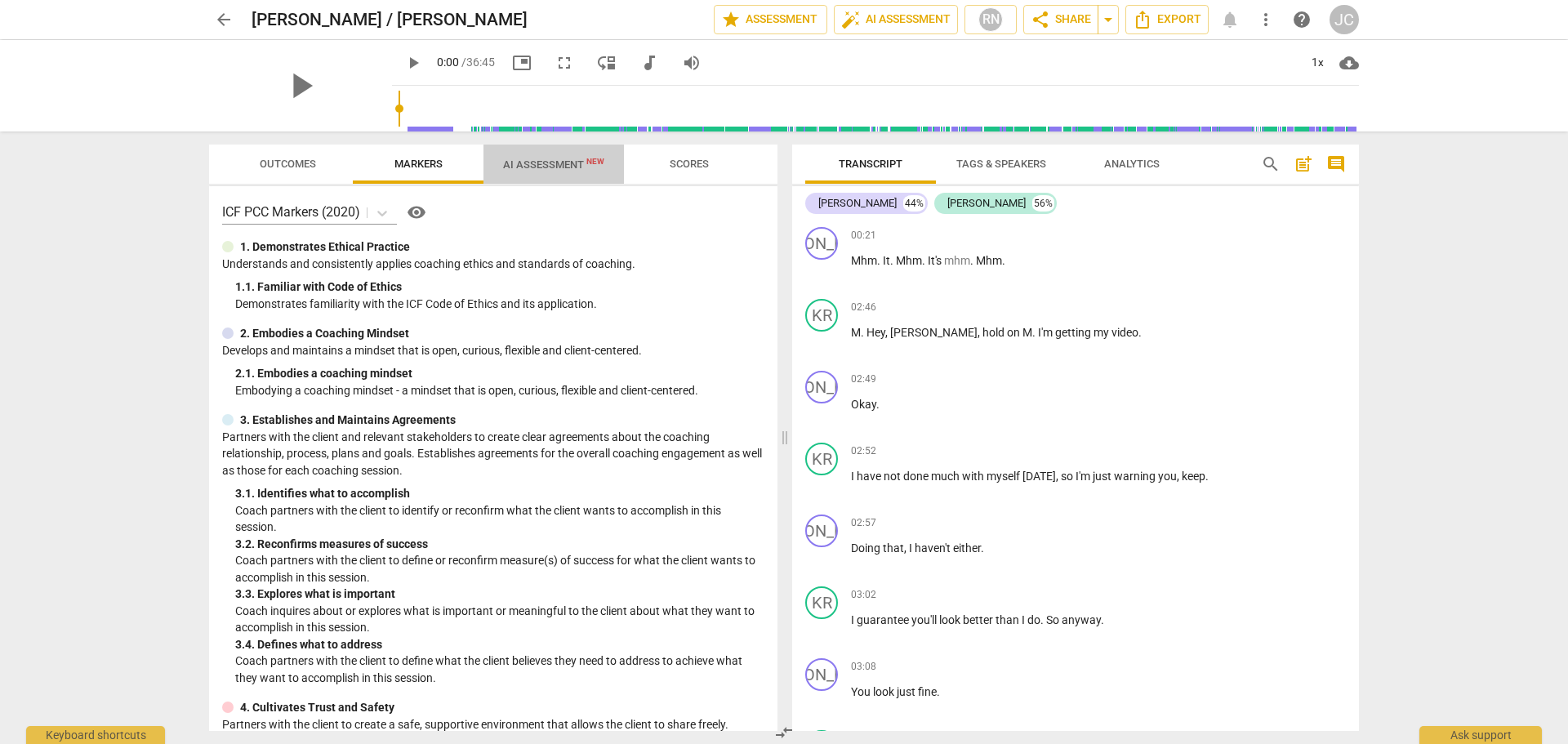
click at [532, 165] on span "AI Assessment New" at bounding box center [553, 164] width 101 height 12
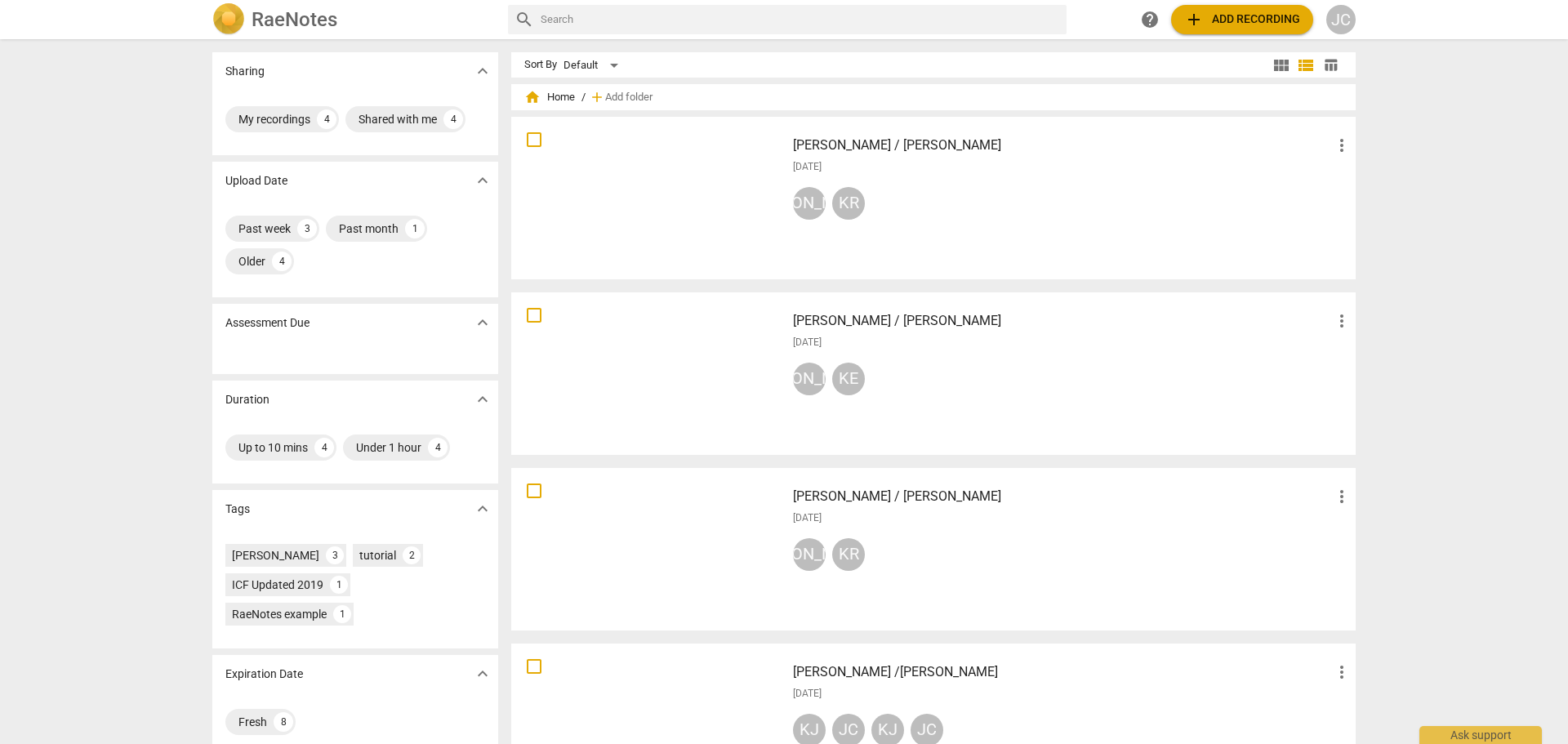
click at [1335, 143] on span "more_vert" at bounding box center [1342, 145] width 20 height 20
click at [1344, 179] on li "Delete" at bounding box center [1360, 185] width 62 height 39
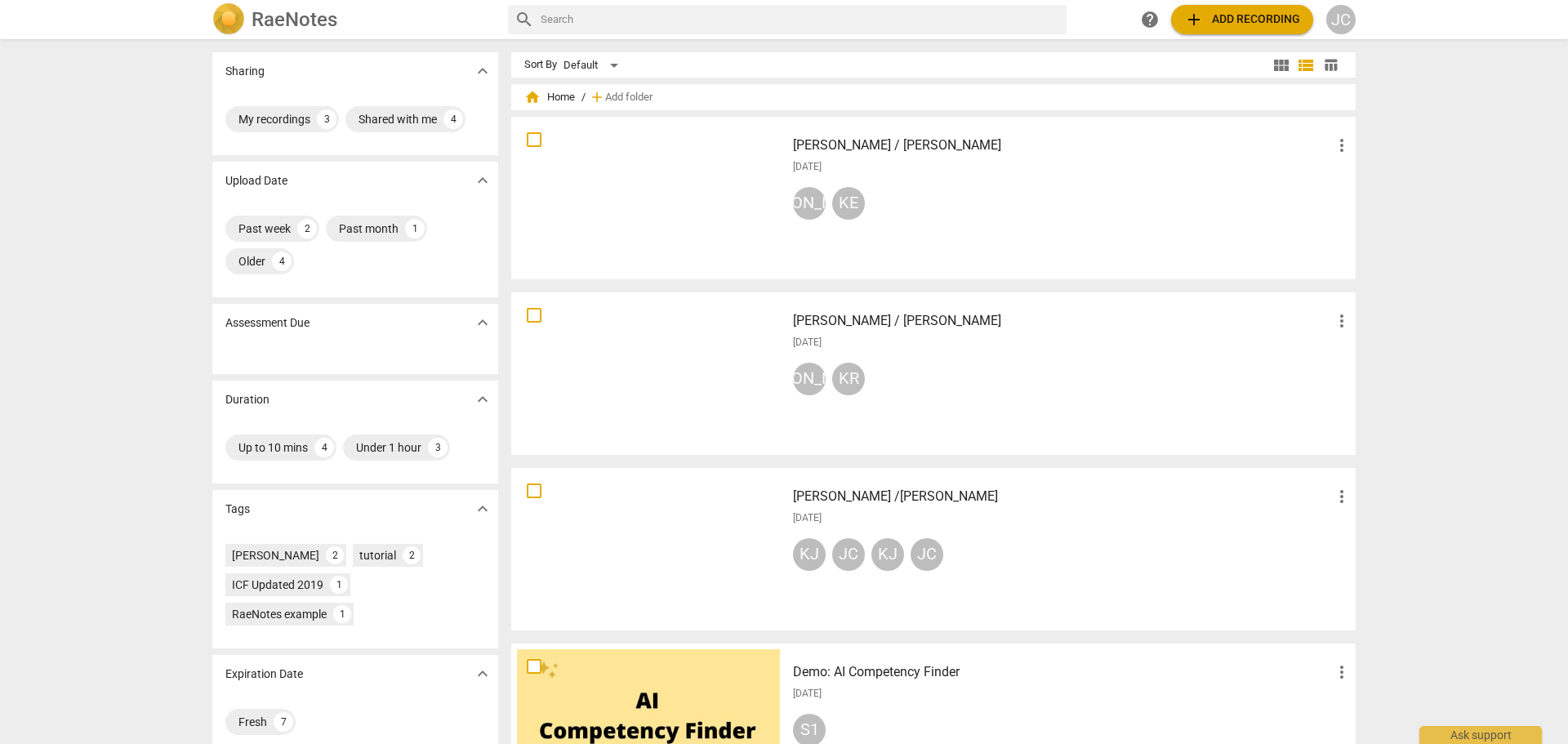
click at [945, 369] on div "[PERSON_NAME]" at bounding box center [1072, 382] width 559 height 39
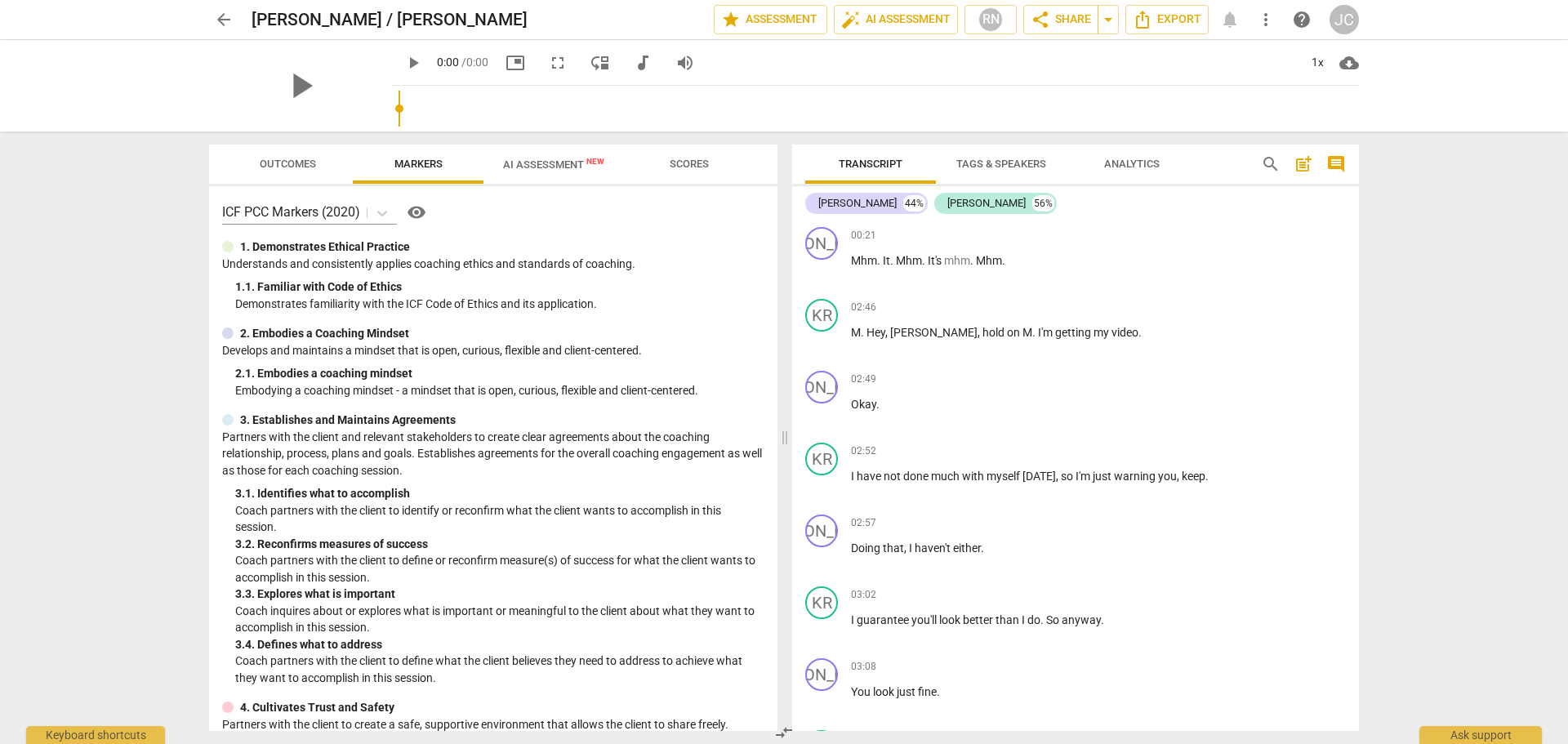
click at [571, 168] on span "AI Assessment New" at bounding box center [553, 164] width 101 height 12
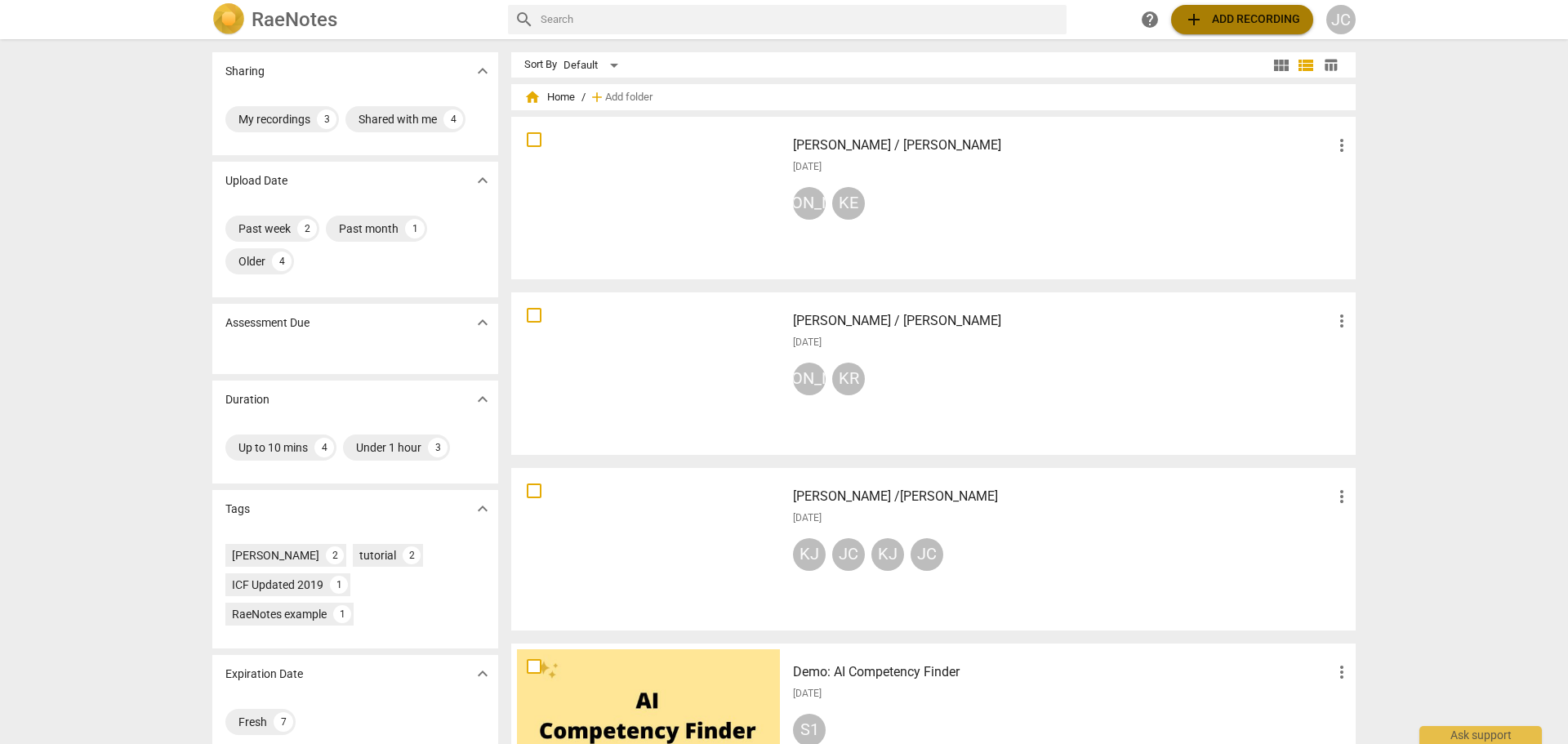
click at [1244, 22] on span "add Add recording" at bounding box center [1242, 20] width 116 height 20
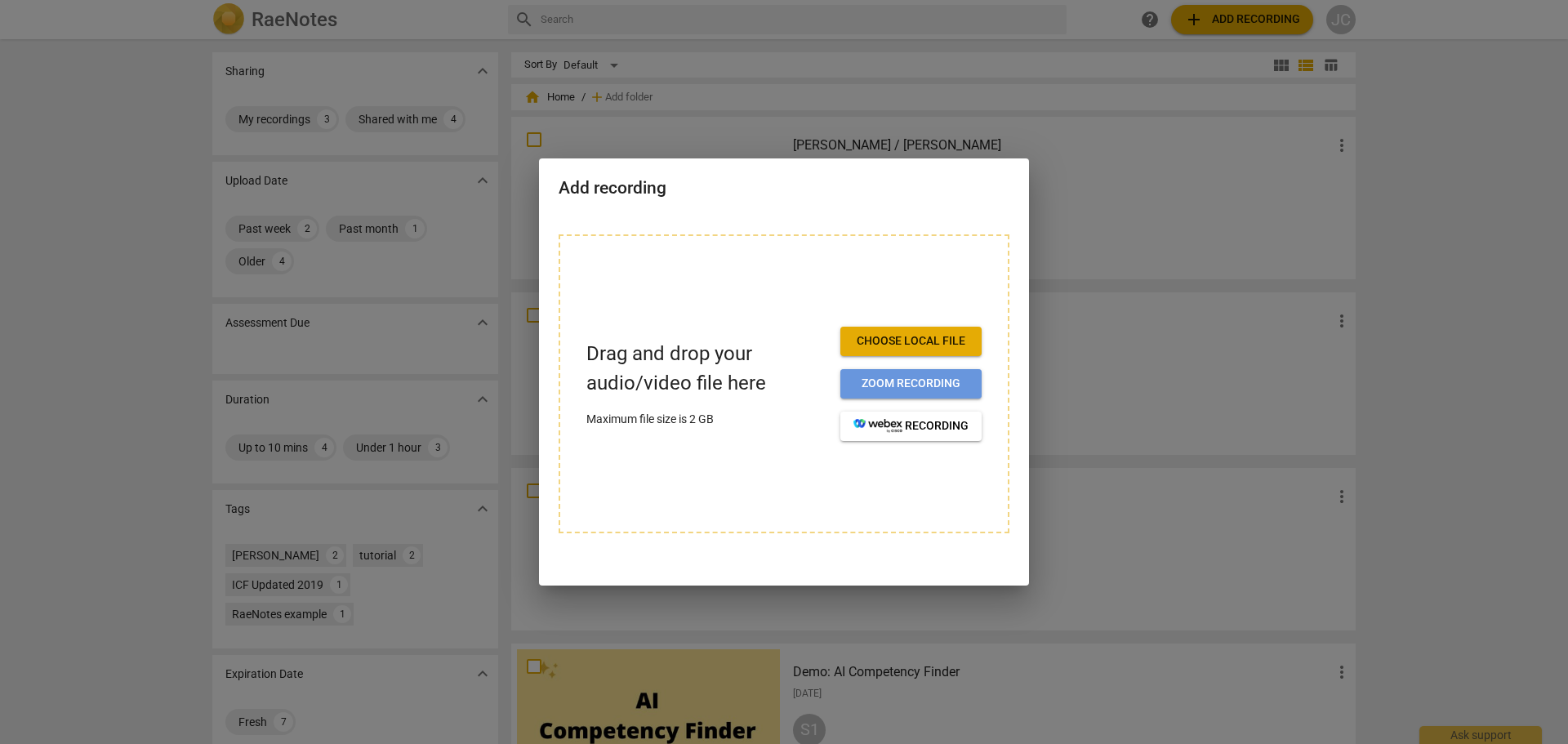
click at [900, 380] on span "Zoom recording" at bounding box center [911, 383] width 115 height 17
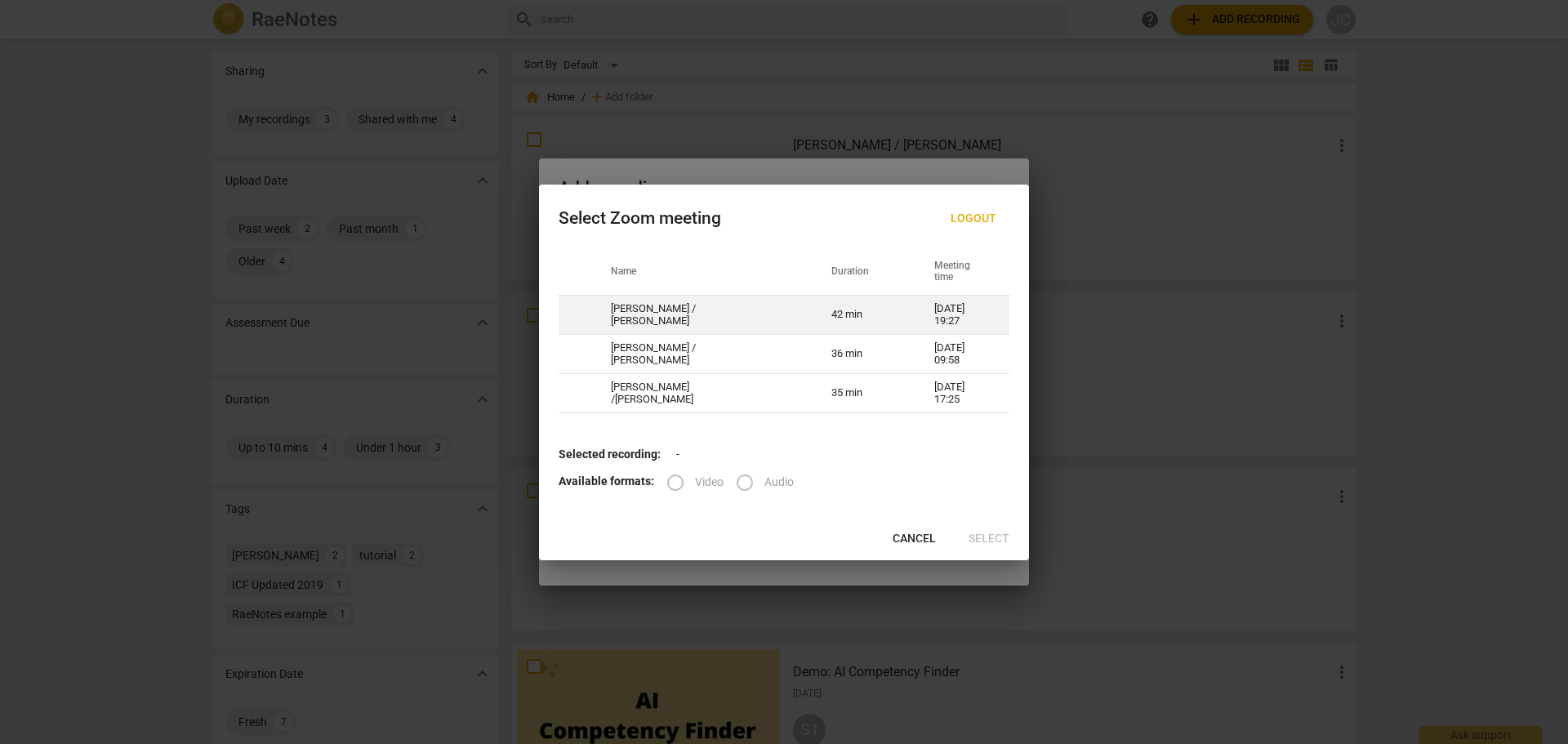
click at [760, 310] on td "[PERSON_NAME] / [PERSON_NAME]" at bounding box center [701, 315] width 220 height 39
radio input "true"
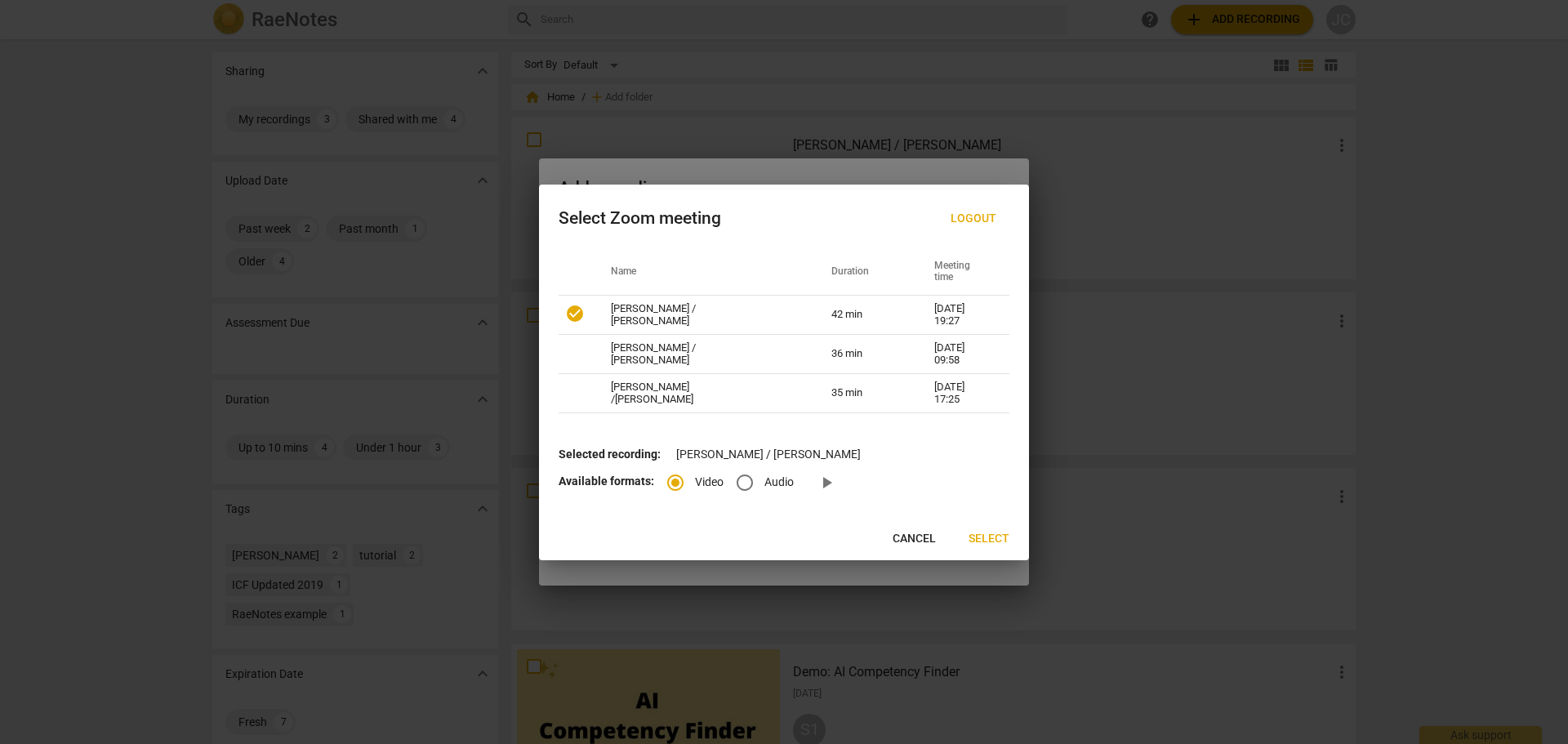
click at [983, 535] on span "Select" at bounding box center [989, 539] width 41 height 17
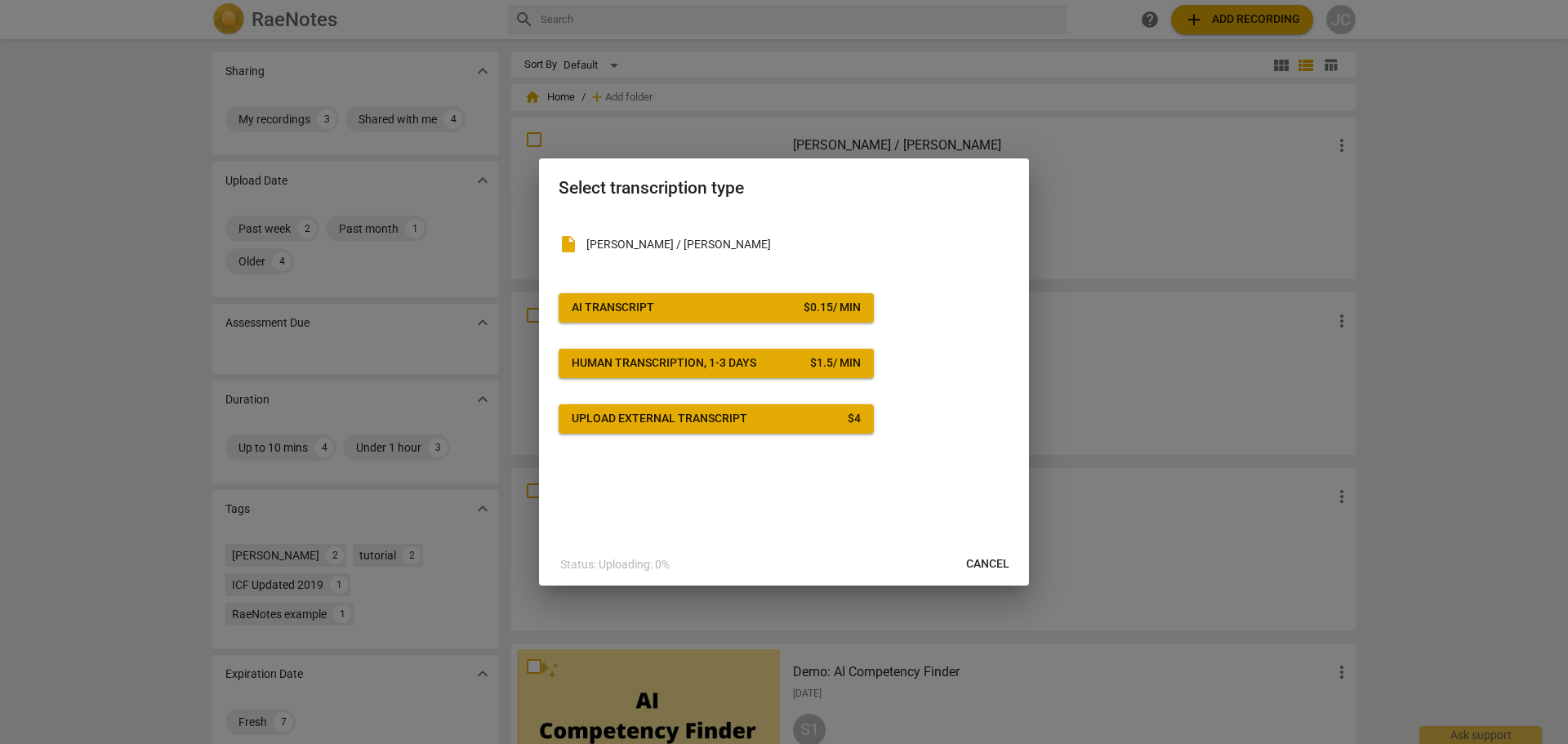
click at [713, 304] on span "AI Transcript $ 0.15 / min" at bounding box center [716, 308] width 289 height 17
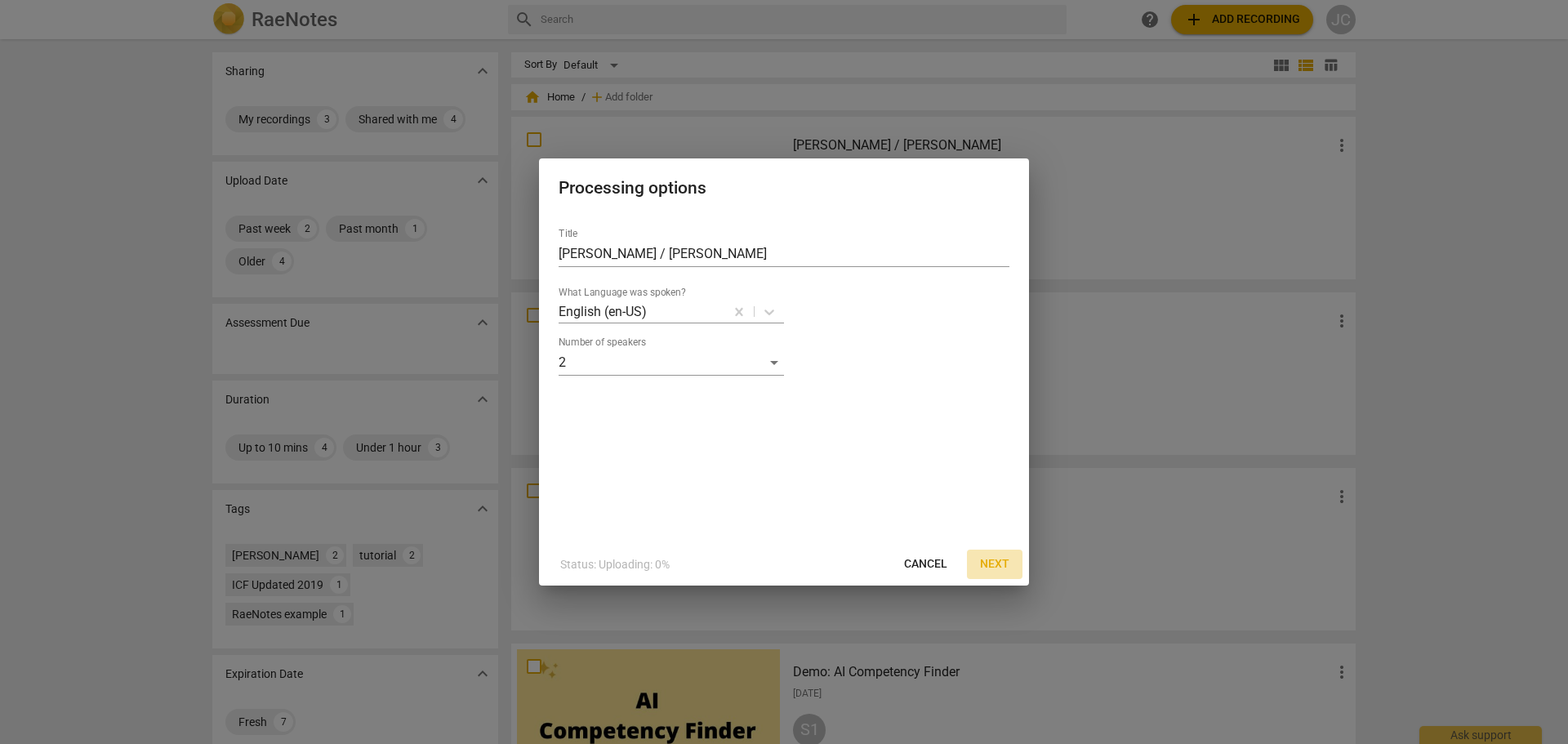
click at [985, 568] on span "Next" at bounding box center [995, 564] width 29 height 17
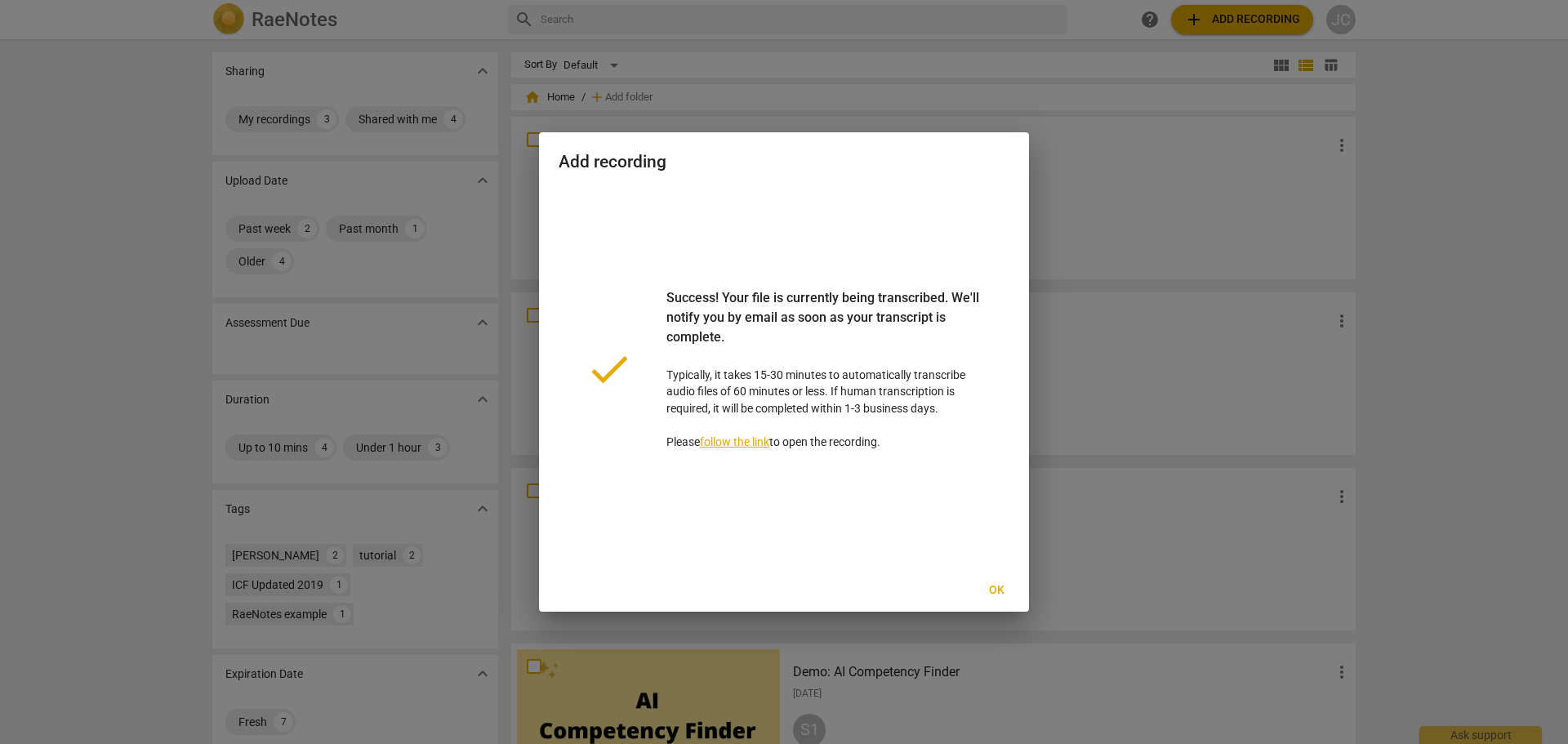
click at [1003, 594] on span "Ok" at bounding box center [996, 591] width 27 height 17
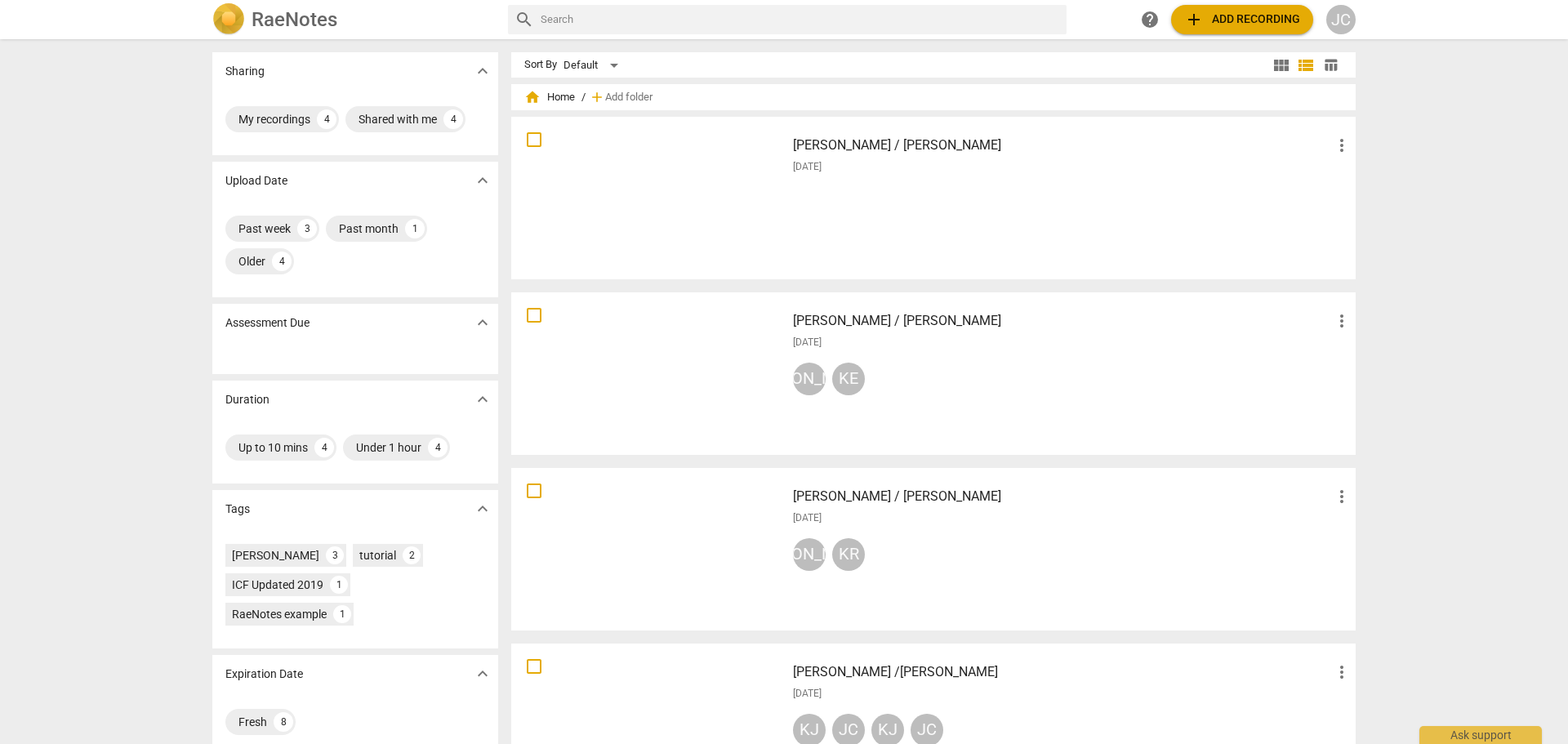
click at [1036, 216] on div "[PERSON_NAME] / [PERSON_NAME] more_vert [DATE]" at bounding box center [1072, 199] width 585 height 151
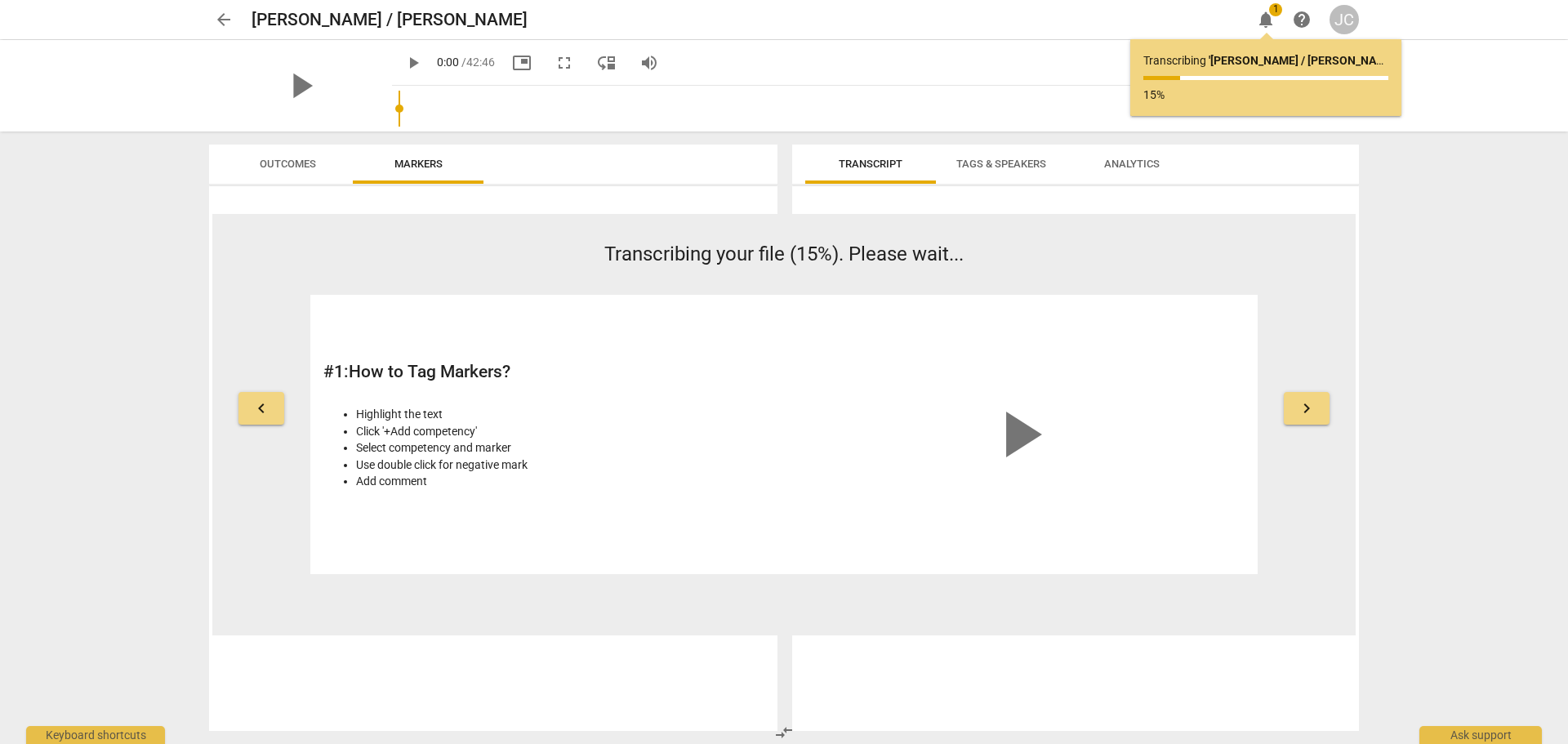
click at [1302, 415] on span "keyboard_arrow_right" at bounding box center [1307, 409] width 20 height 20
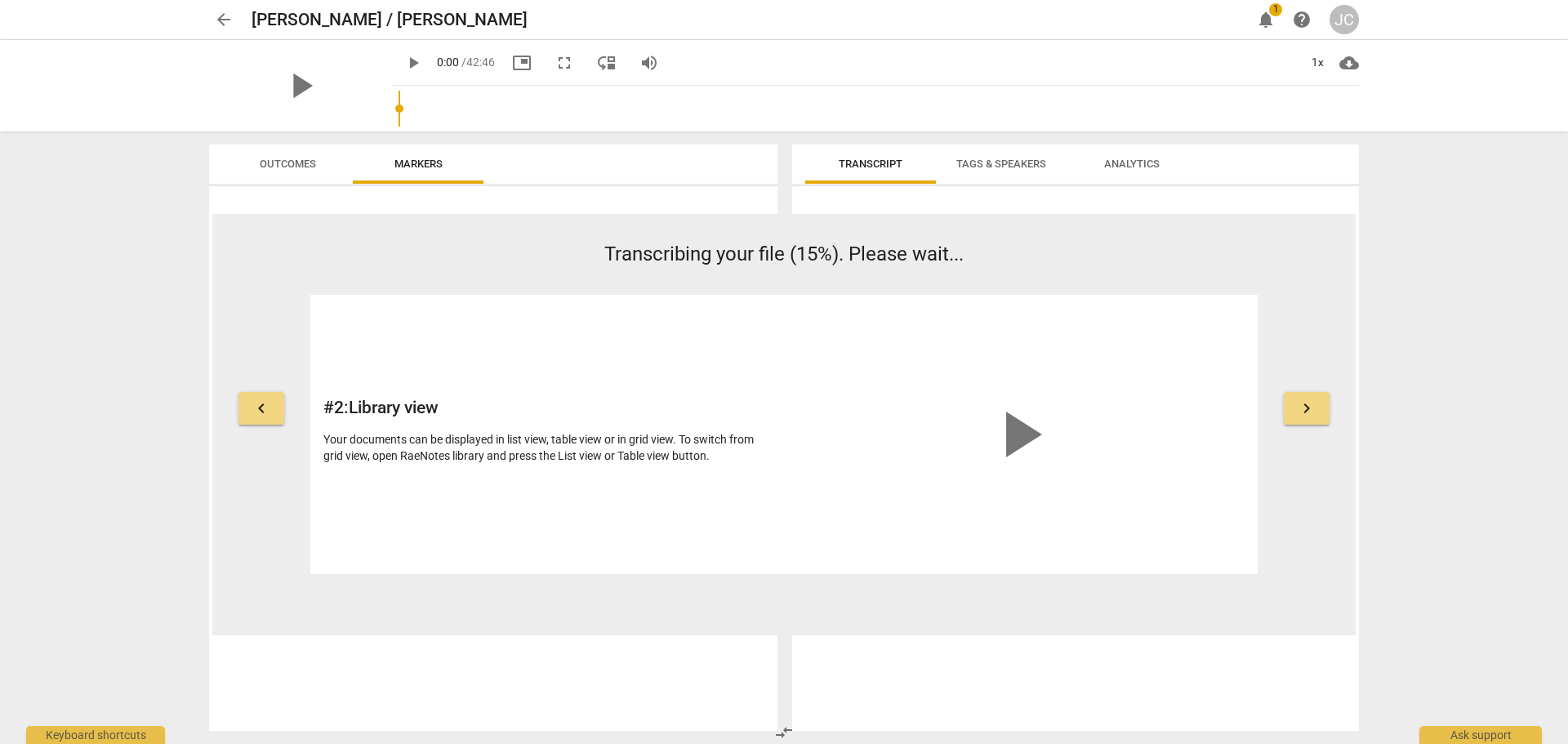
click at [1302, 415] on span "keyboard_arrow_right" at bounding box center [1307, 409] width 20 height 20
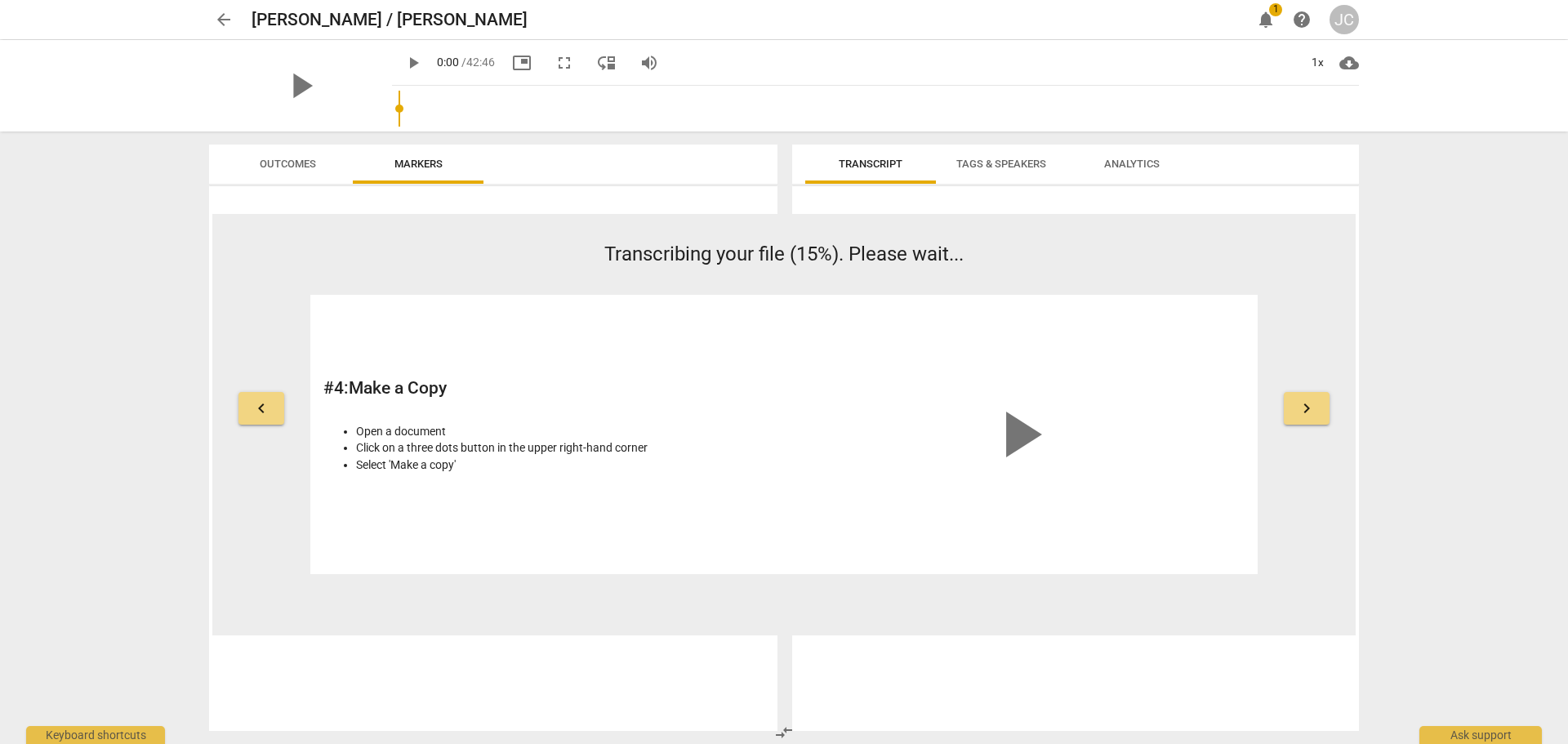
click at [420, 175] on button "Markers" at bounding box center [418, 164] width 131 height 39
click at [421, 172] on span "Markers" at bounding box center [419, 164] width 87 height 22
click at [287, 162] on span "Outcomes" at bounding box center [287, 163] width 56 height 12
click at [401, 160] on span "Markers" at bounding box center [419, 163] width 48 height 12
click at [245, 410] on button "keyboard_arrow_left" at bounding box center [261, 408] width 46 height 32
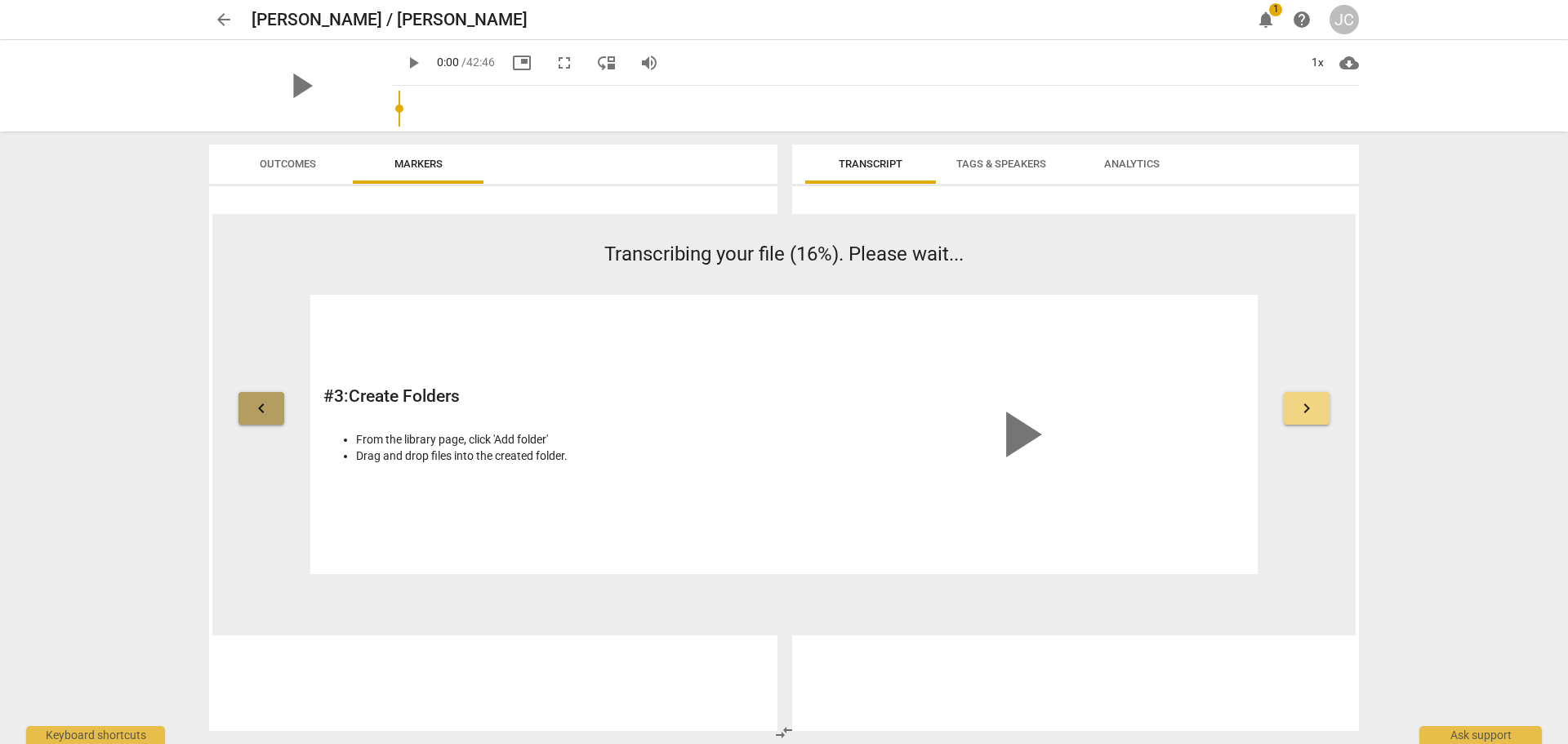
click at [245, 410] on button "keyboard_arrow_left" at bounding box center [261, 408] width 46 height 32
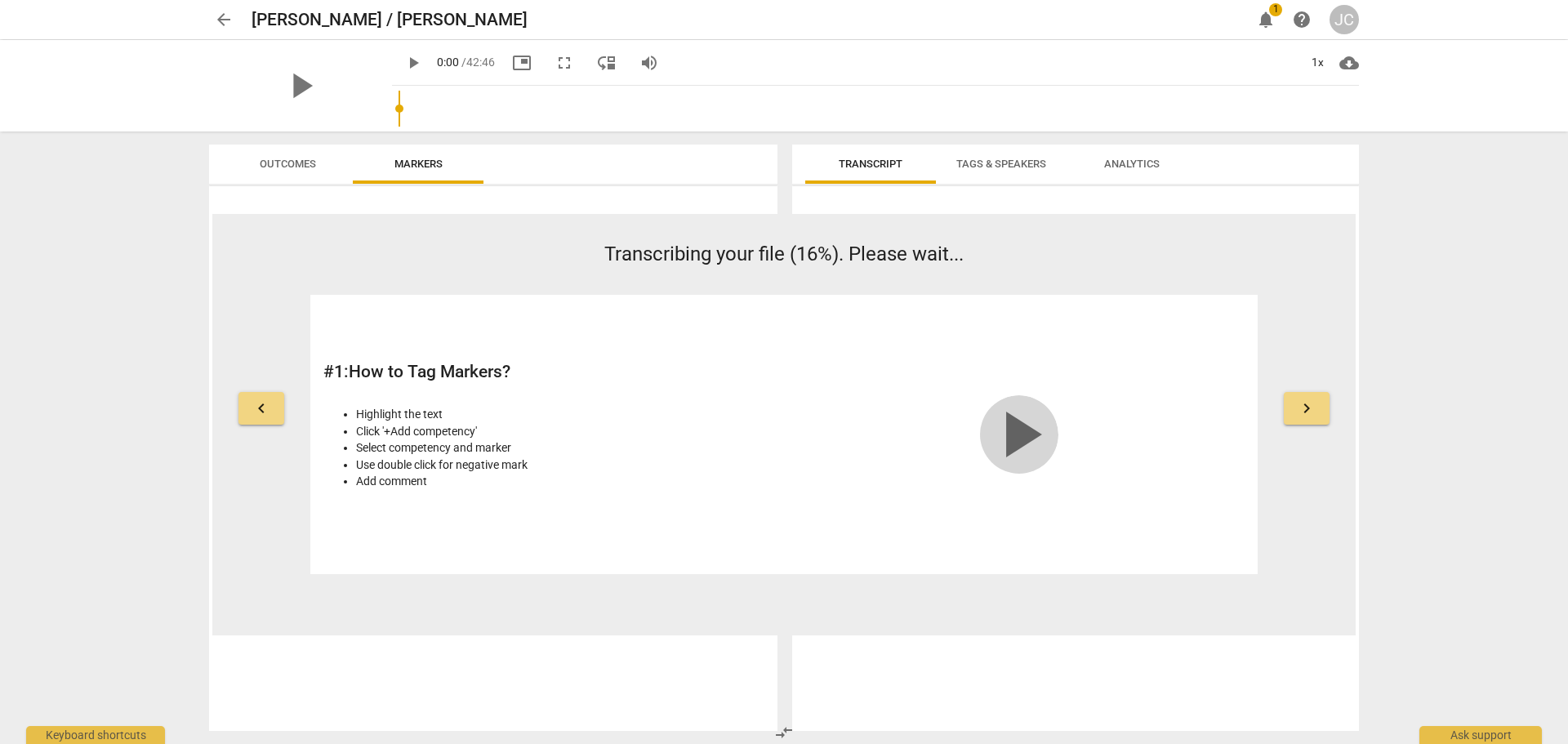
click at [1028, 438] on span "play_arrow" at bounding box center [1020, 434] width 79 height 79
click at [981, 429] on video at bounding box center [1019, 369] width 245 height 123
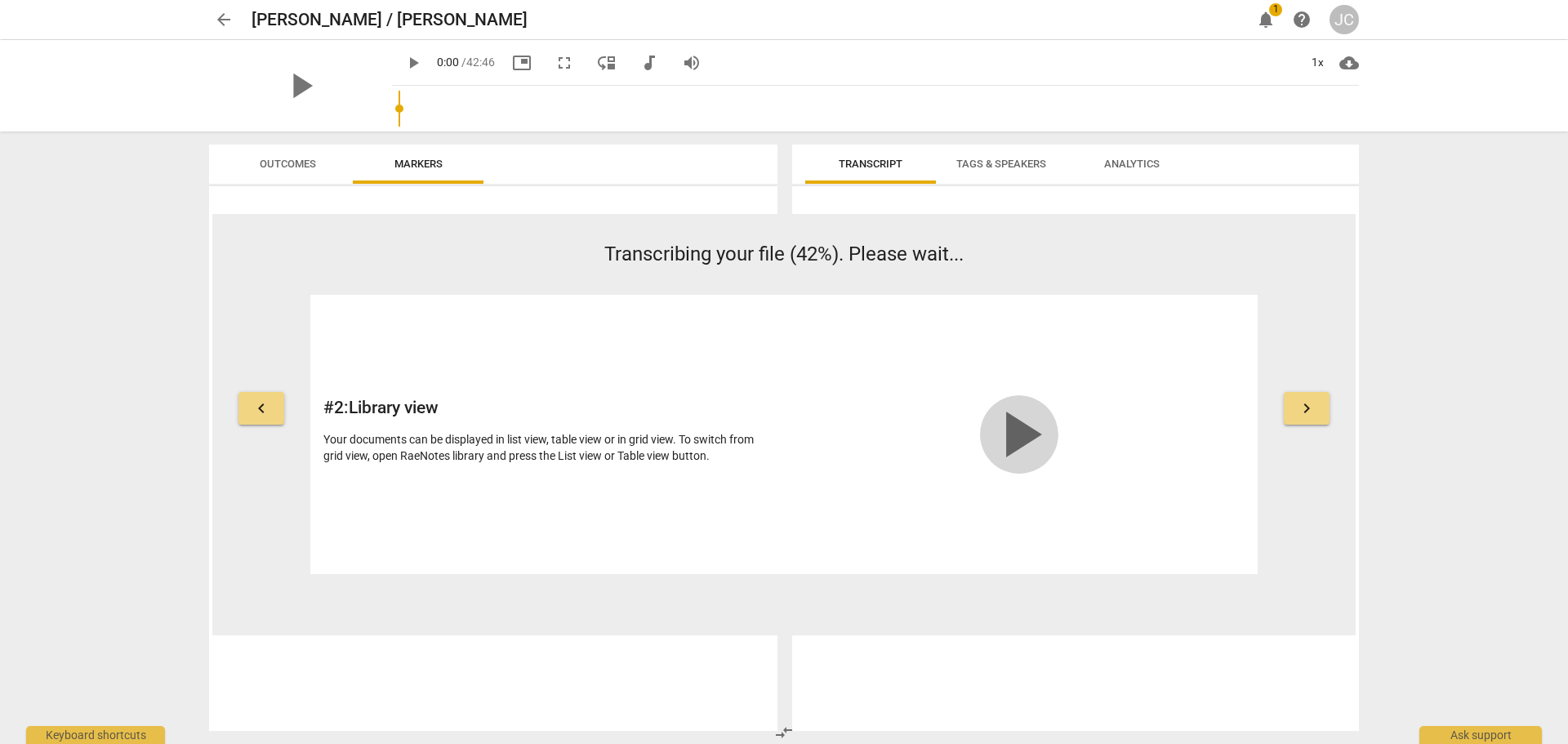
click at [1025, 440] on span "play_arrow" at bounding box center [1020, 434] width 79 height 79
click at [1313, 408] on span "keyboard_arrow_right" at bounding box center [1307, 409] width 20 height 20
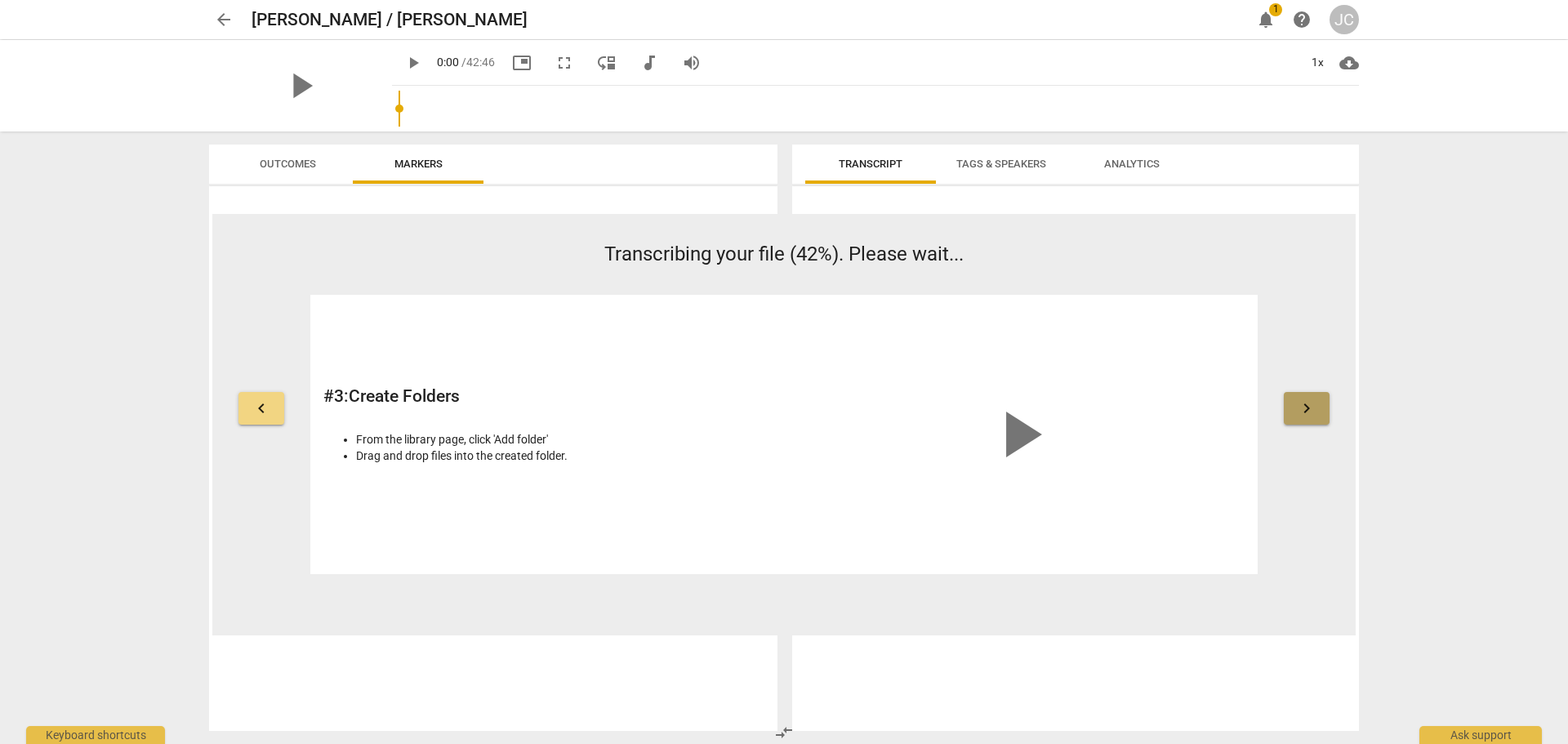
click at [1316, 407] on span "keyboard_arrow_right" at bounding box center [1307, 409] width 20 height 20
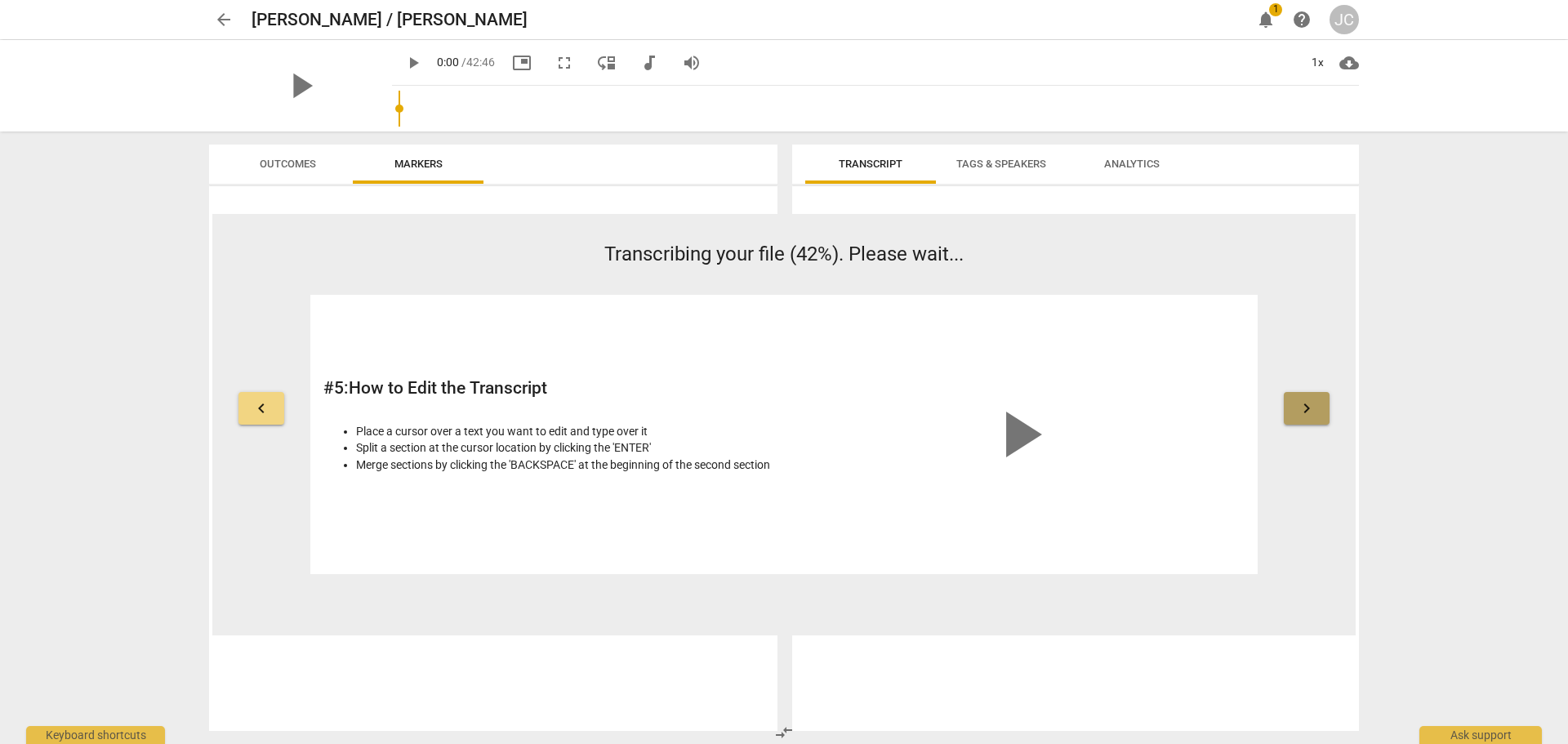
click at [1315, 409] on span "keyboard_arrow_right" at bounding box center [1307, 409] width 20 height 20
click at [1316, 410] on span "keyboard_arrow_right" at bounding box center [1307, 409] width 20 height 20
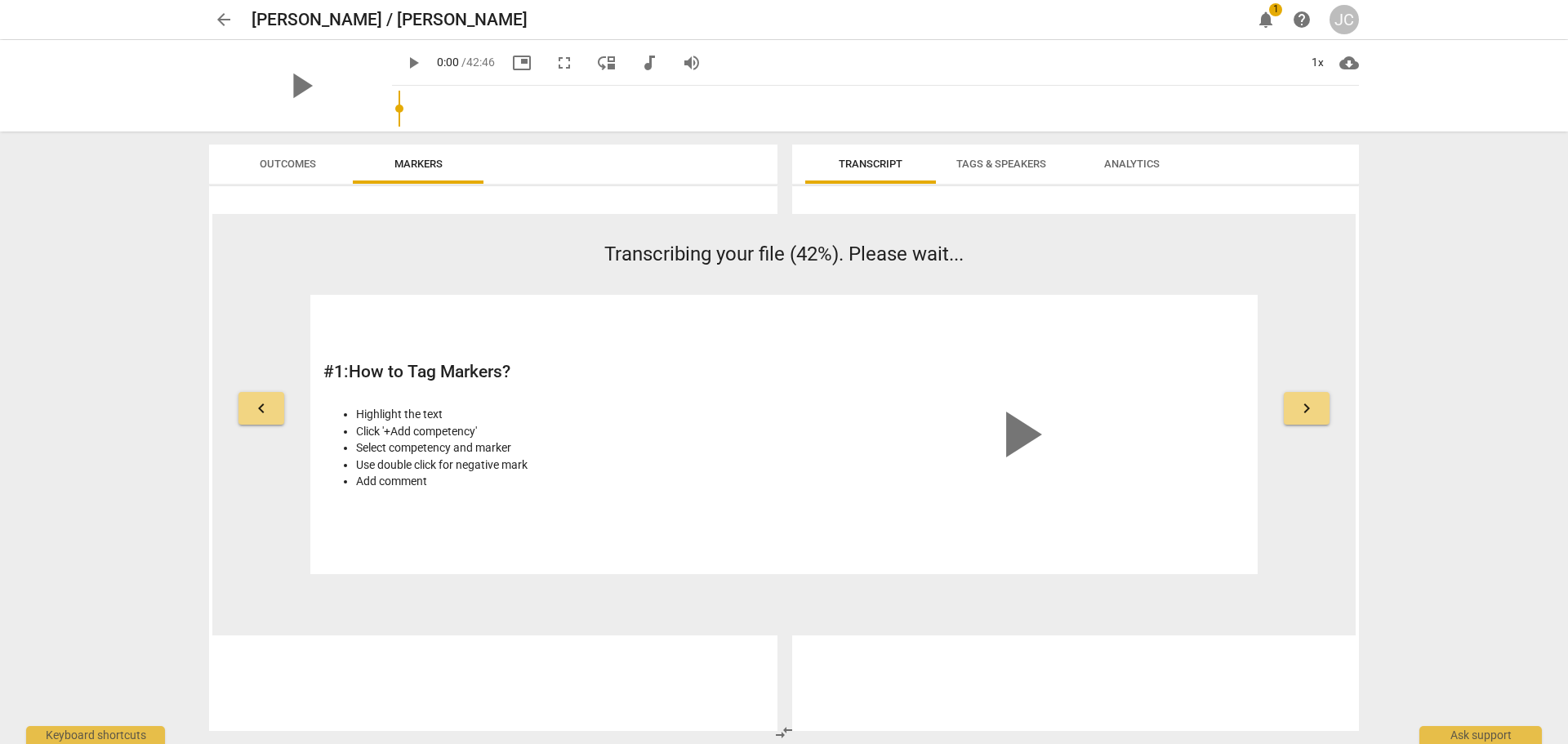
click at [1316, 410] on span "keyboard_arrow_right" at bounding box center [1307, 409] width 20 height 20
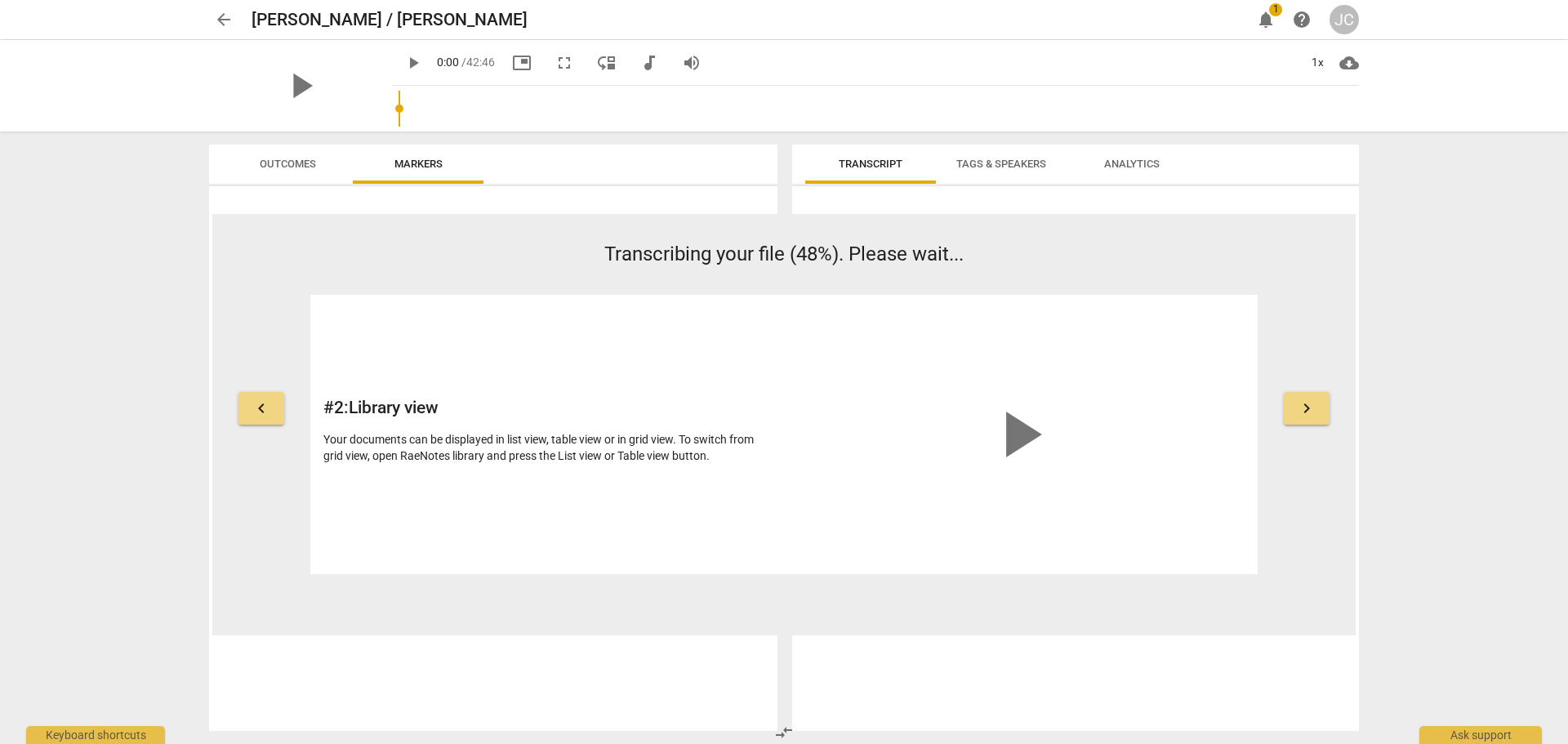
click at [1316, 410] on span "keyboard_arrow_right" at bounding box center [1307, 409] width 20 height 20
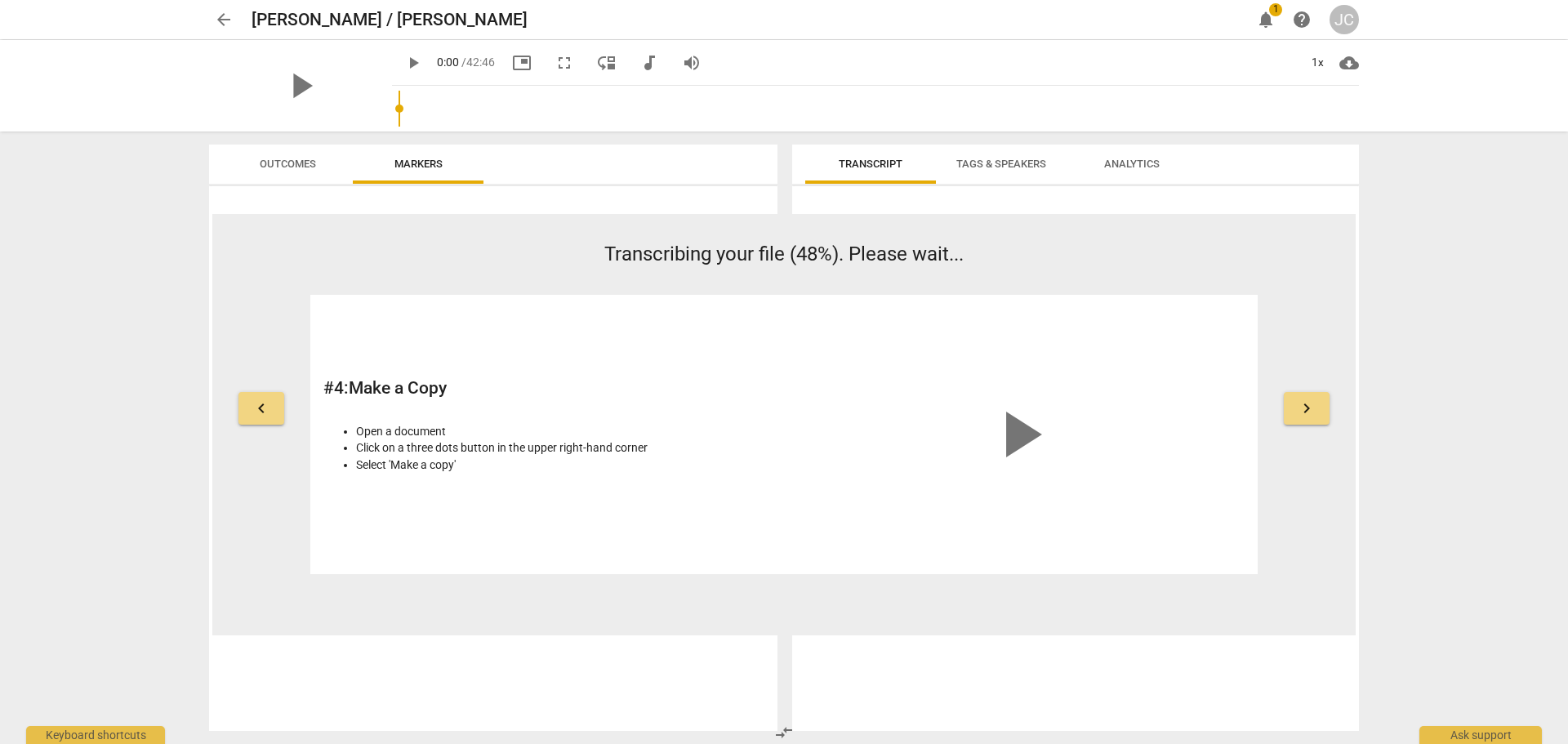
click at [1316, 410] on span "keyboard_arrow_right" at bounding box center [1307, 409] width 20 height 20
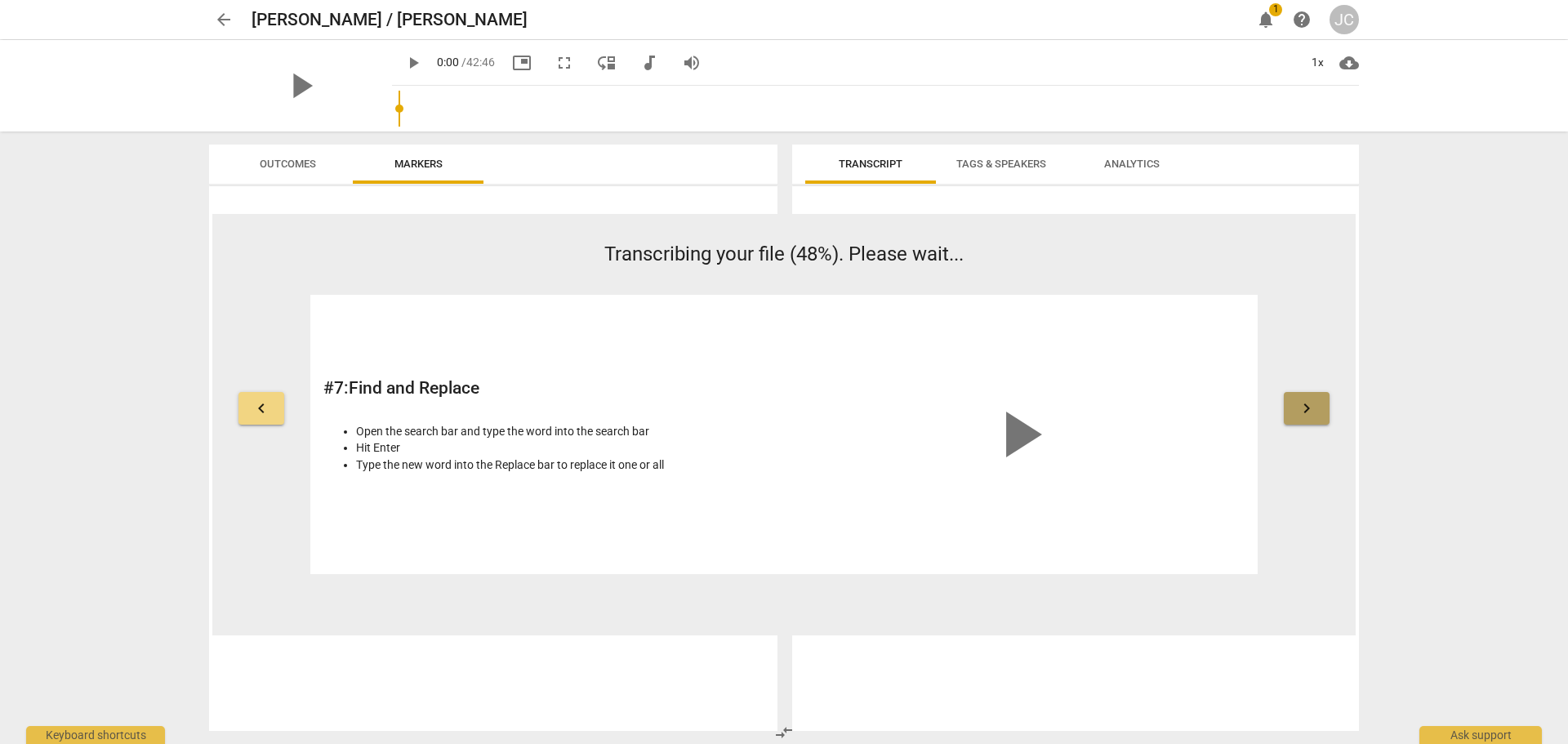
click at [1316, 410] on span "keyboard_arrow_right" at bounding box center [1307, 409] width 20 height 20
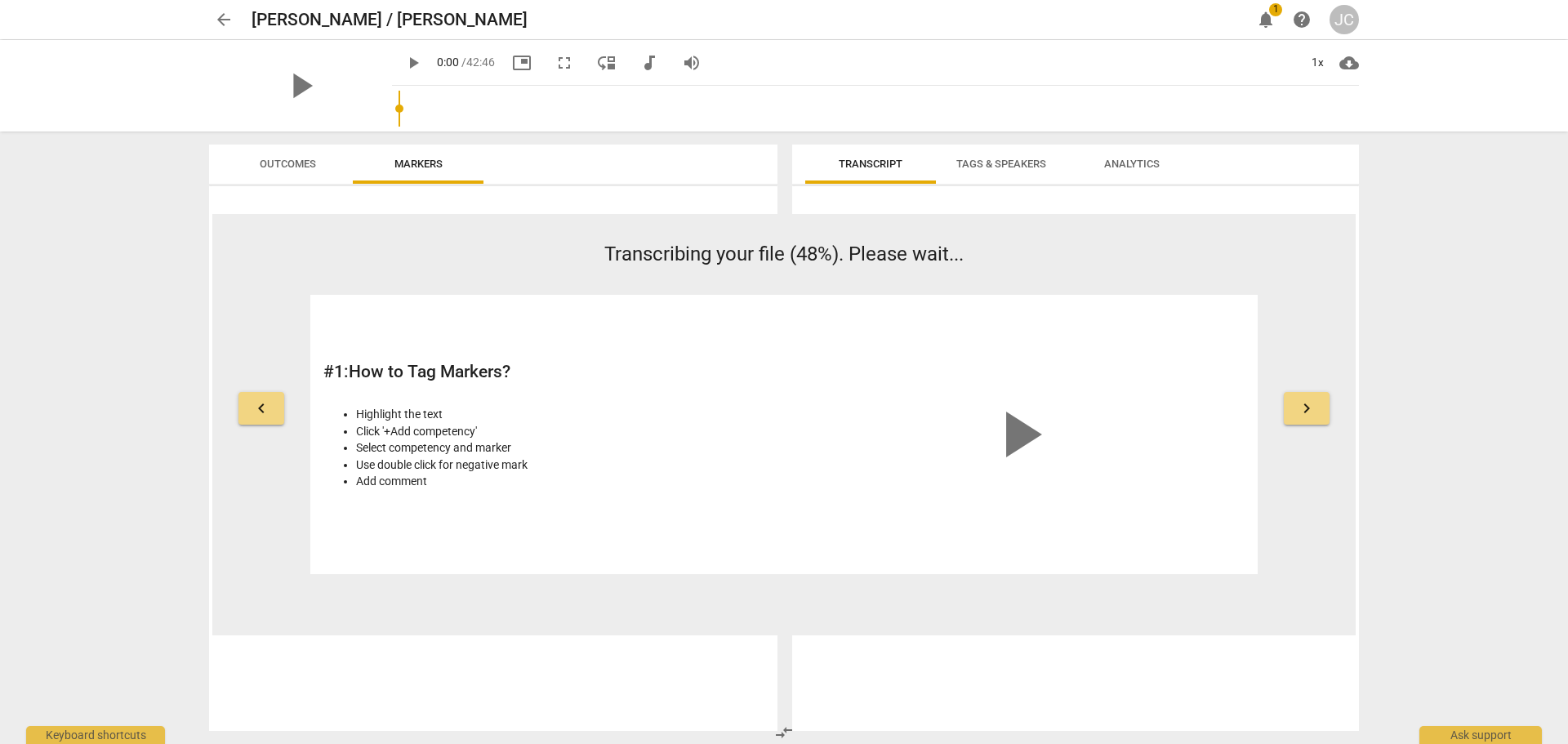
click at [1316, 410] on span "keyboard_arrow_right" at bounding box center [1307, 409] width 20 height 20
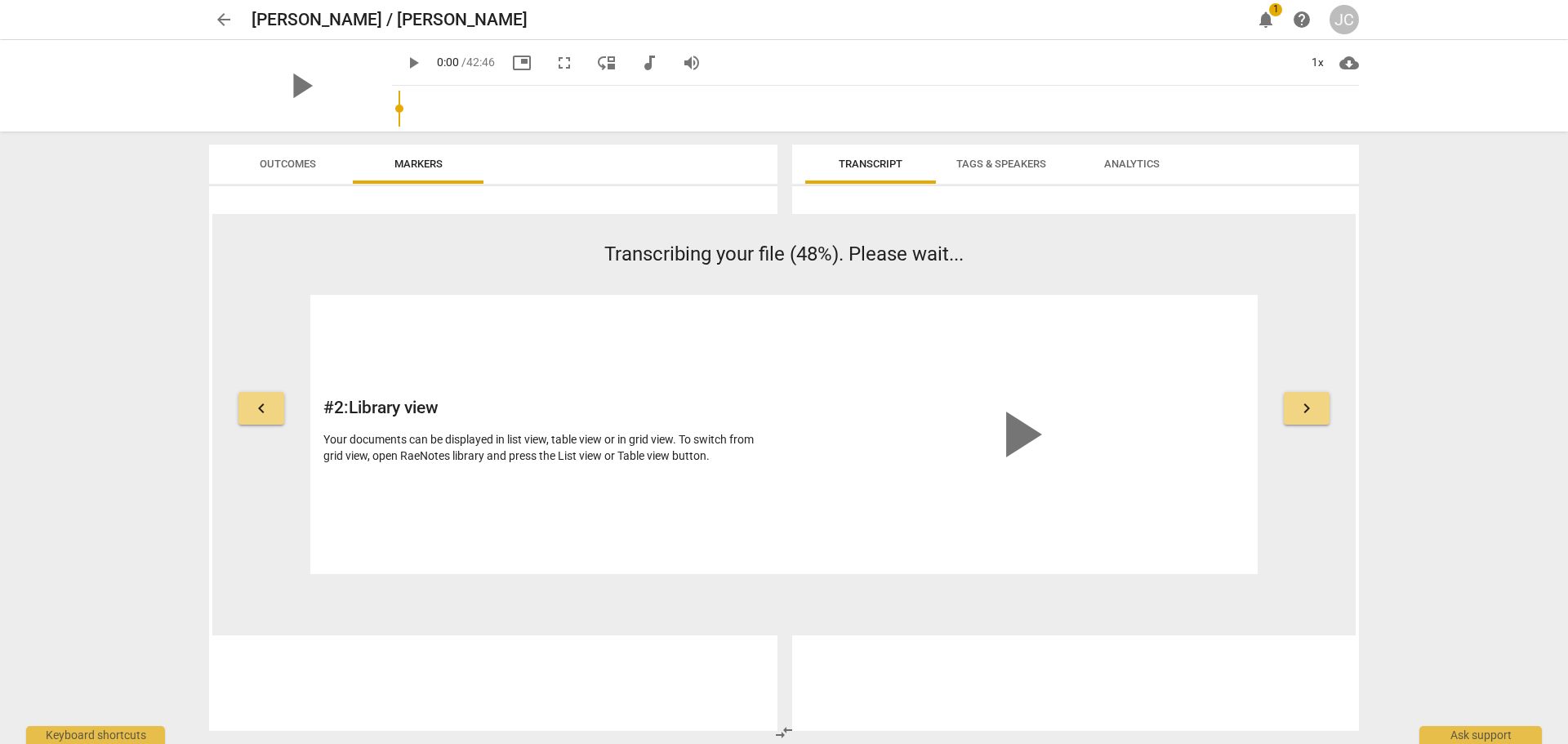
click at [1316, 410] on span "keyboard_arrow_right" at bounding box center [1307, 409] width 20 height 20
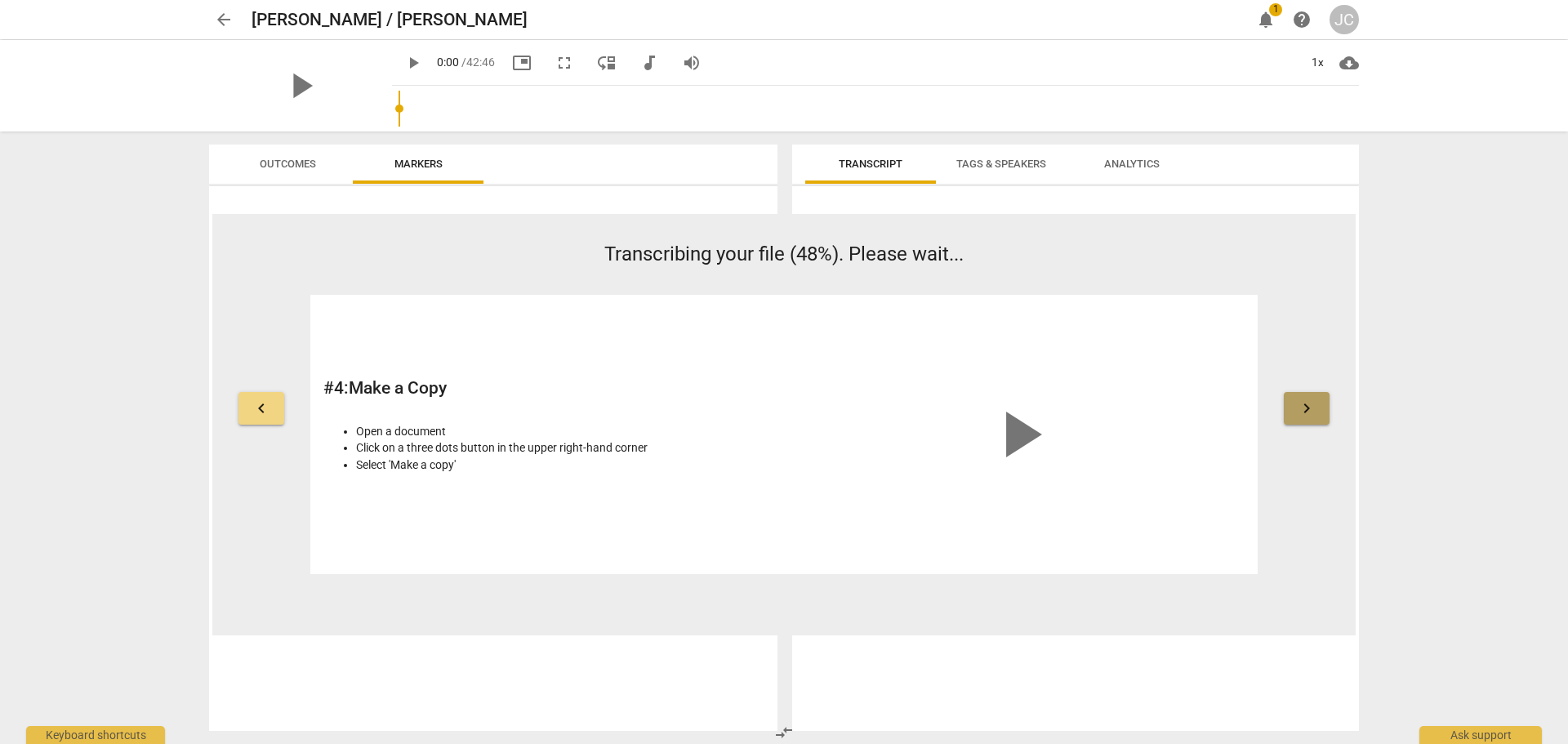
click at [1316, 410] on span "keyboard_arrow_right" at bounding box center [1307, 409] width 20 height 20
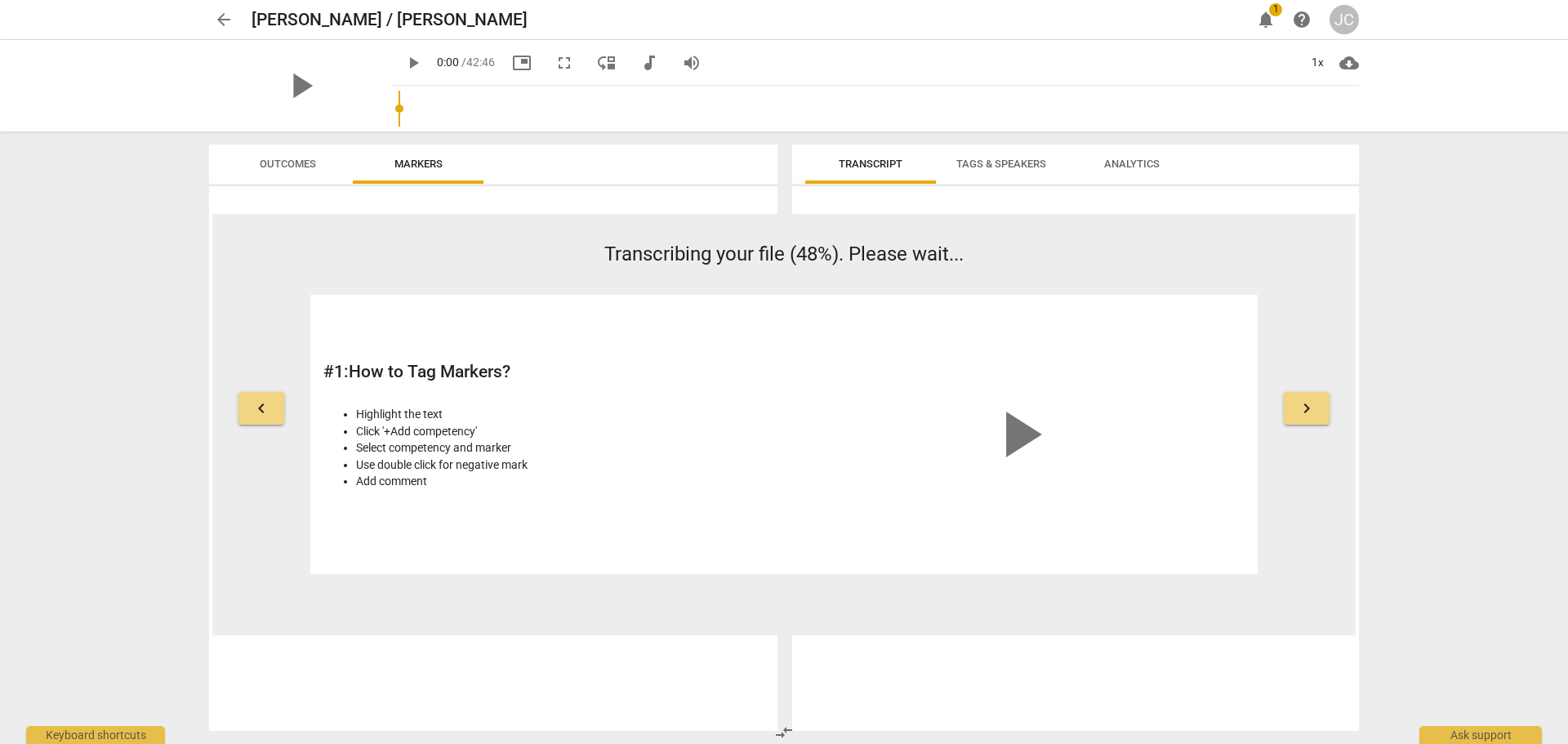
click at [1316, 410] on span "keyboard_arrow_right" at bounding box center [1307, 409] width 20 height 20
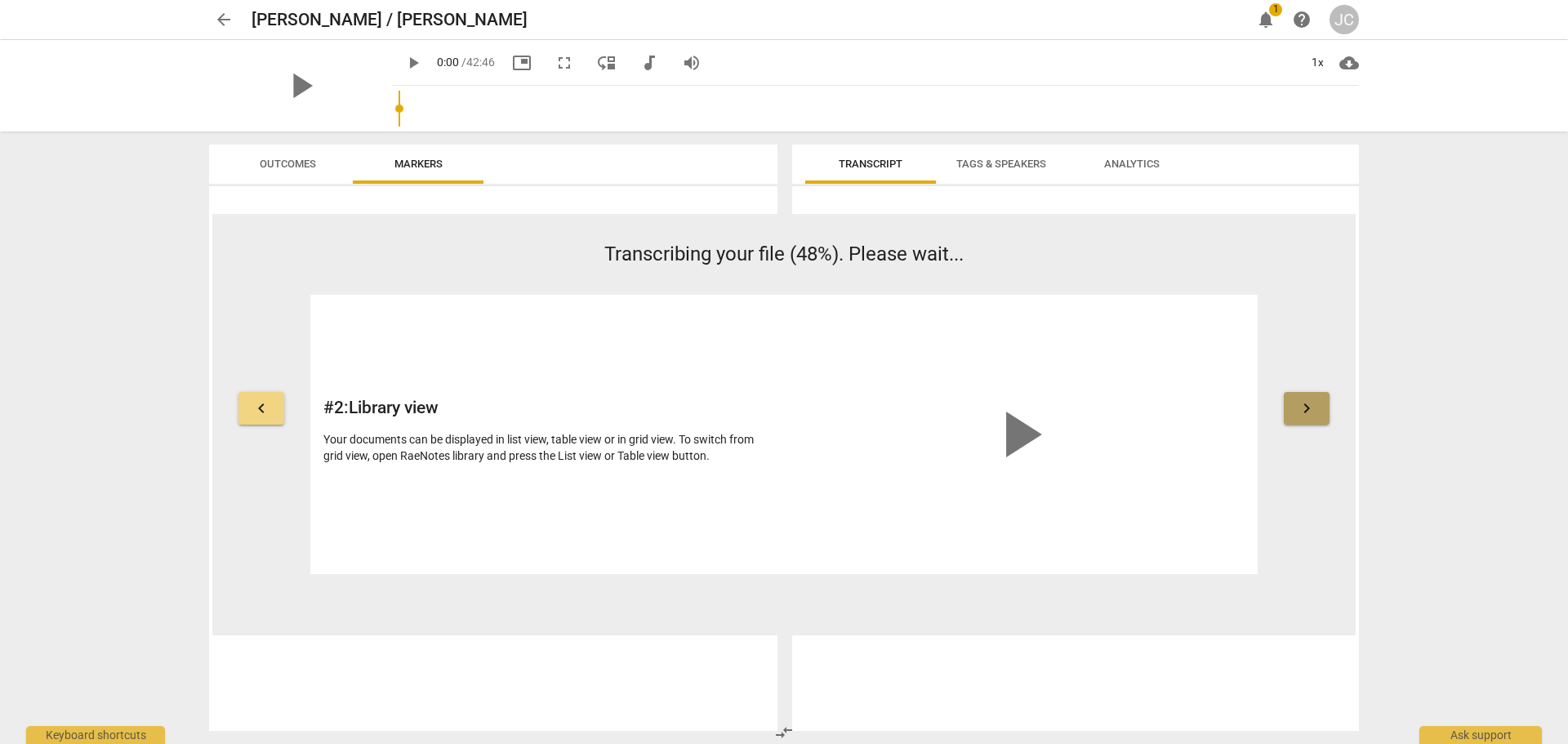
click at [1316, 410] on span "keyboard_arrow_right" at bounding box center [1307, 409] width 20 height 20
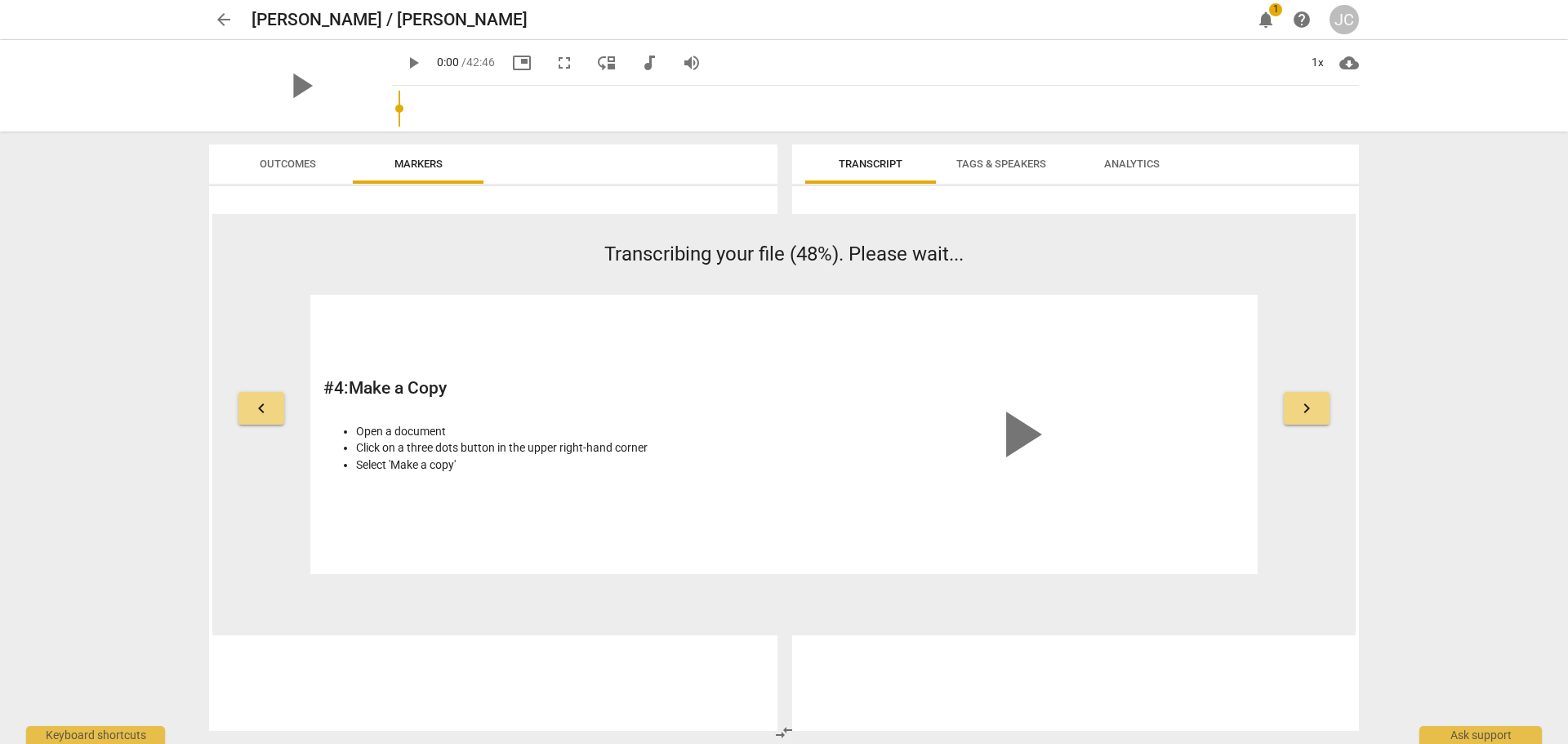
click at [1316, 410] on span "keyboard_arrow_right" at bounding box center [1307, 409] width 20 height 20
click at [404, 69] on span "play_arrow" at bounding box center [414, 63] width 20 height 20
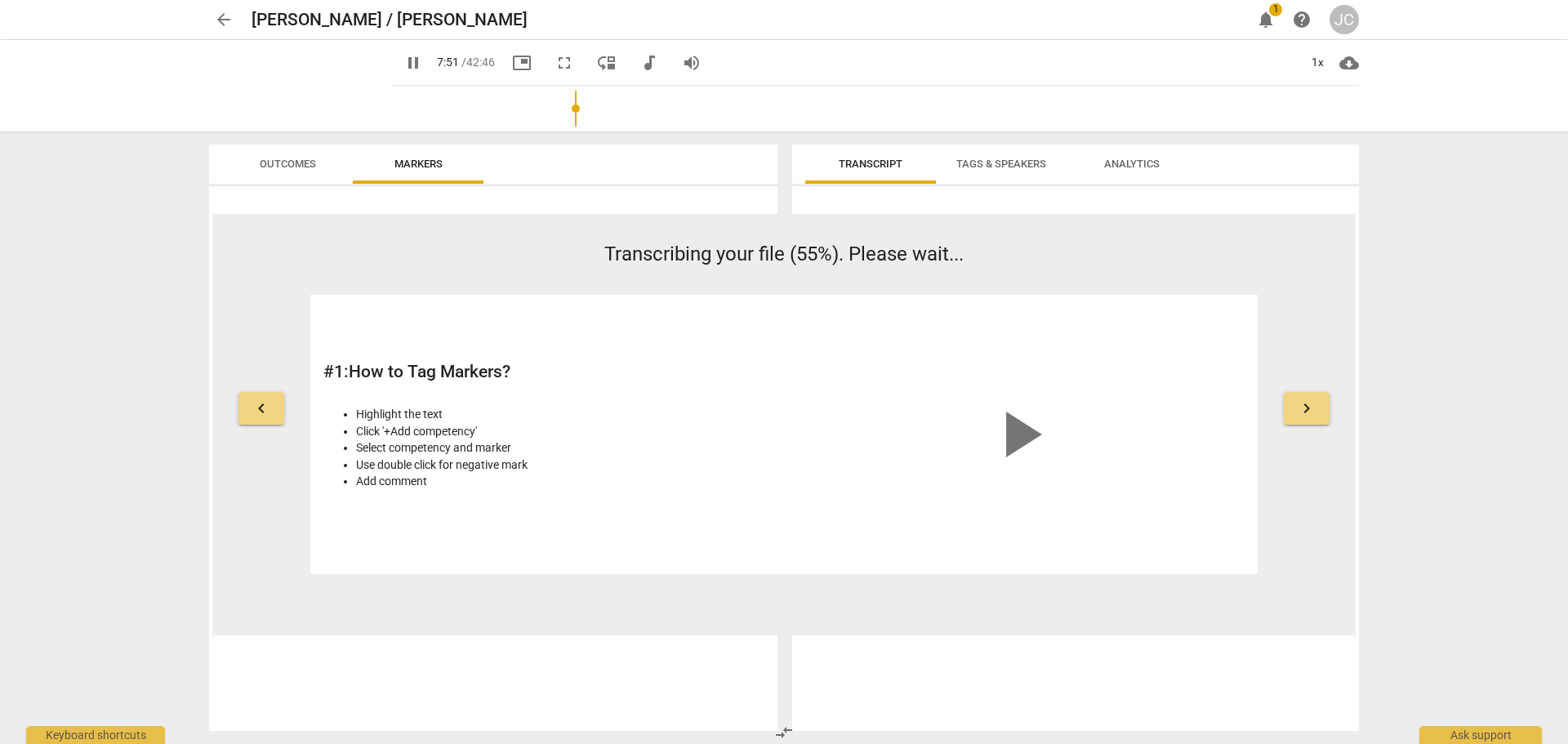
drag, startPoint x: 379, startPoint y: 109, endPoint x: 559, endPoint y: 124, distance: 180.6
click at [559, 124] on input "range" at bounding box center [879, 108] width 961 height 52
drag, startPoint x: 564, startPoint y: 105, endPoint x: 526, endPoint y: 113, distance: 38.8
click at [526, 113] on input "range" at bounding box center [879, 108] width 961 height 52
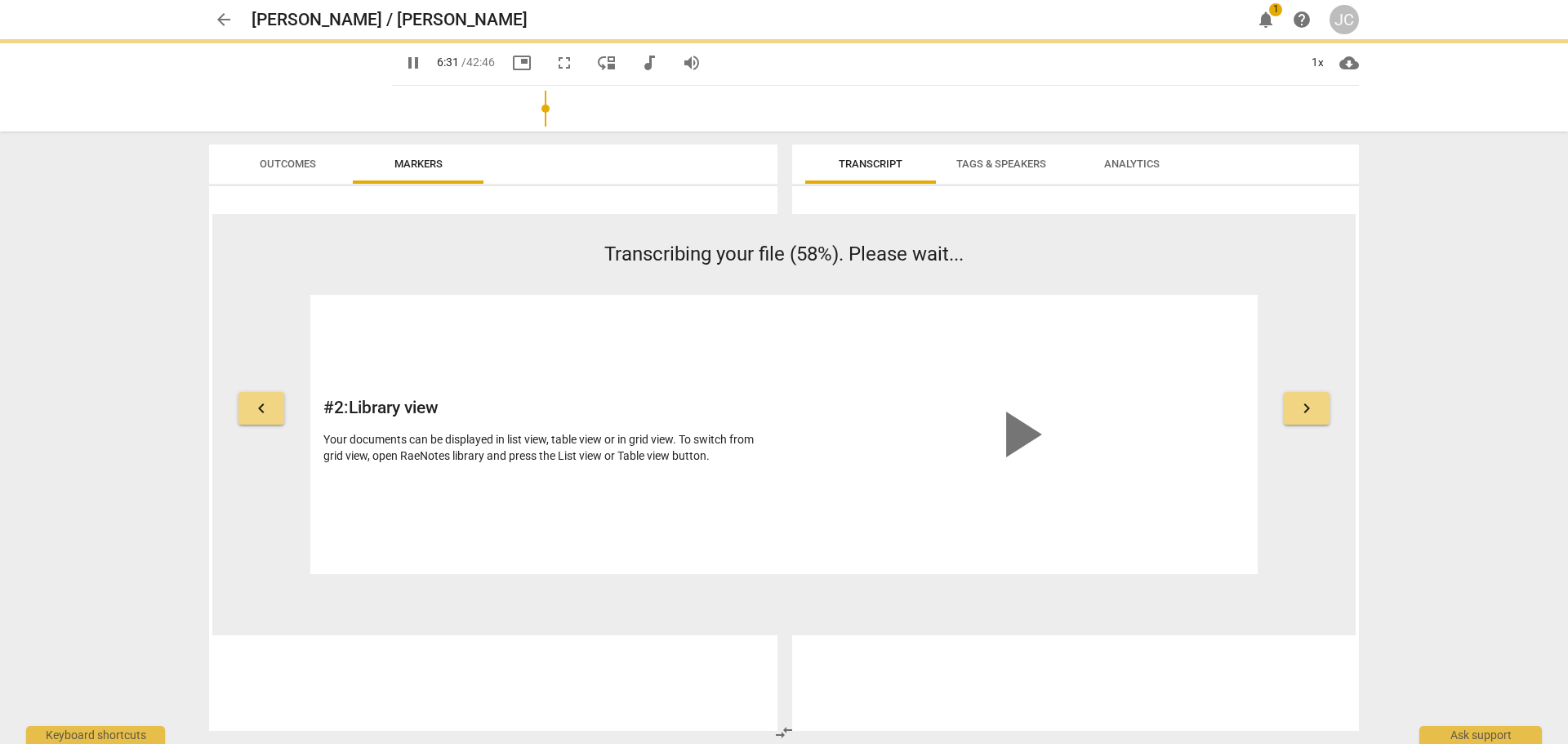
click at [404, 64] on span "pause" at bounding box center [414, 63] width 20 height 20
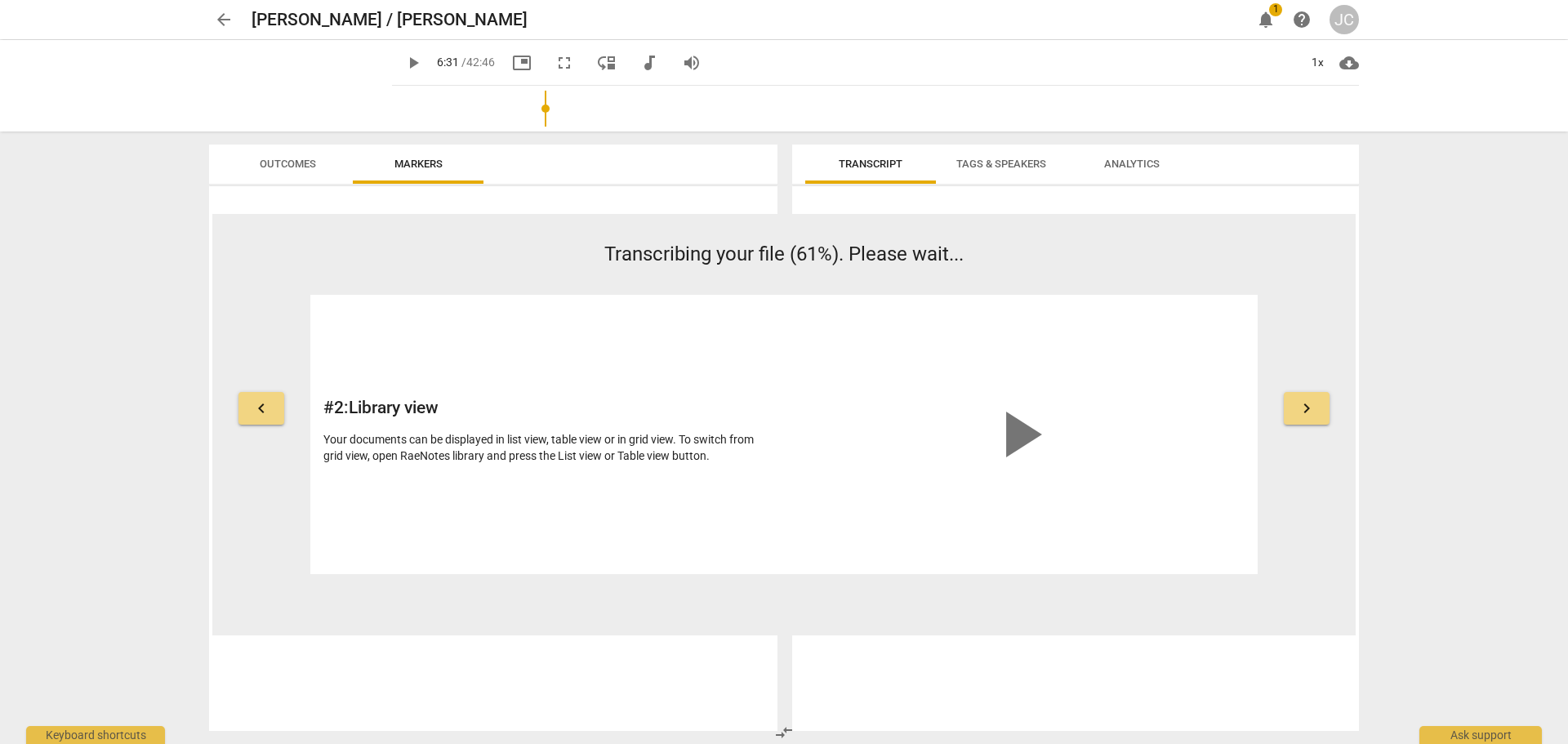
type input "392"
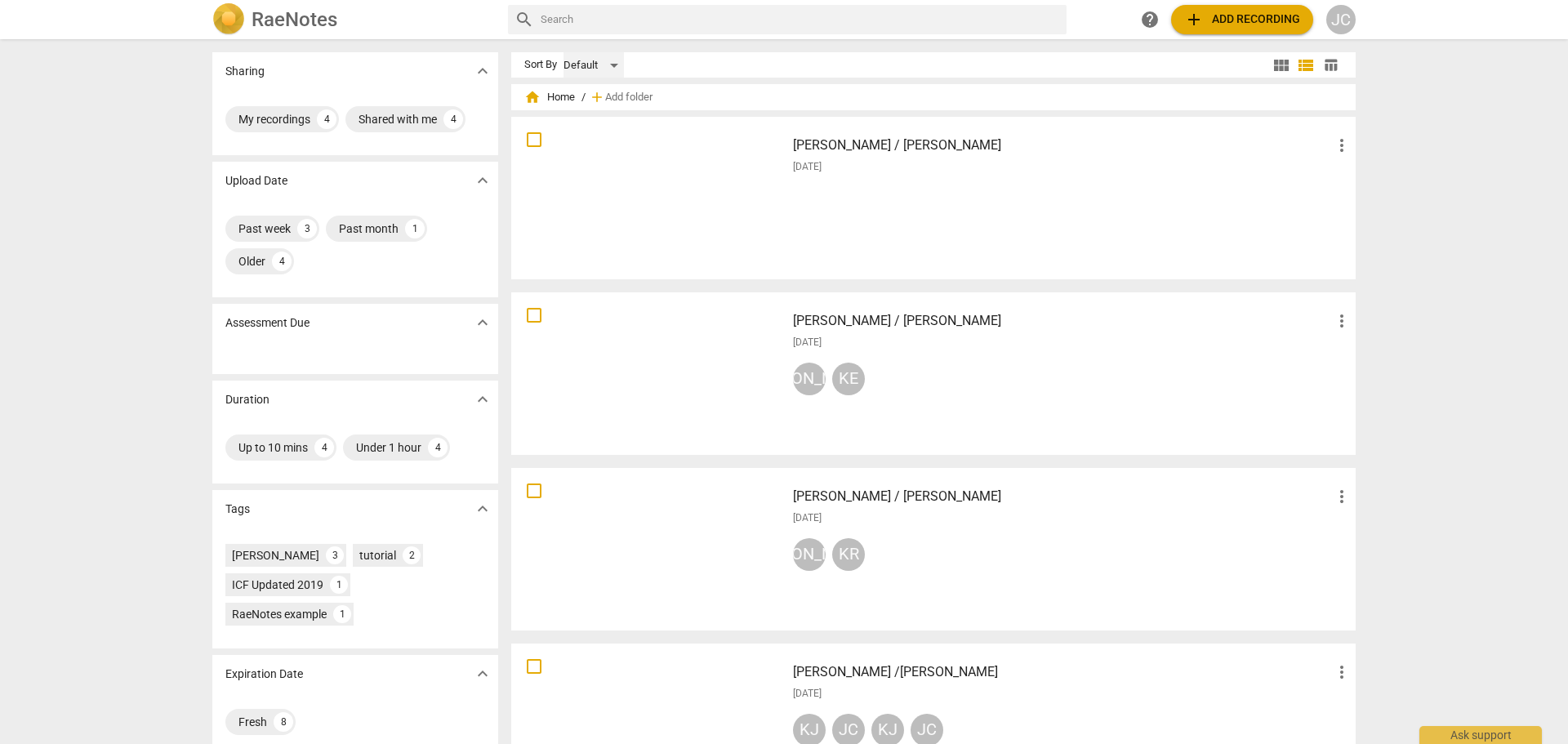
click at [613, 66] on div "Default" at bounding box center [594, 65] width 61 height 27
click at [655, 63] on div at bounding box center [784, 372] width 1568 height 744
